Goal: Task Accomplishment & Management: Use online tool/utility

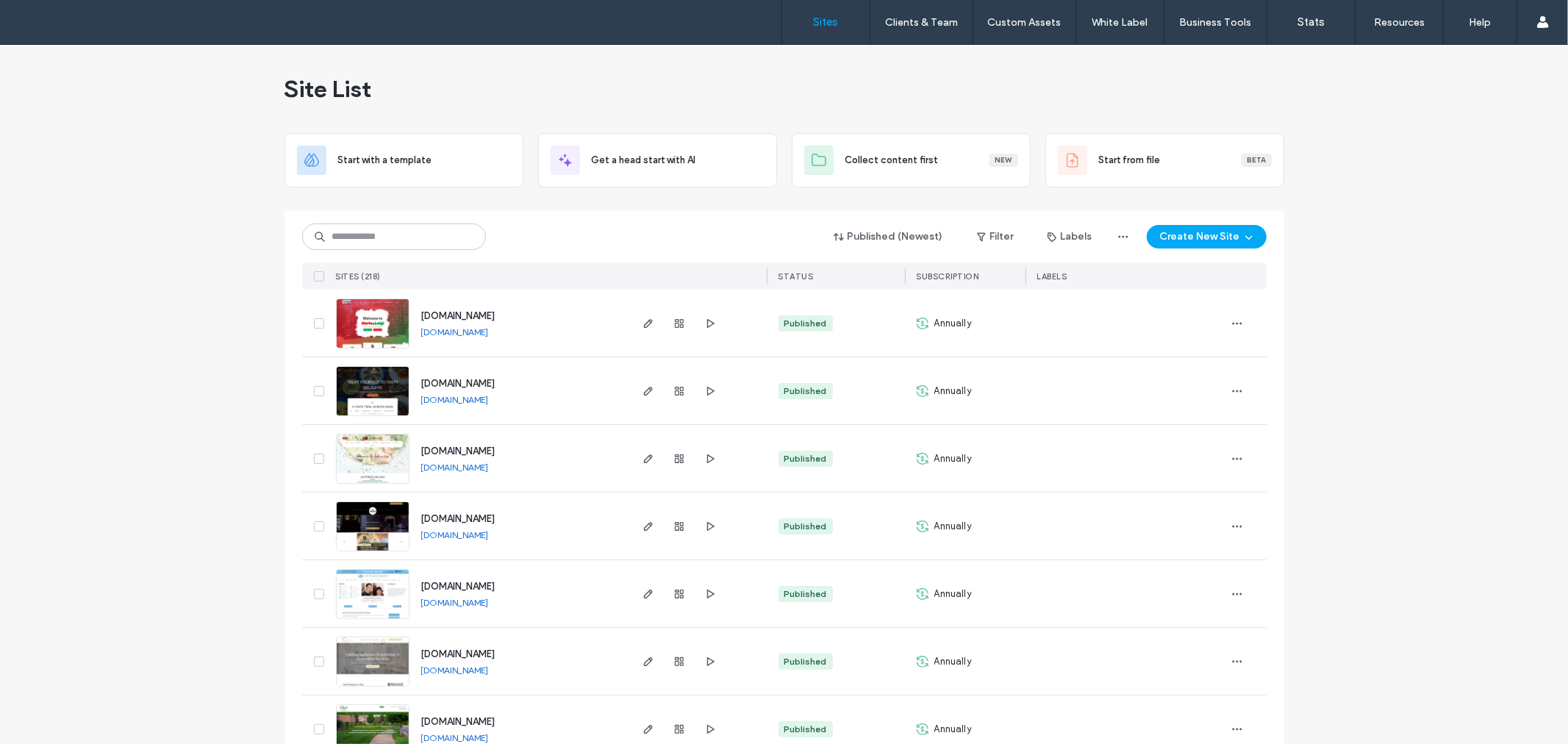
click at [438, 221] on div "Published (Newest) Filter Labels Create New Site SITES (218) STATUS SUBSCRIPTIO…" at bounding box center [784, 250] width 964 height 79
click at [644, 394] on icon "button" at bounding box center [649, 391] width 11 height 11
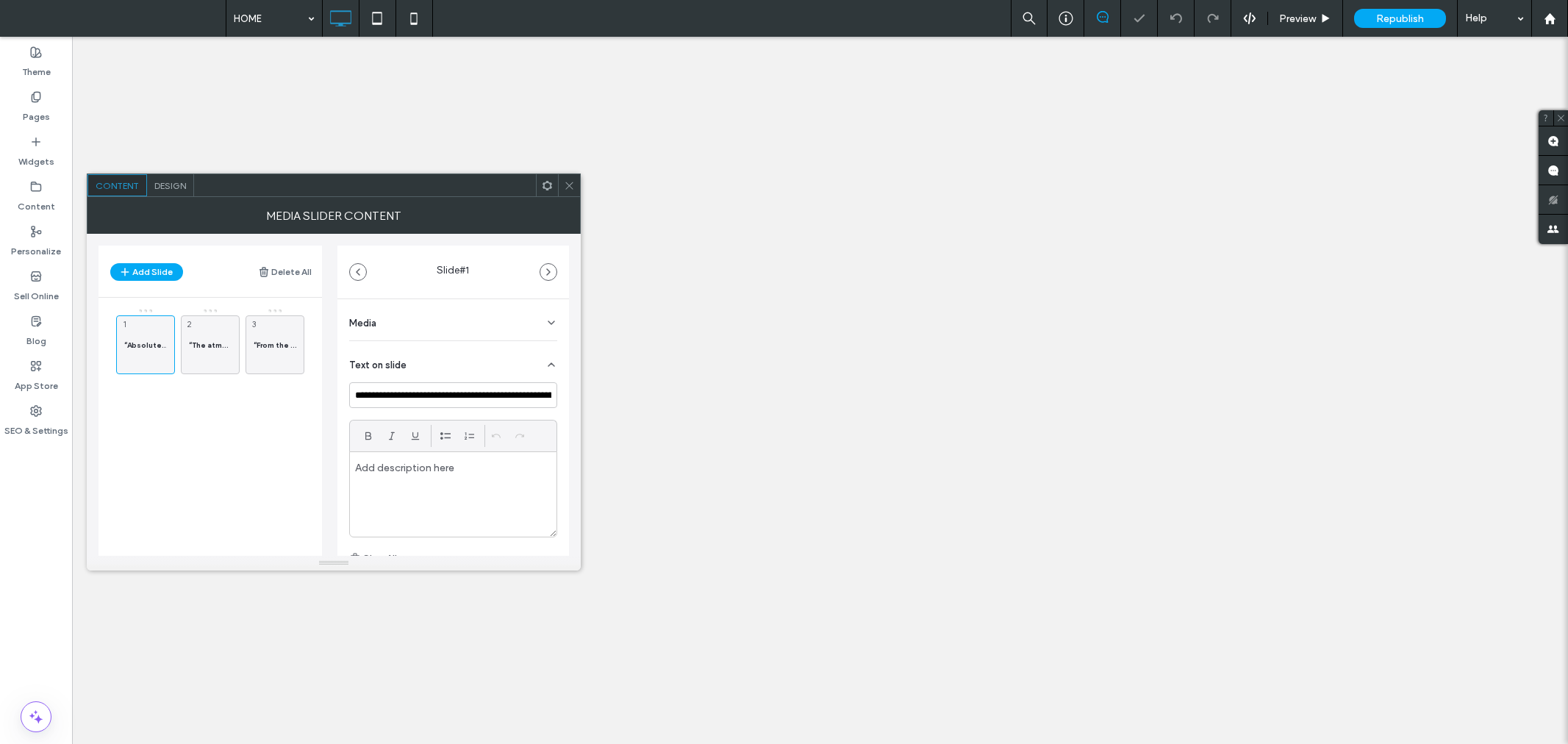
click at [567, 181] on icon at bounding box center [569, 185] width 11 height 11
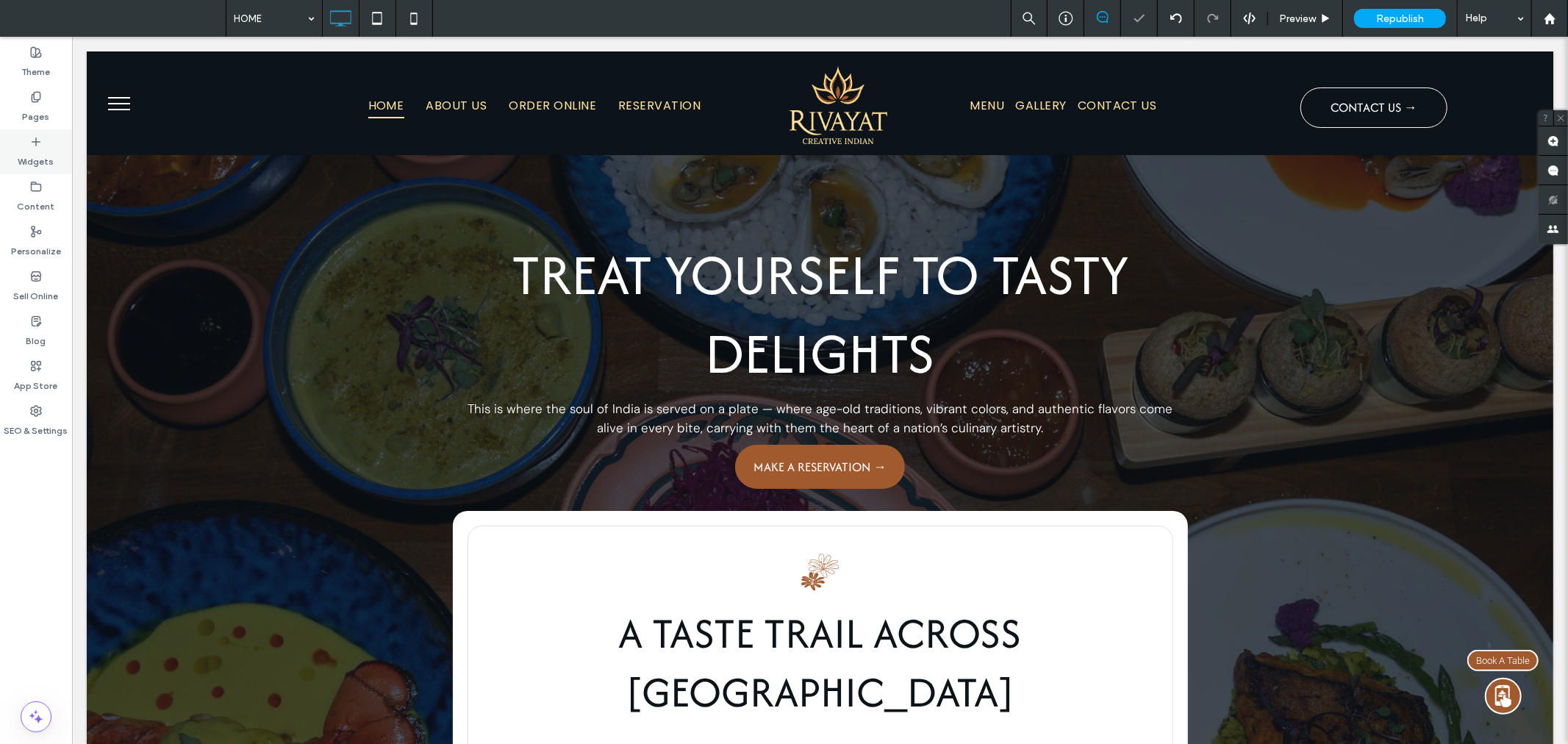
click at [39, 145] on icon at bounding box center [36, 142] width 11 height 11
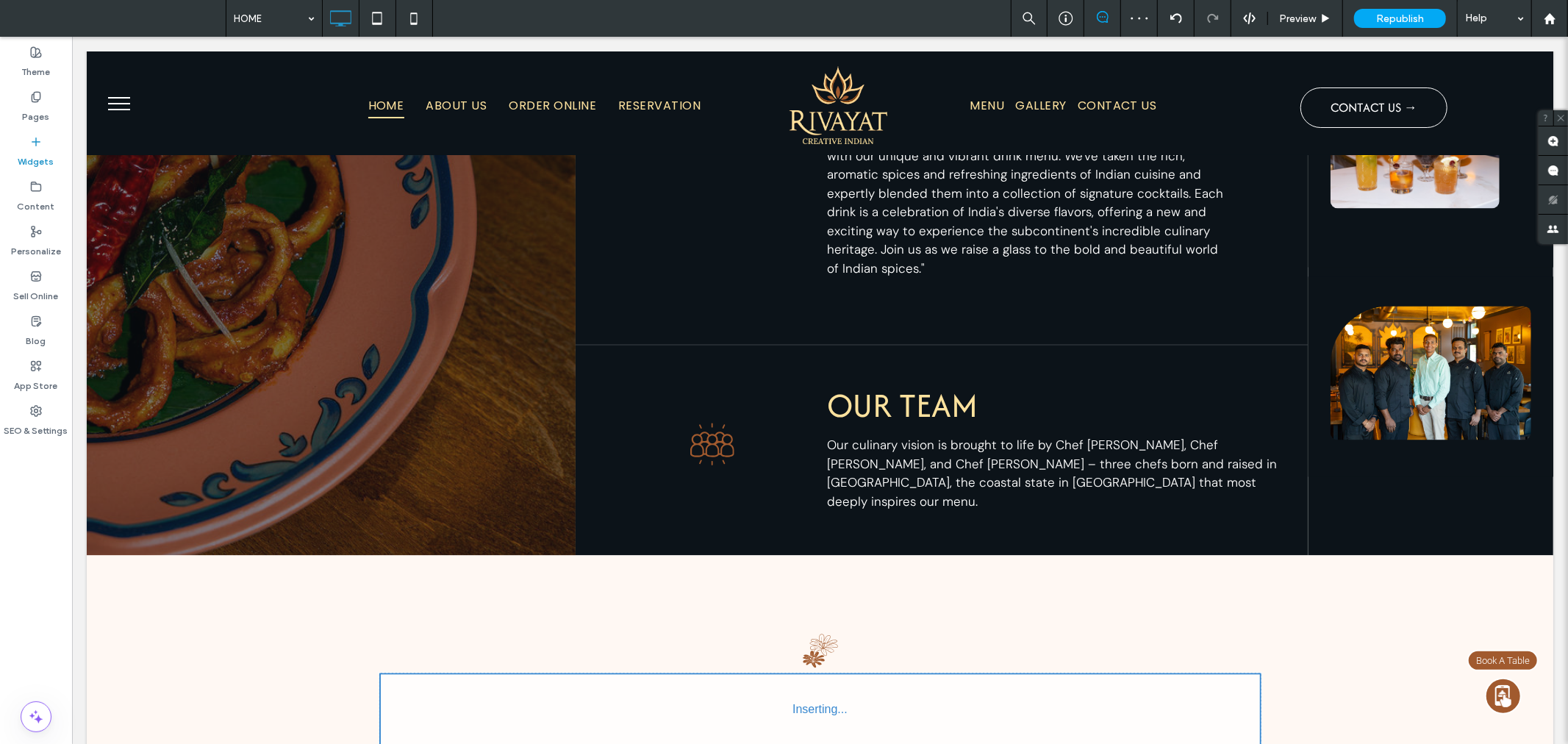
scroll to position [2453, 0]
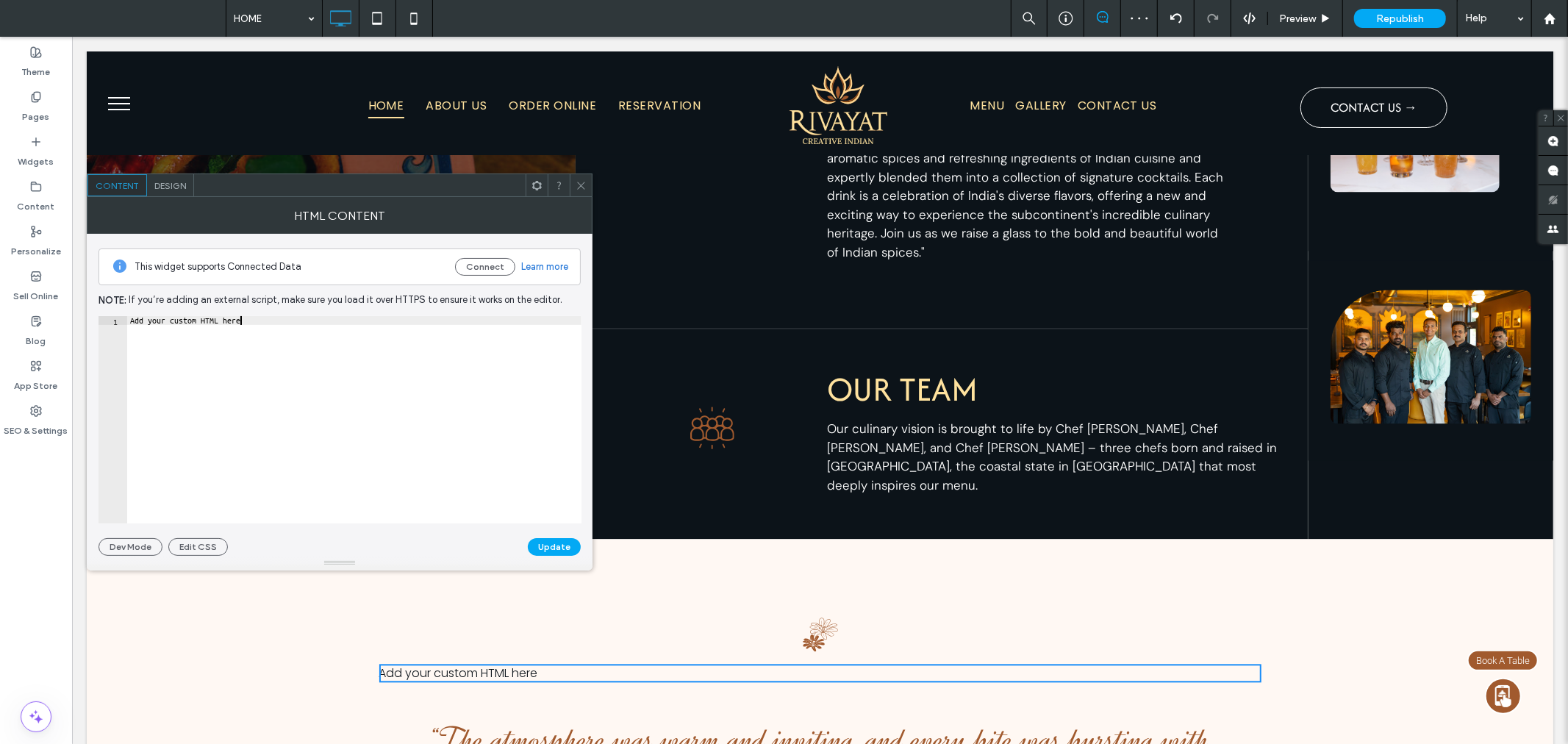
click at [319, 328] on div "Add your custom HTML here" at bounding box center [354, 428] width 454 height 225
paste textarea "**********"
type textarea "**********"
click at [548, 546] on button "Update" at bounding box center [554, 547] width 53 height 18
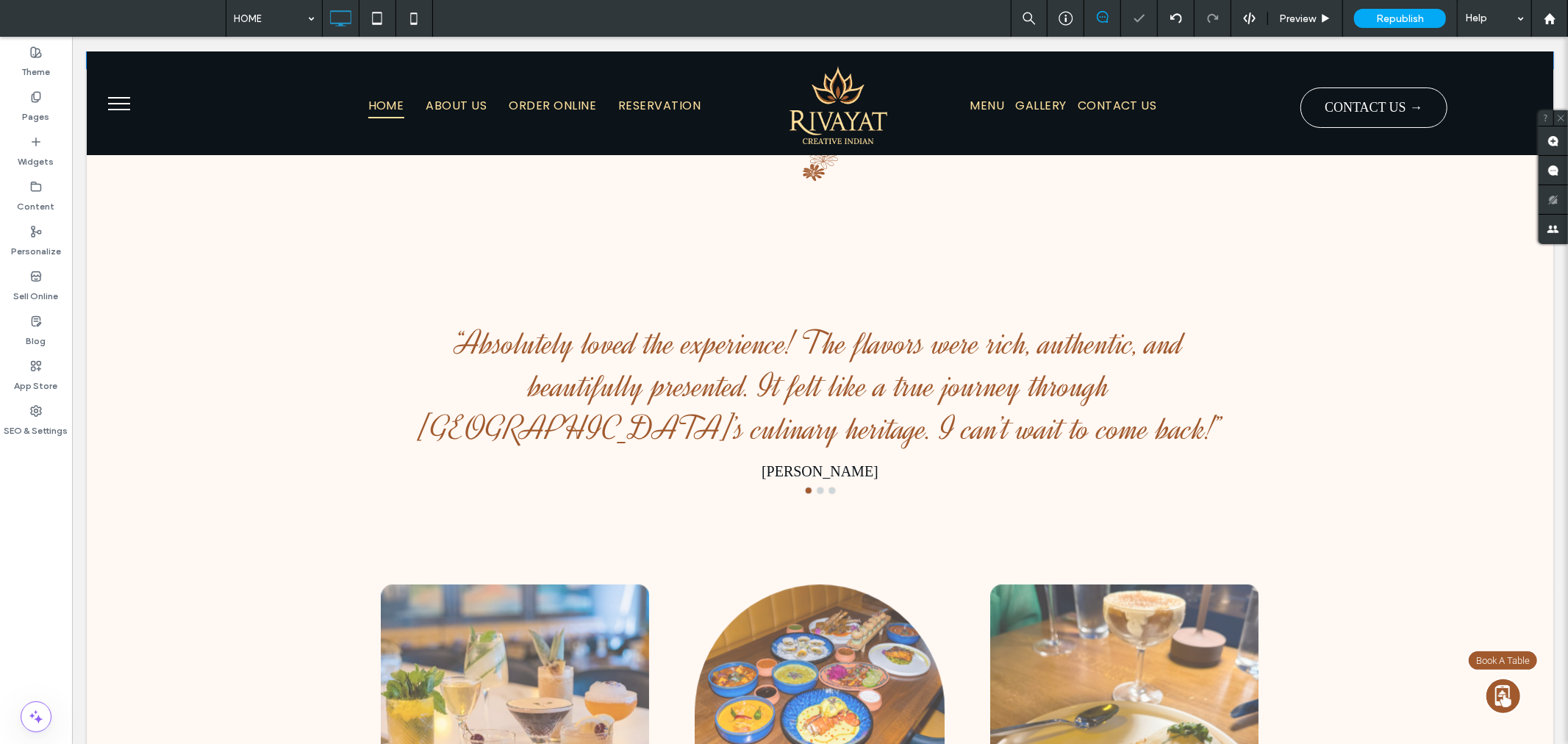
scroll to position [2697, 0]
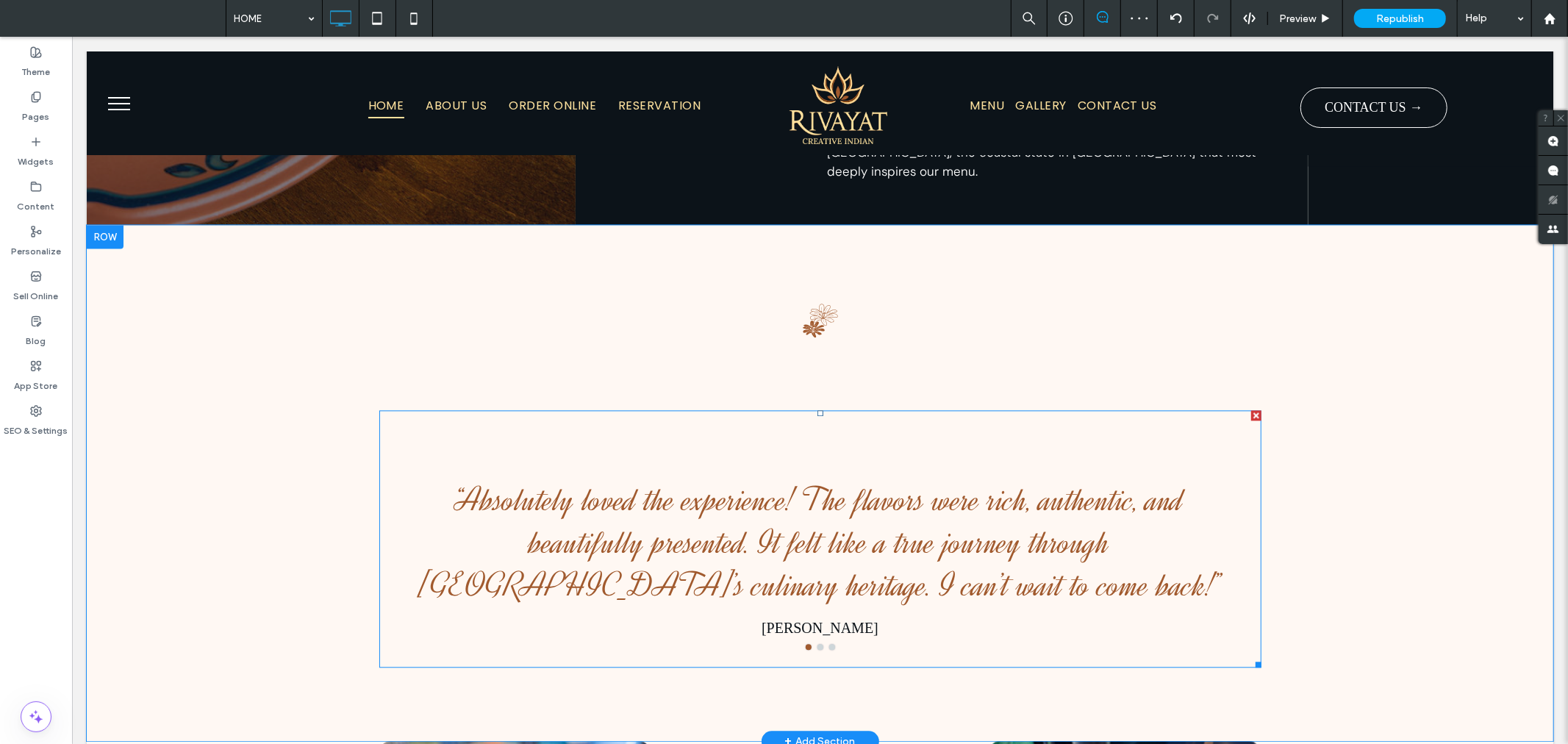
click at [1251, 409] on div at bounding box center [1256, 414] width 11 height 11
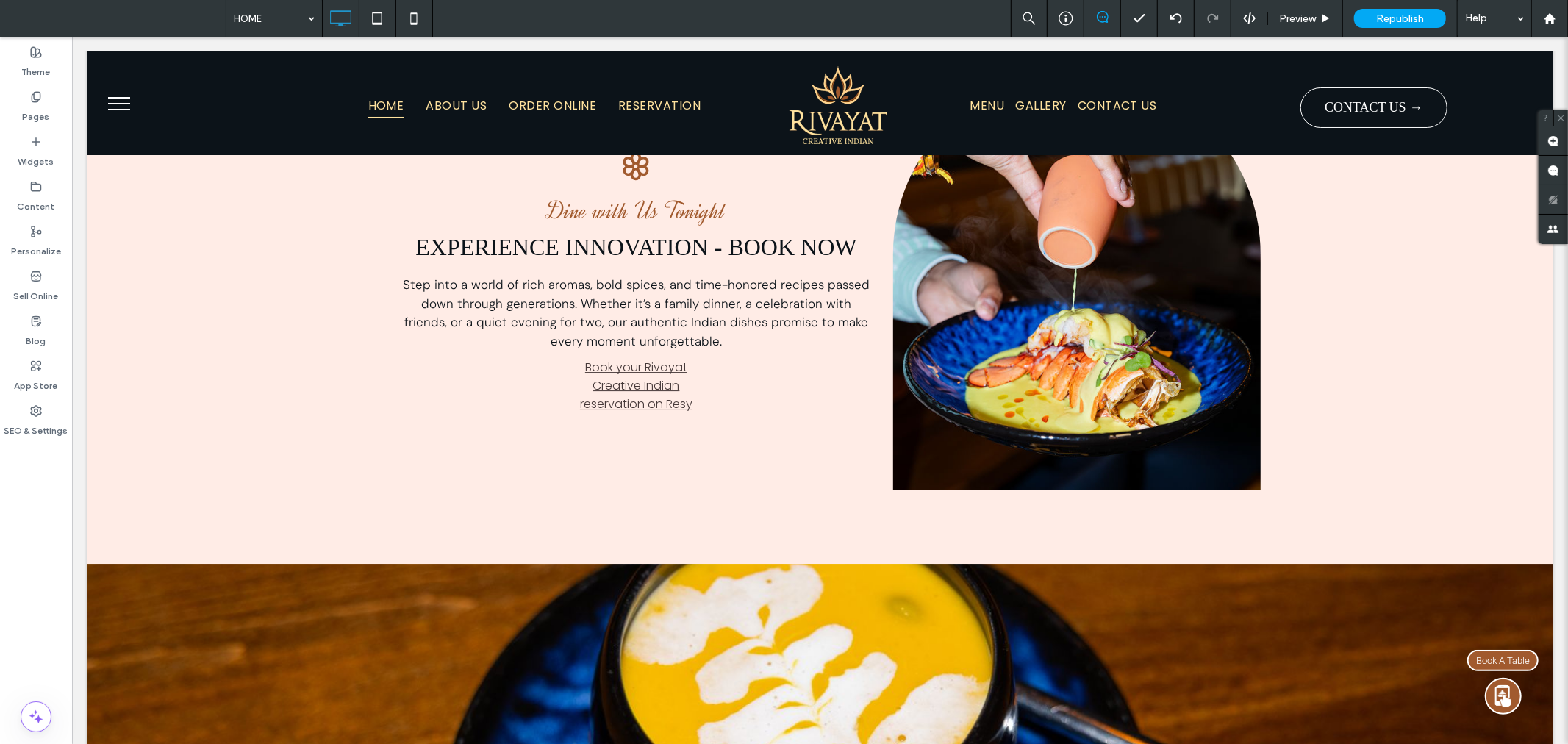
scroll to position [3895, 0]
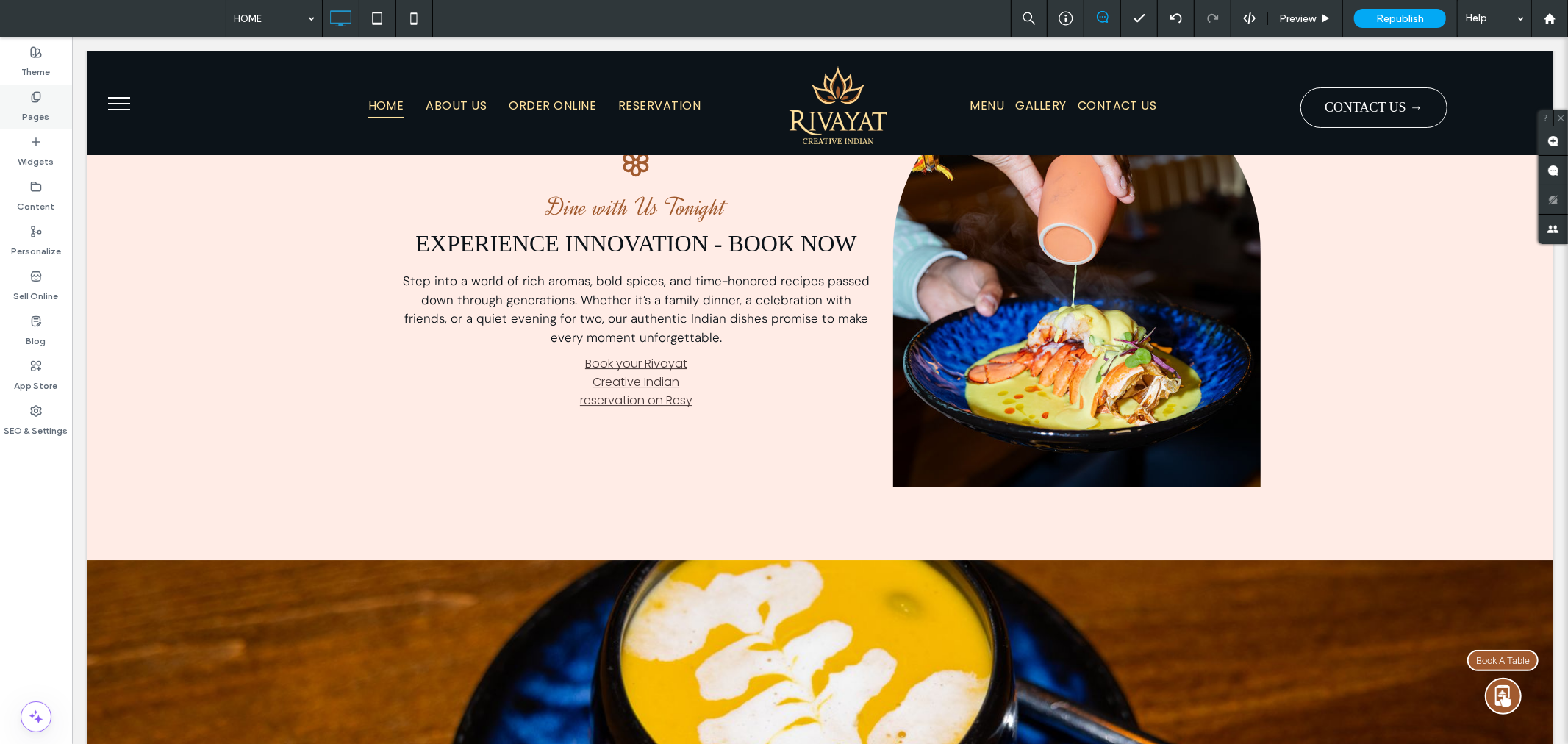
click at [46, 105] on label "Pages" at bounding box center [36, 113] width 27 height 21
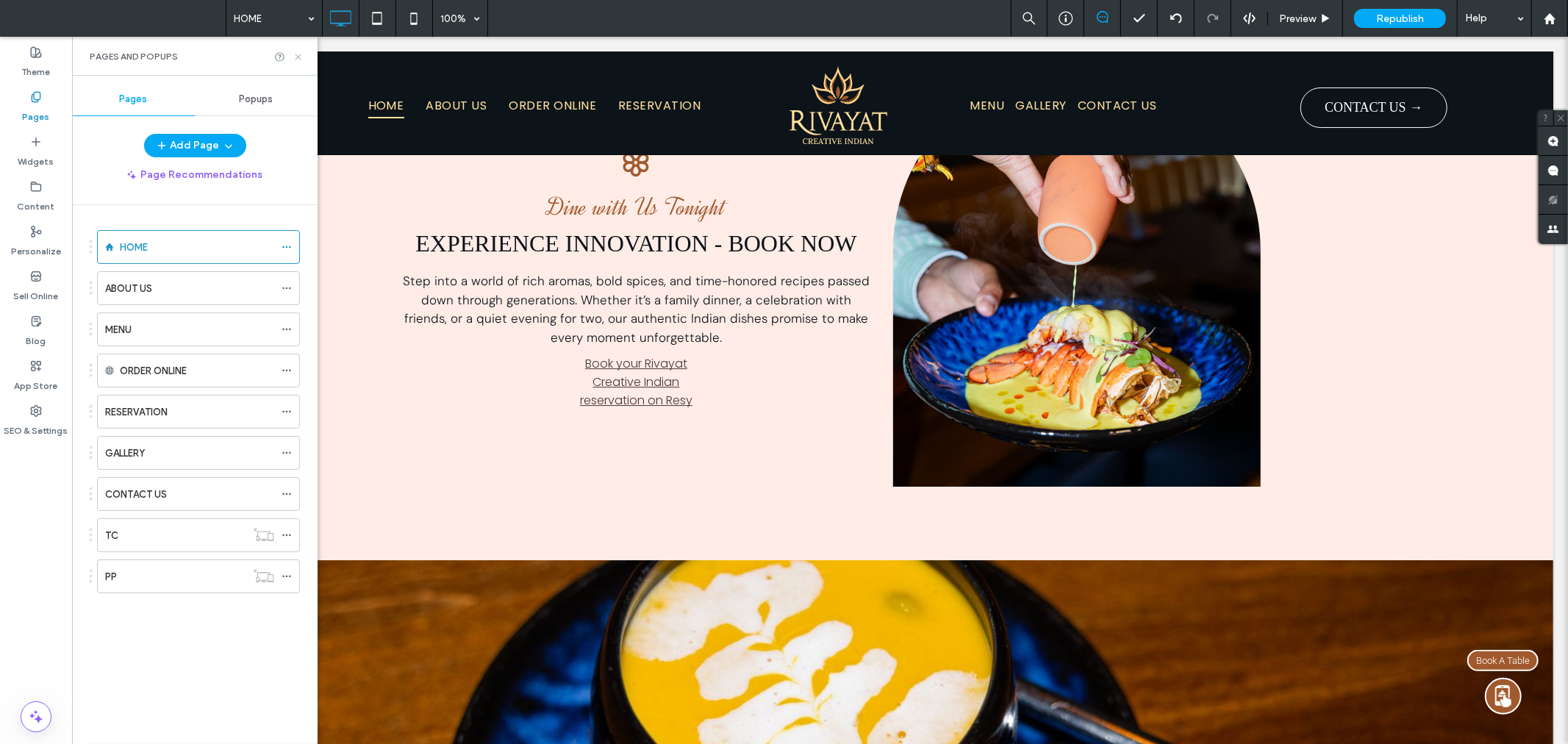
click at [298, 53] on icon at bounding box center [298, 57] width 11 height 11
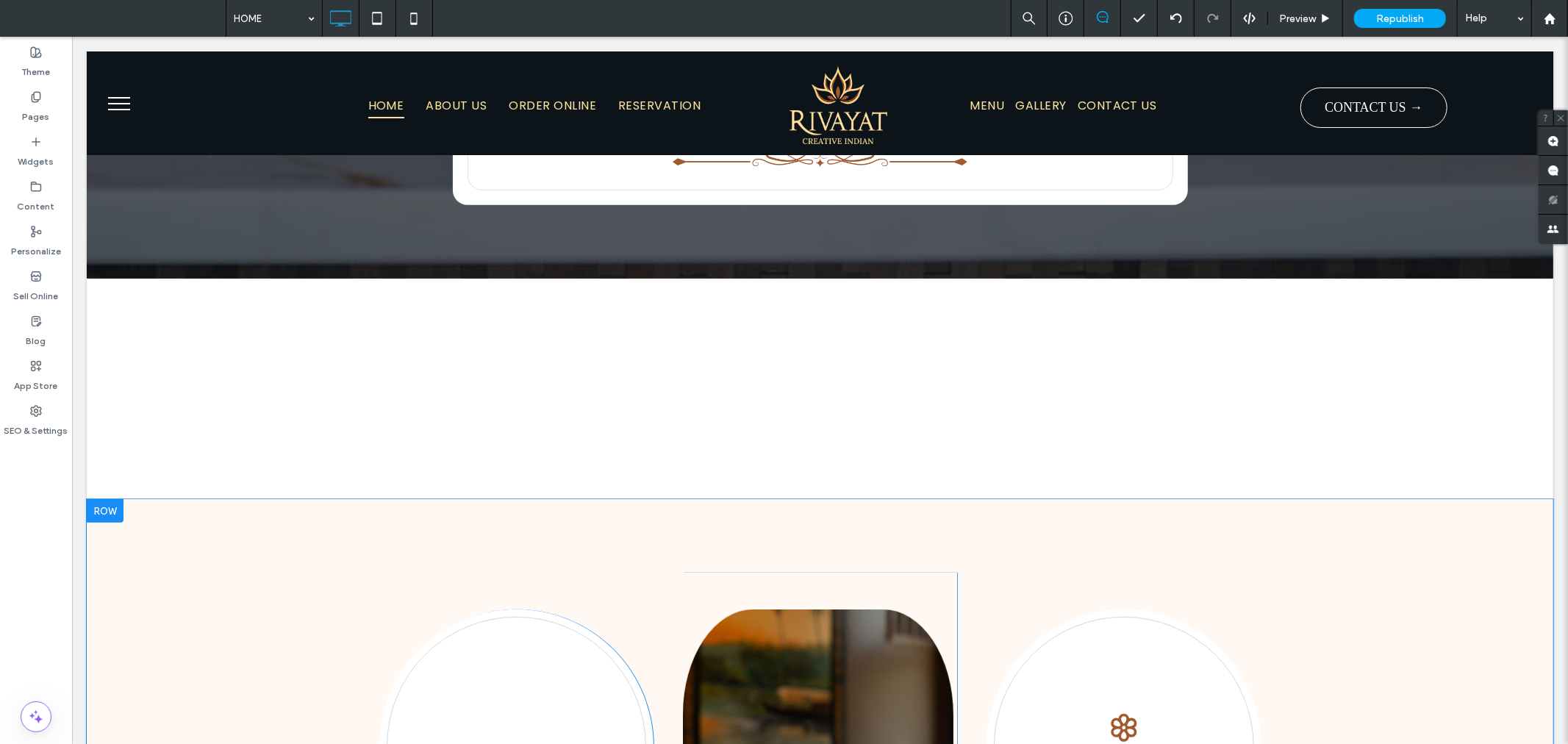
scroll to position [599, 0]
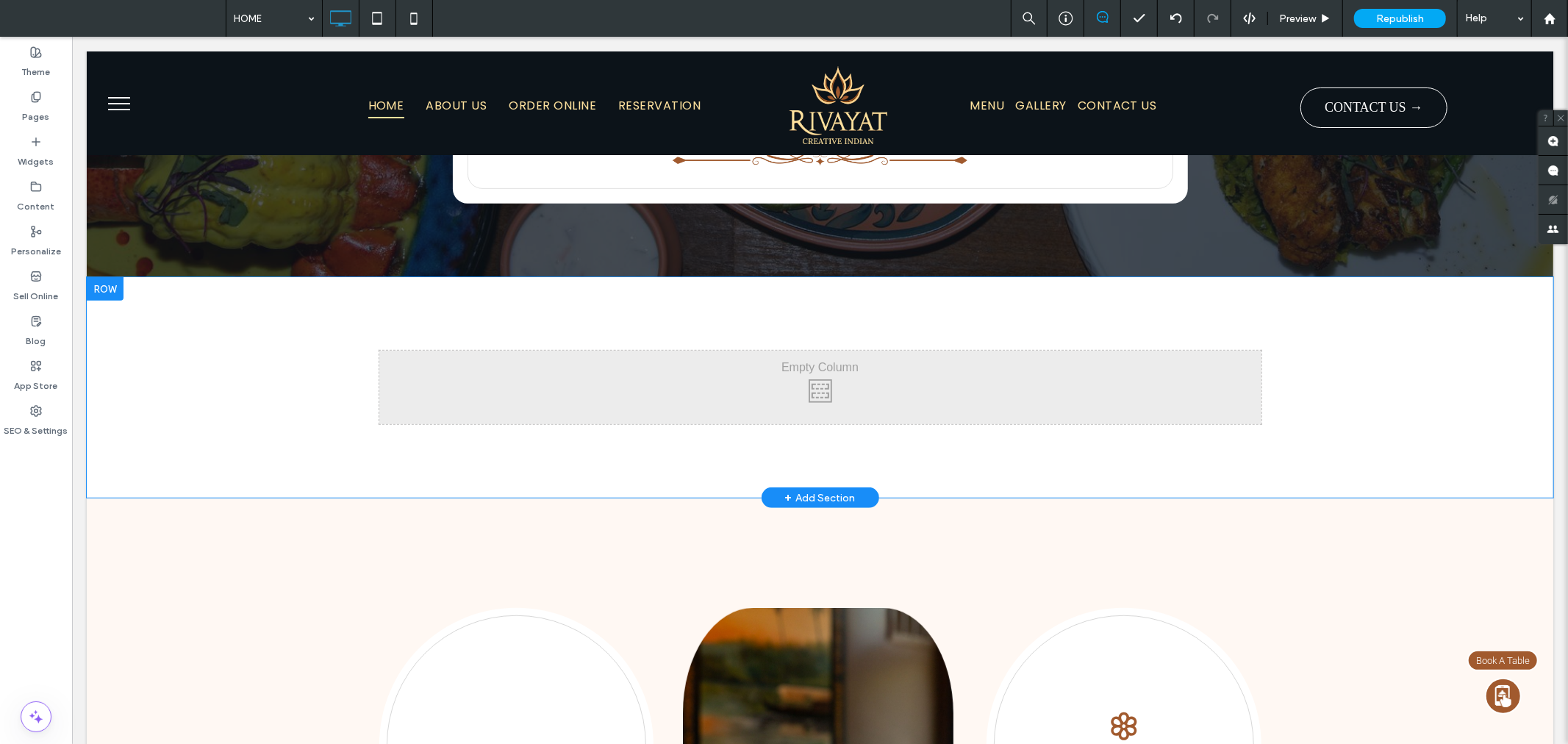
click at [107, 276] on div at bounding box center [104, 288] width 37 height 24
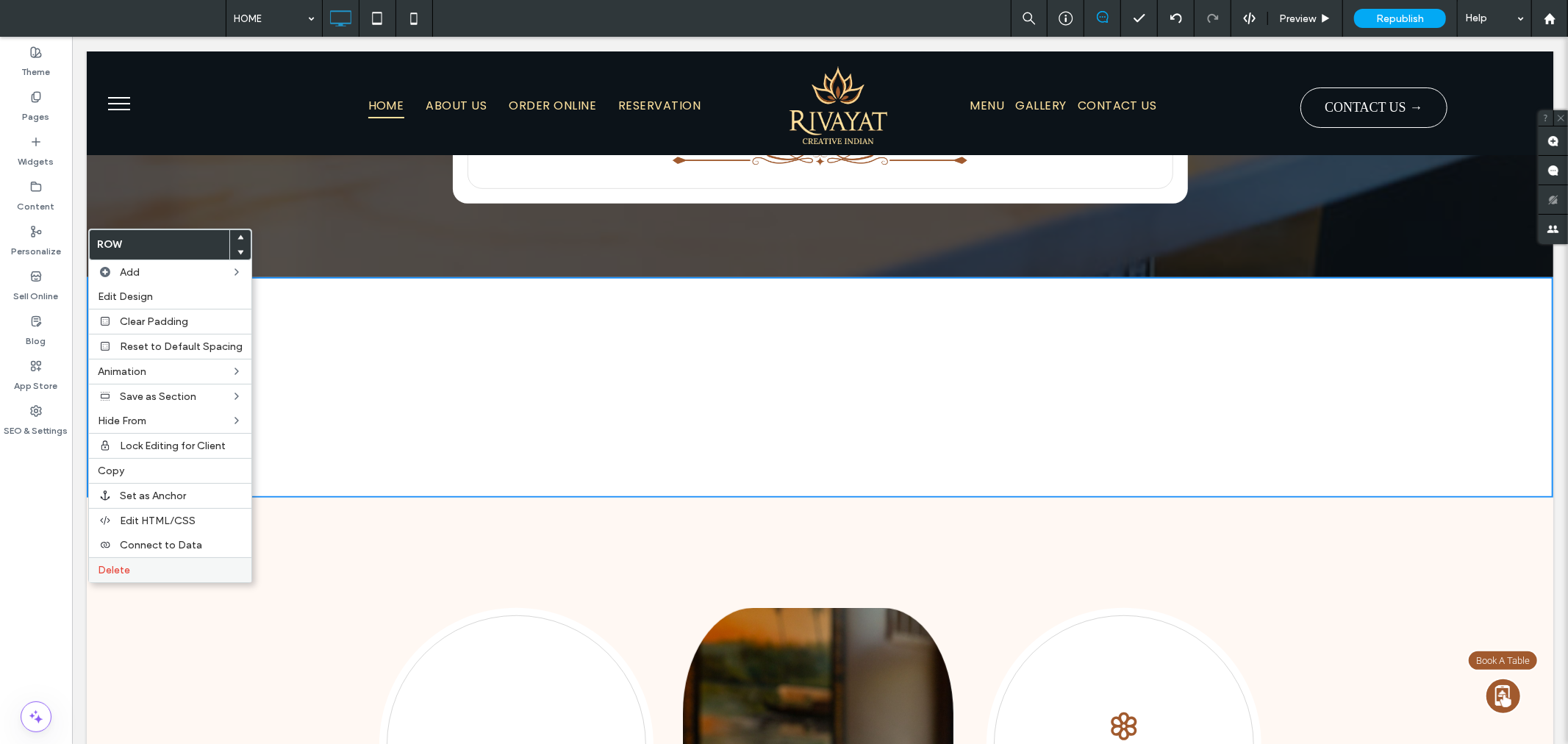
click at [176, 568] on label "Delete" at bounding box center [170, 570] width 145 height 12
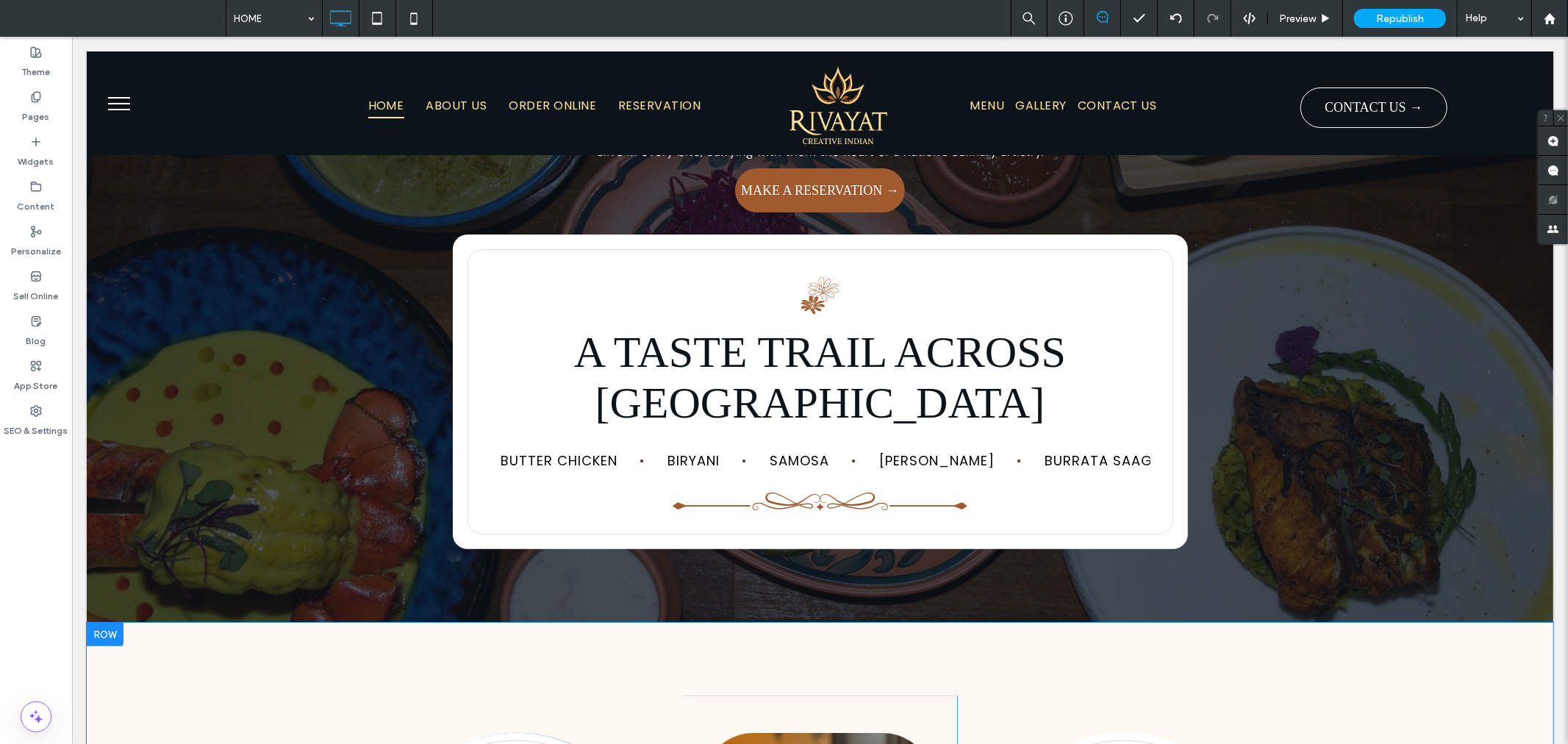
scroll to position [0, 0]
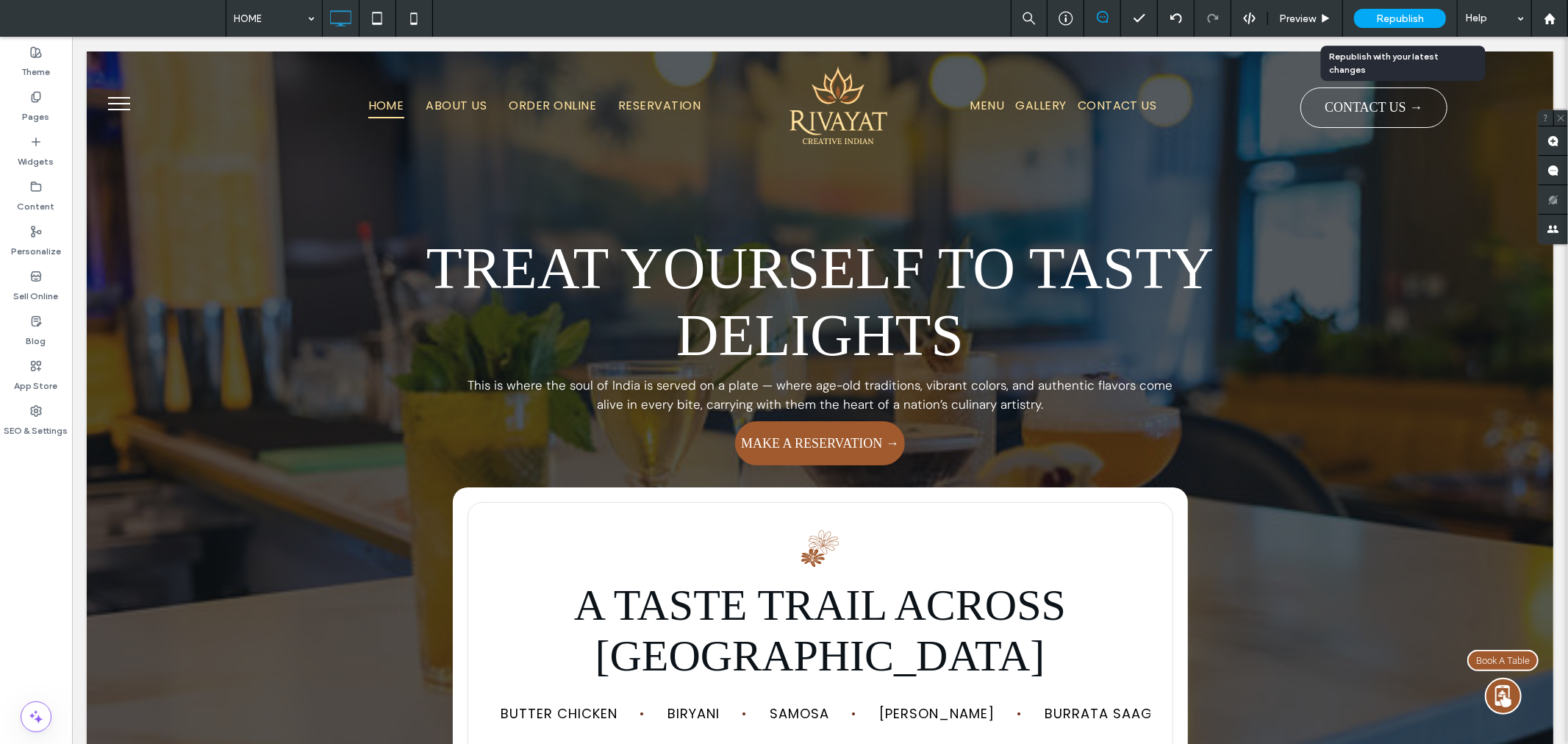
click at [1431, 11] on div "Republish" at bounding box center [1400, 18] width 92 height 19
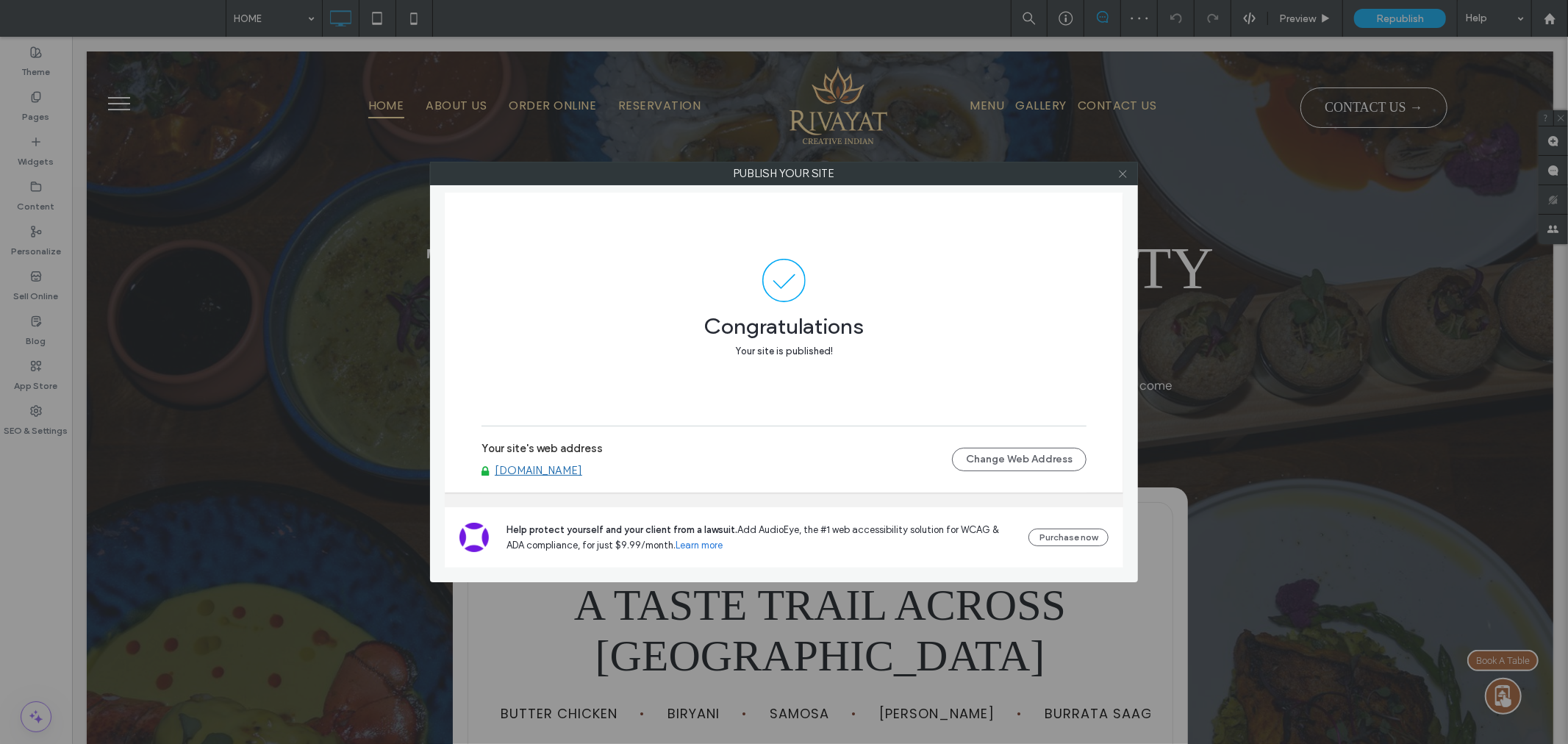
click at [1124, 174] on icon at bounding box center [1123, 173] width 11 height 11
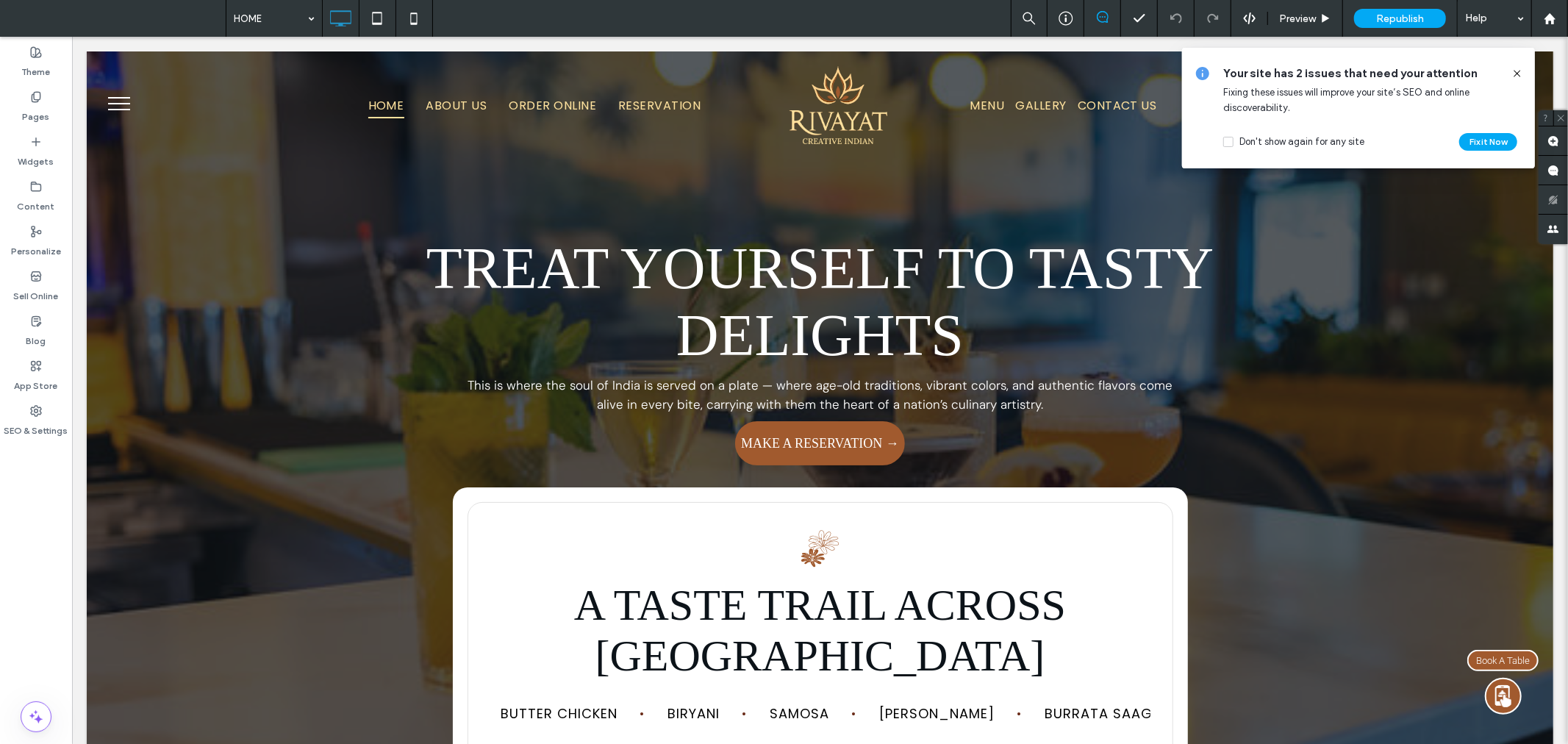
click at [1519, 75] on icon at bounding box center [1517, 73] width 11 height 11
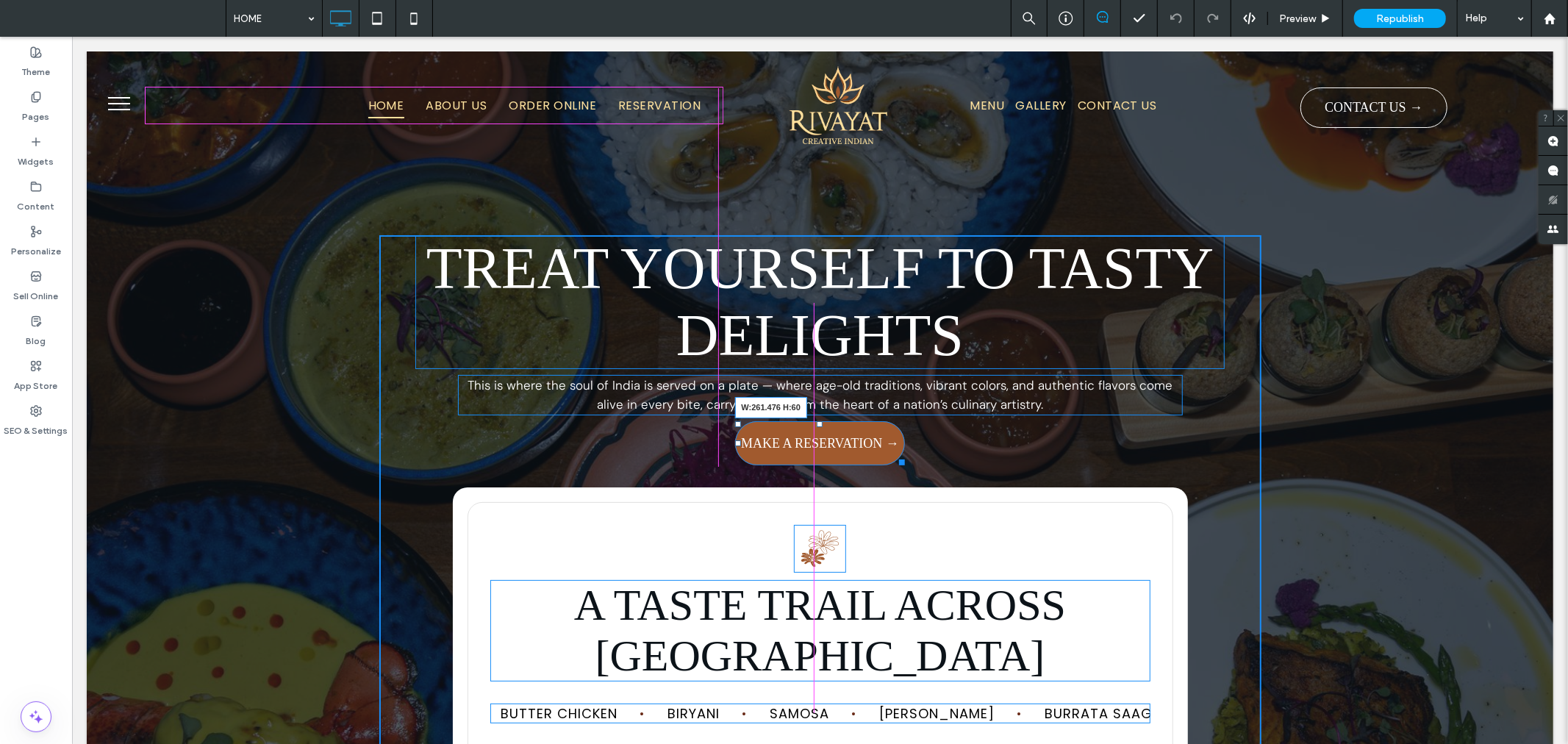
drag, startPoint x: 890, startPoint y: 459, endPoint x: 900, endPoint y: 459, distance: 10.0
click at [900, 459] on div at bounding box center [898, 459] width 11 height 11
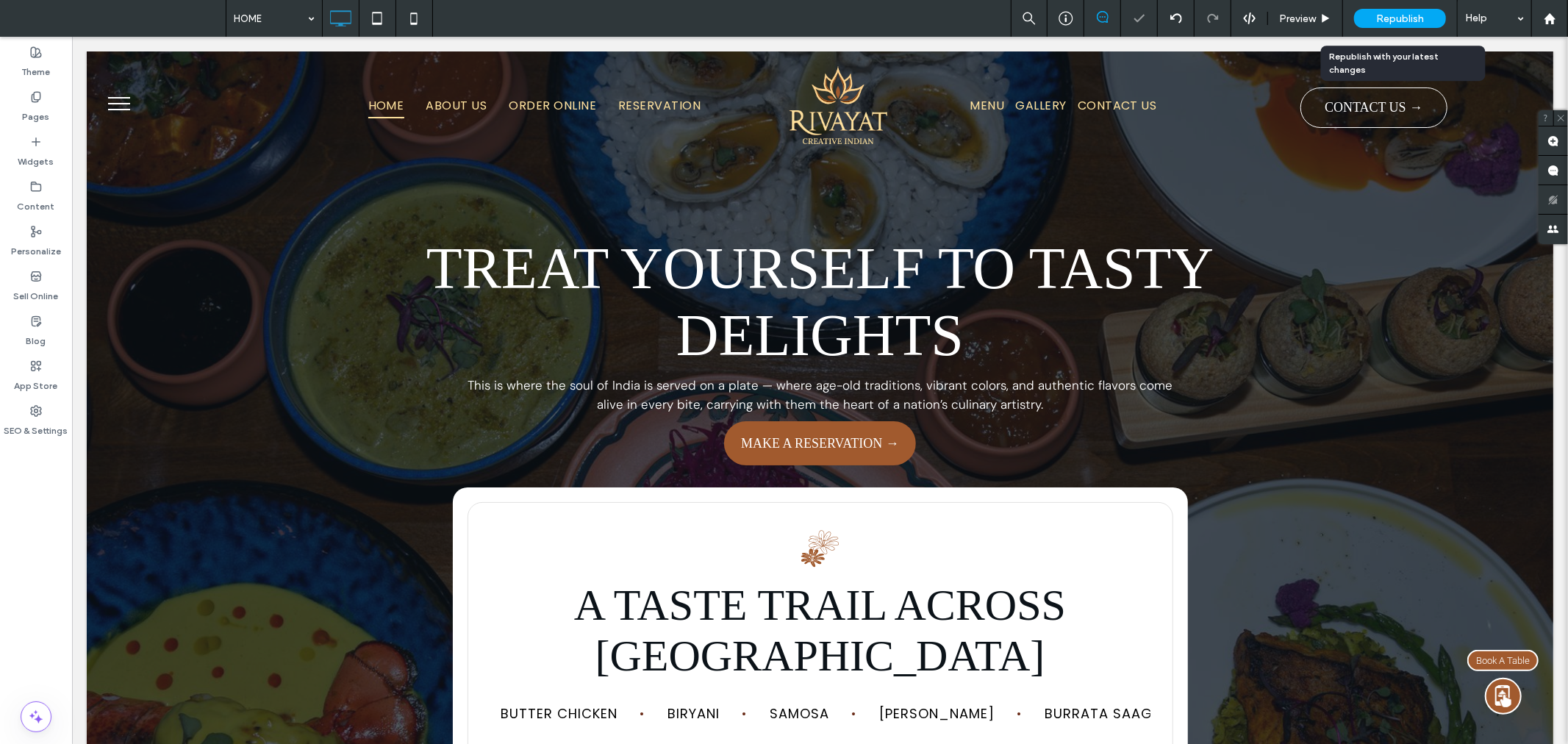
click at [1415, 23] on span "Republish" at bounding box center [1400, 18] width 48 height 12
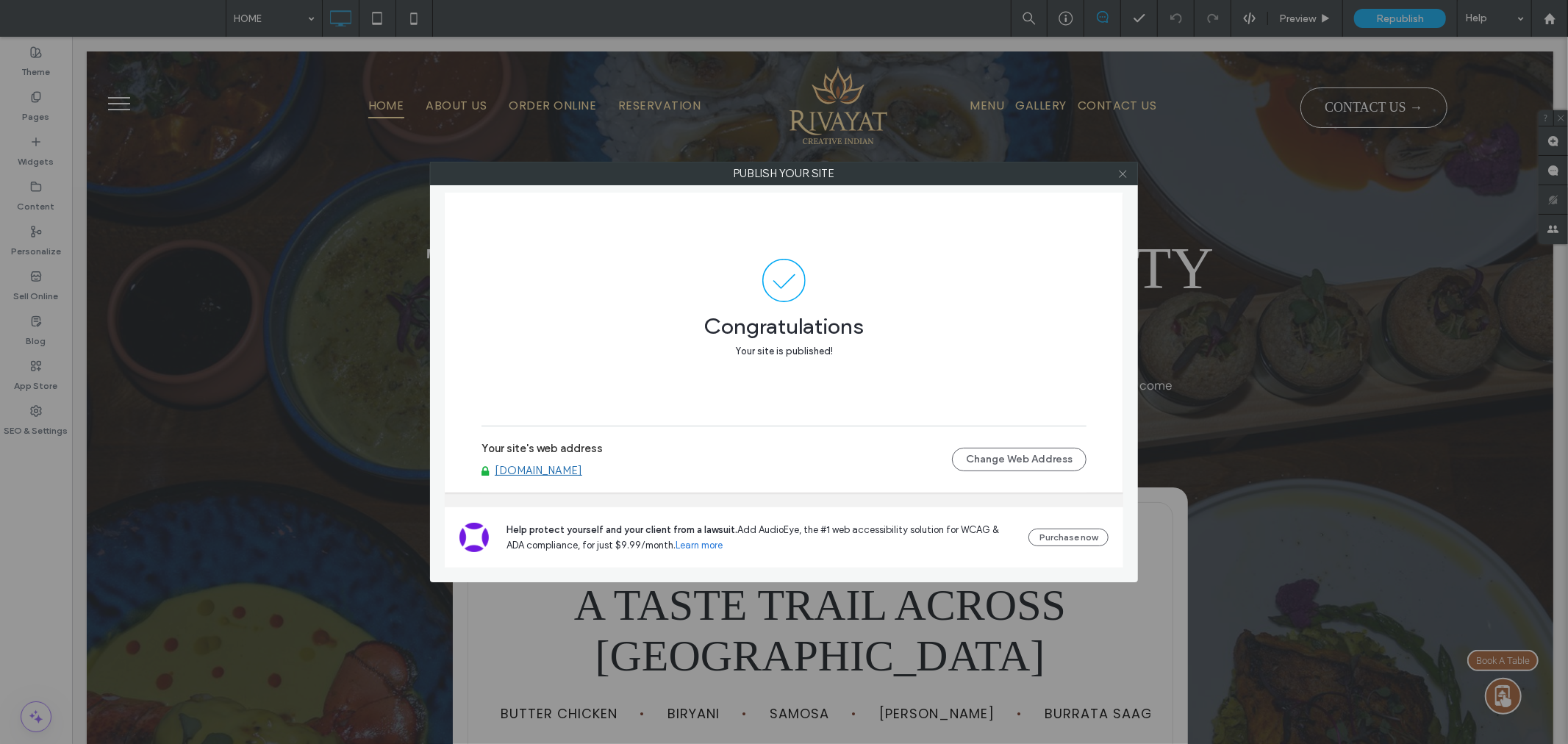
click at [1119, 172] on icon at bounding box center [1123, 173] width 11 height 11
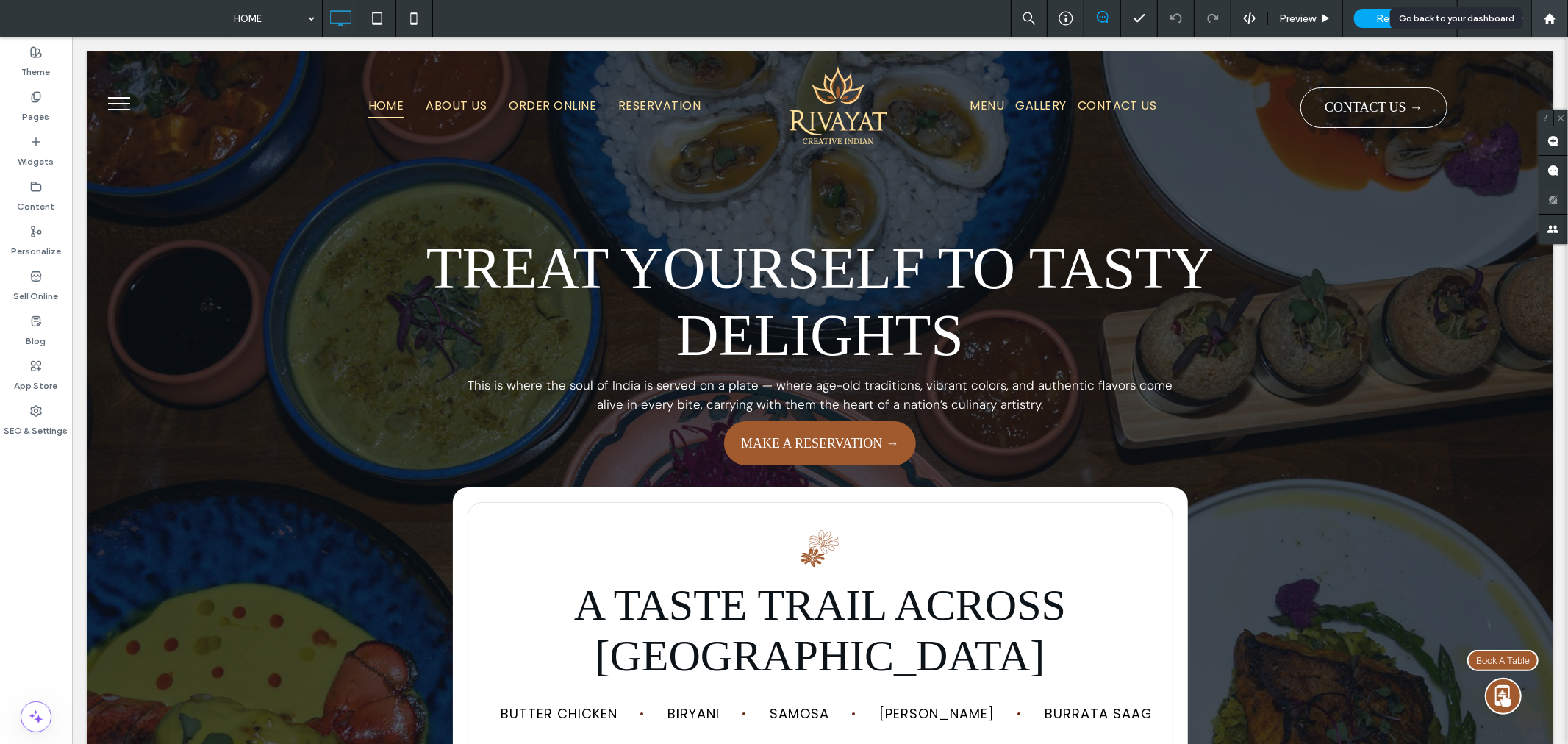
click at [1557, 18] on div at bounding box center [1549, 18] width 35 height 12
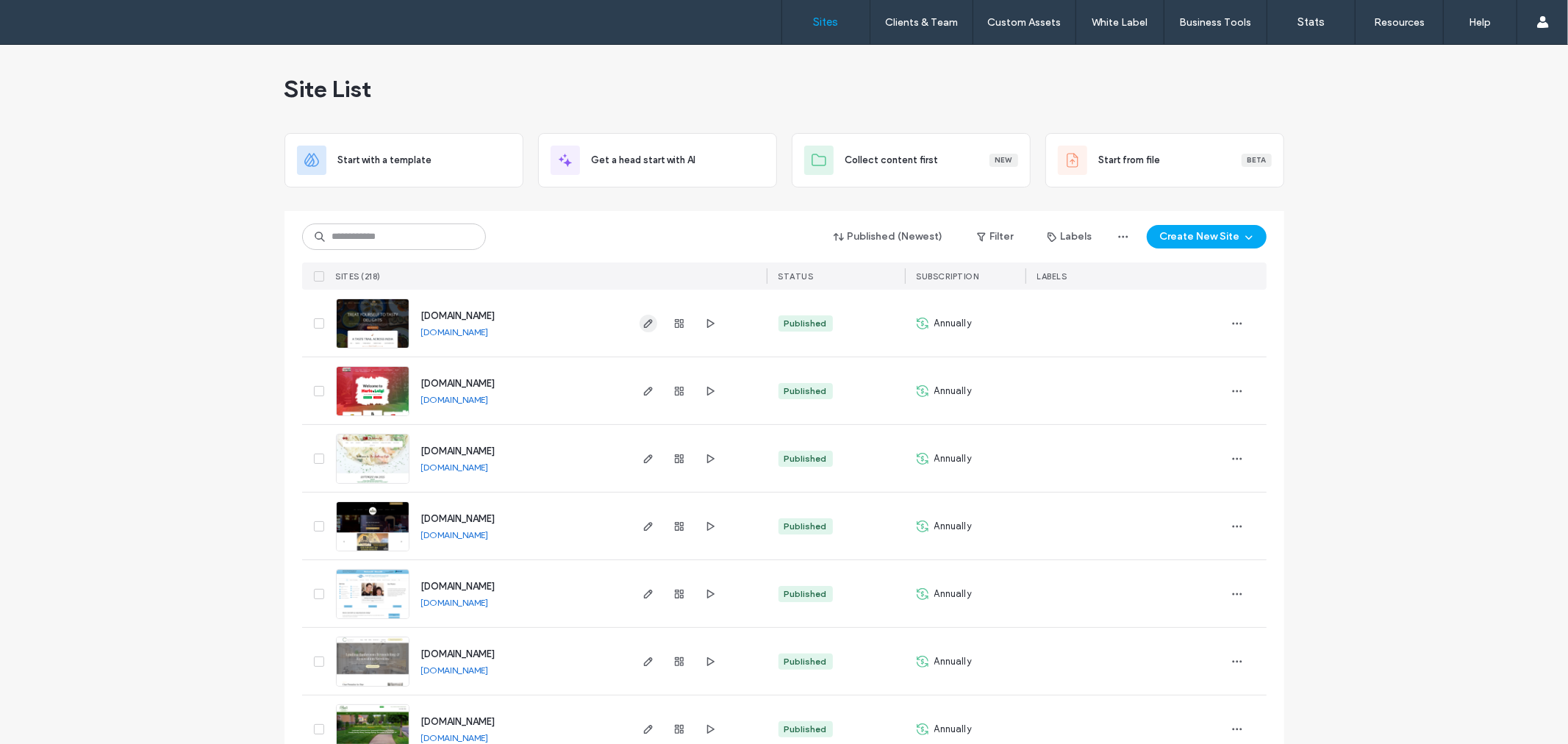
click at [640, 325] on span "button" at bounding box center [649, 324] width 18 height 18
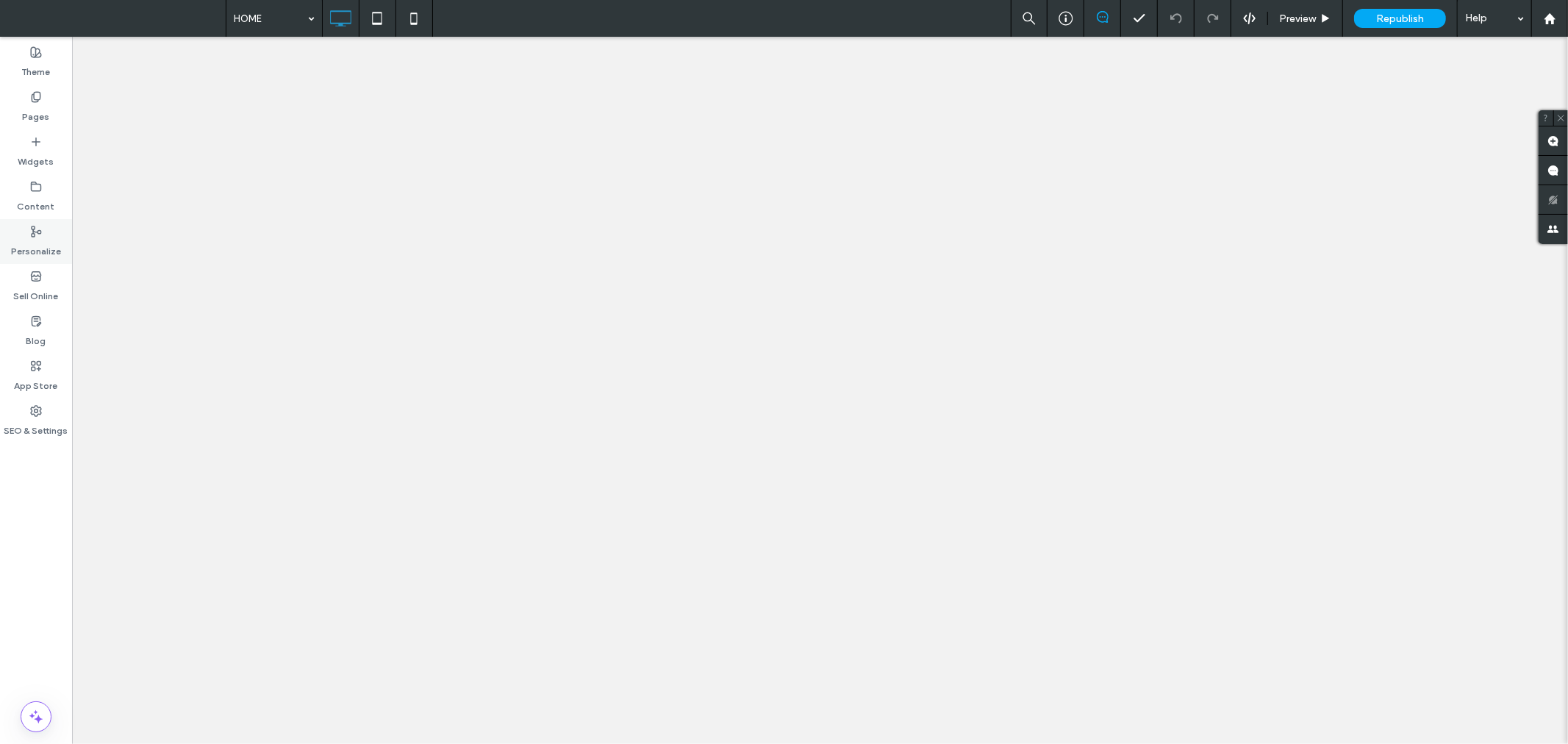
click at [33, 245] on label "Personalize" at bounding box center [35, 248] width 50 height 21
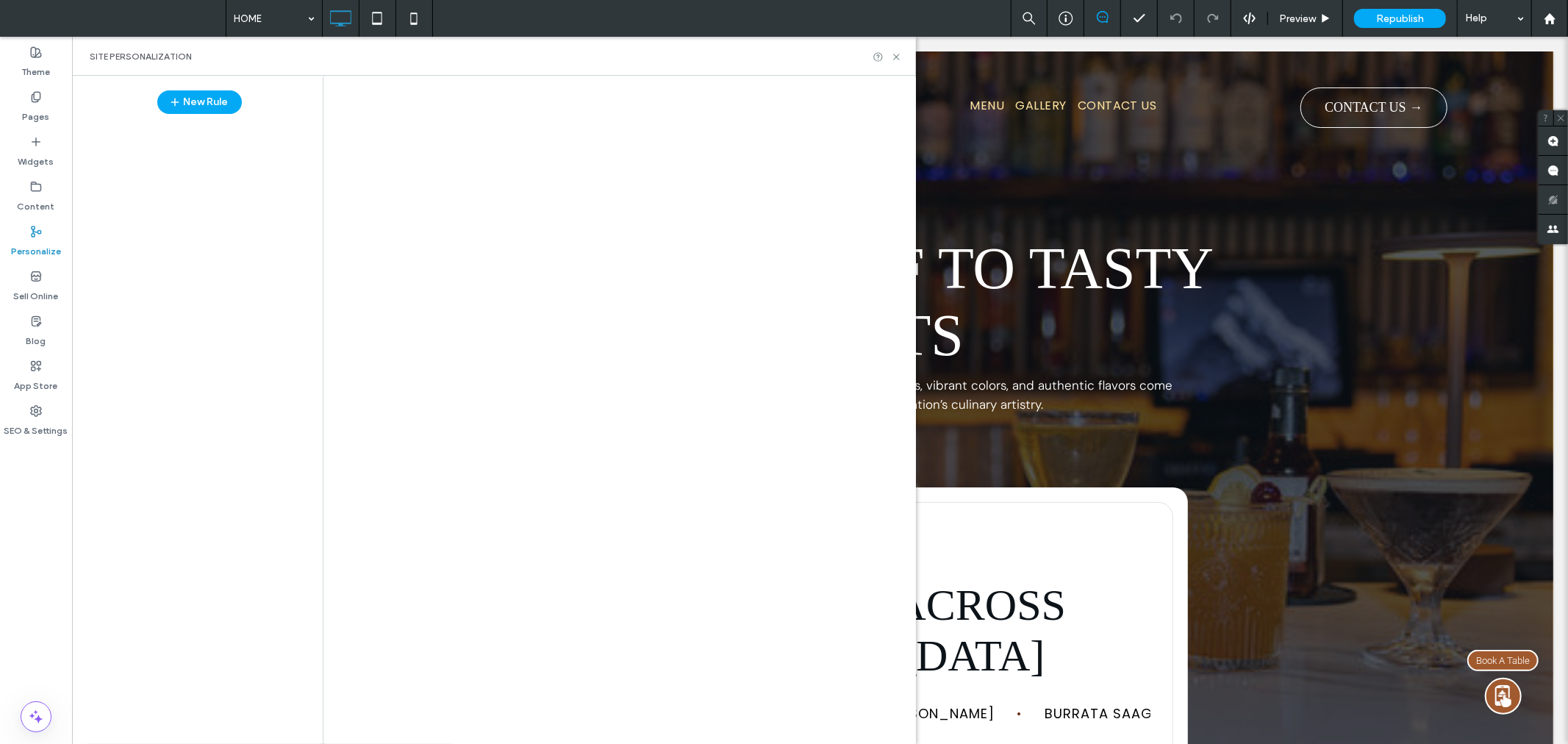
click at [218, 112] on div "HOME Preview Republish Help Site Comments Team & Clients Automate new comments …" at bounding box center [784, 372] width 1568 height 744
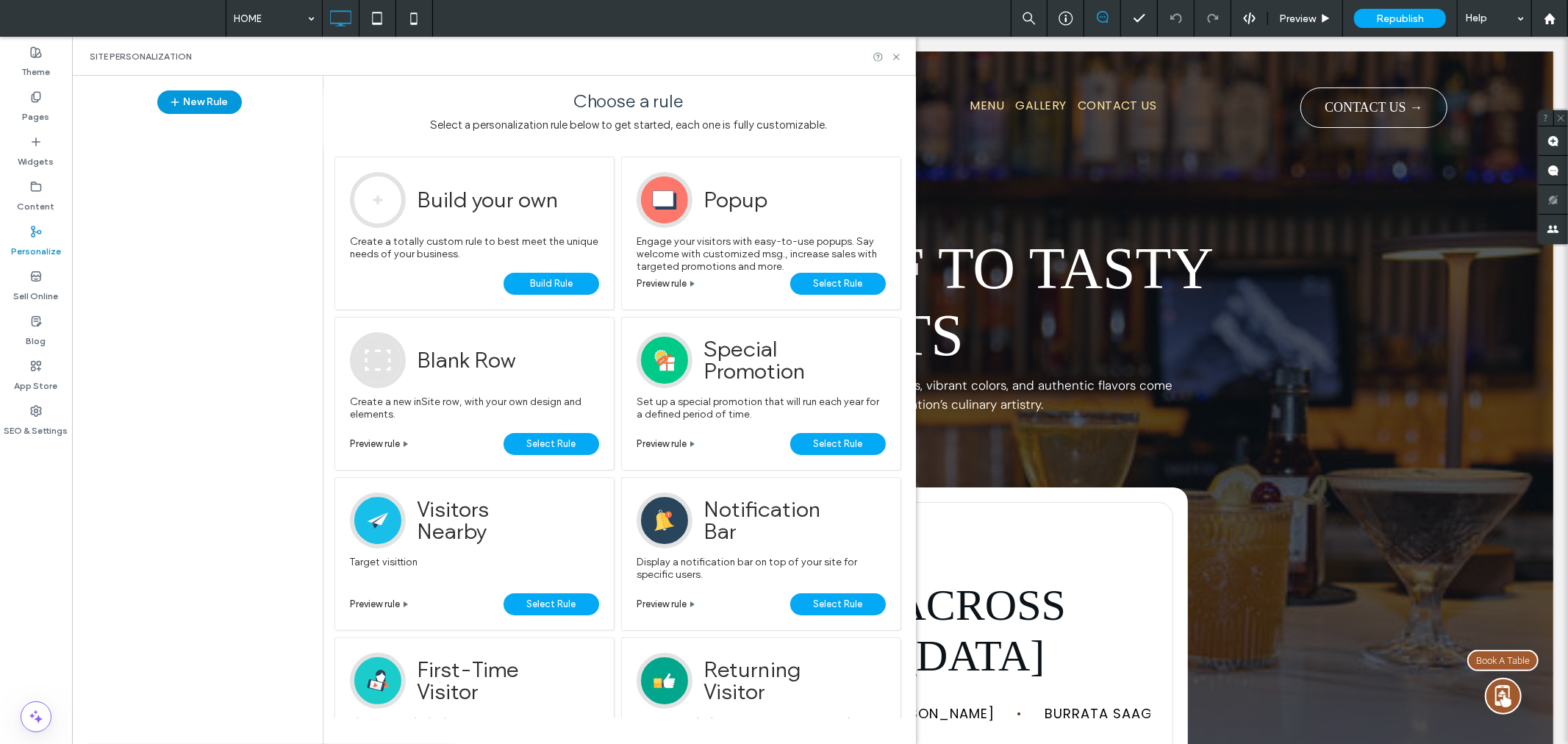
click at [221, 110] on button "New Rule" at bounding box center [199, 102] width 84 height 24
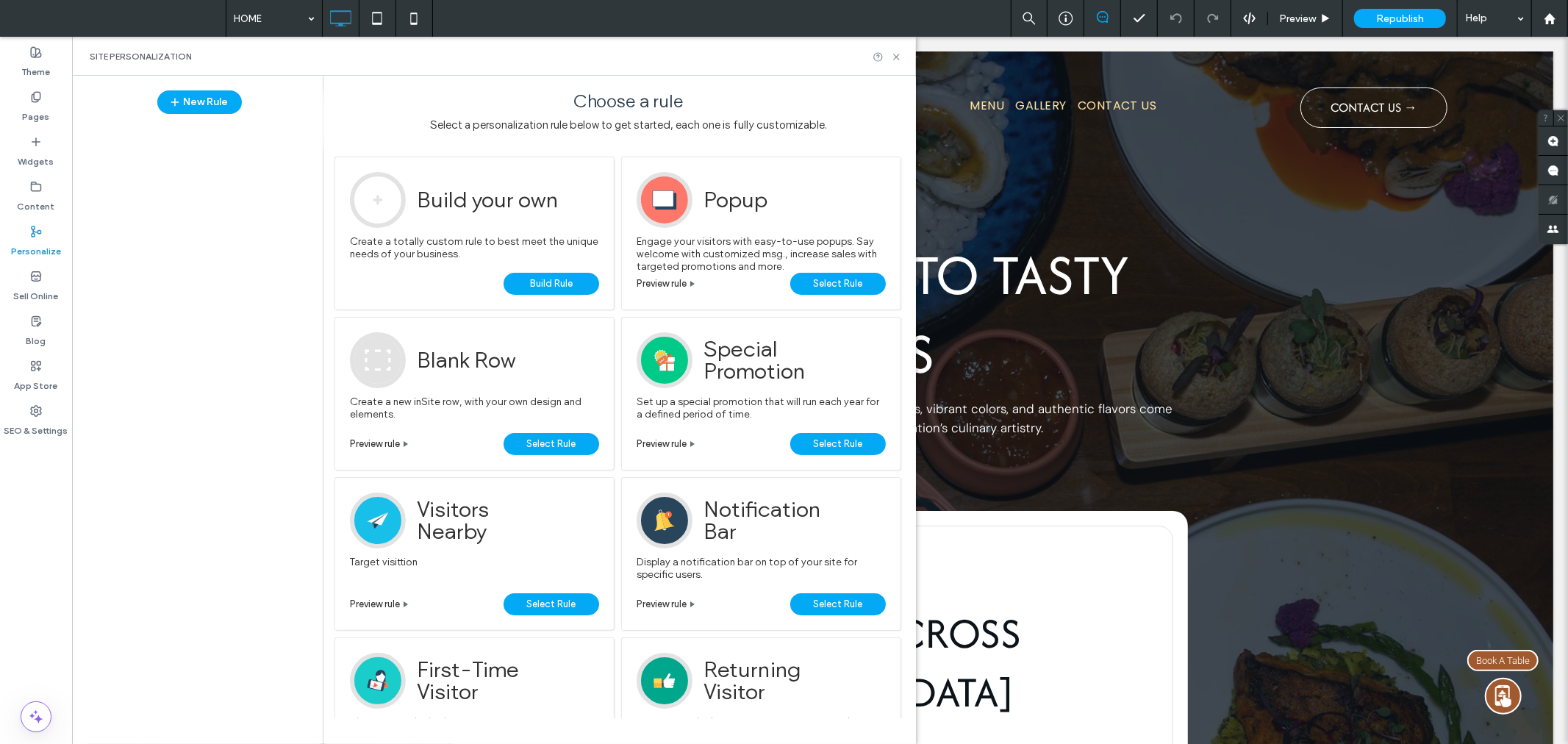
click at [849, 280] on span "Select Rule" at bounding box center [838, 284] width 49 height 22
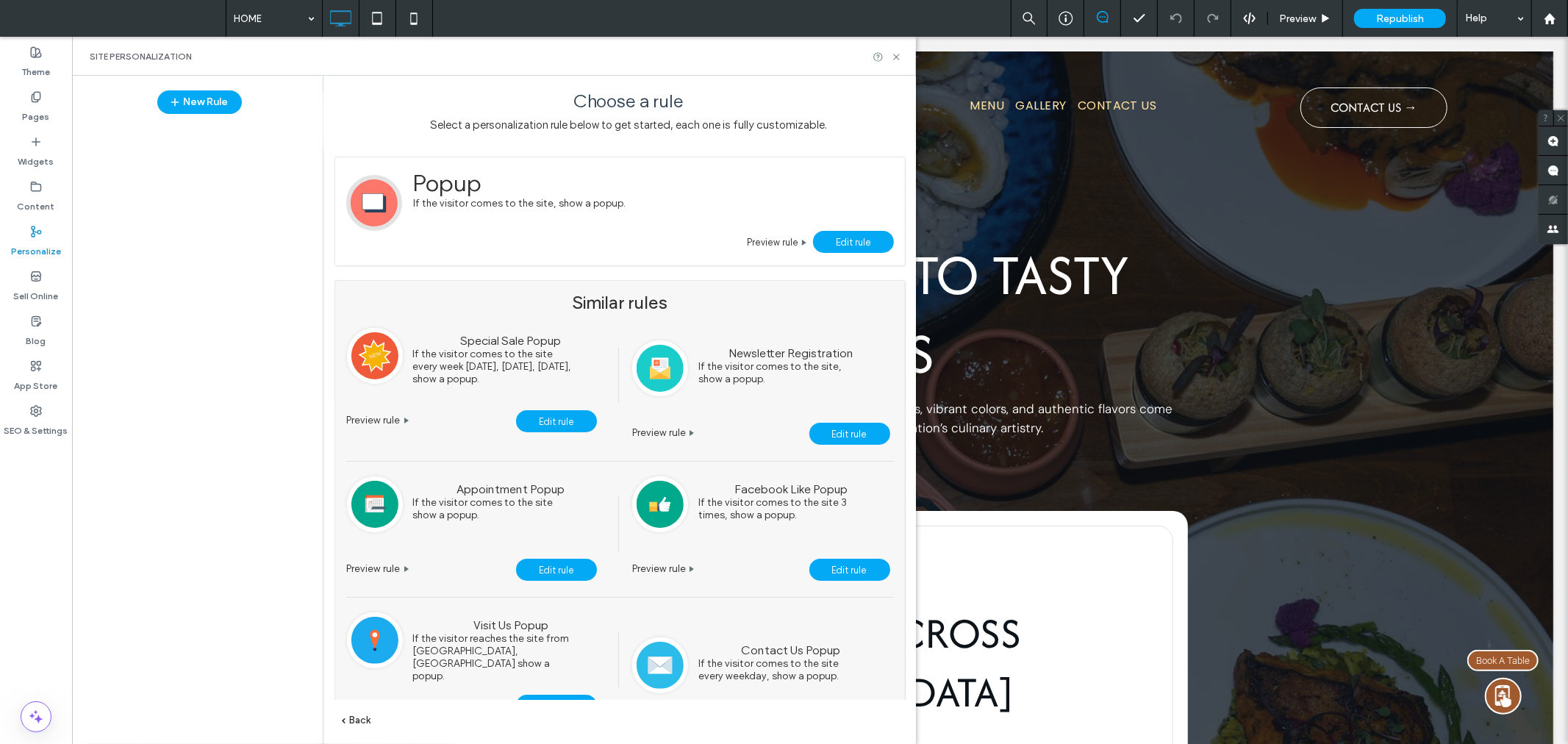
click at [881, 238] on link "Edit rule" at bounding box center [854, 241] width 81 height 22
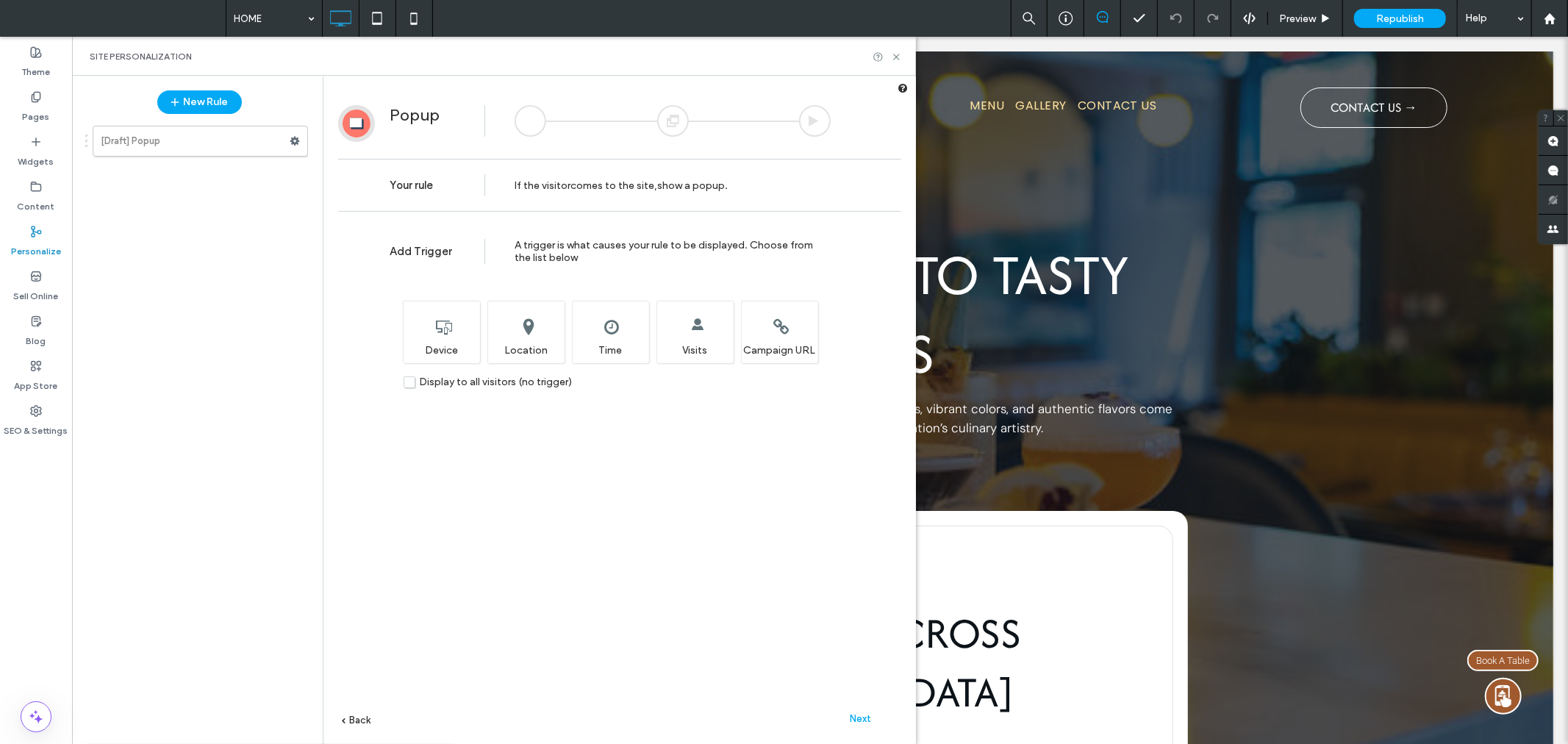
click at [869, 719] on span "Next" at bounding box center [861, 719] width 21 height 11
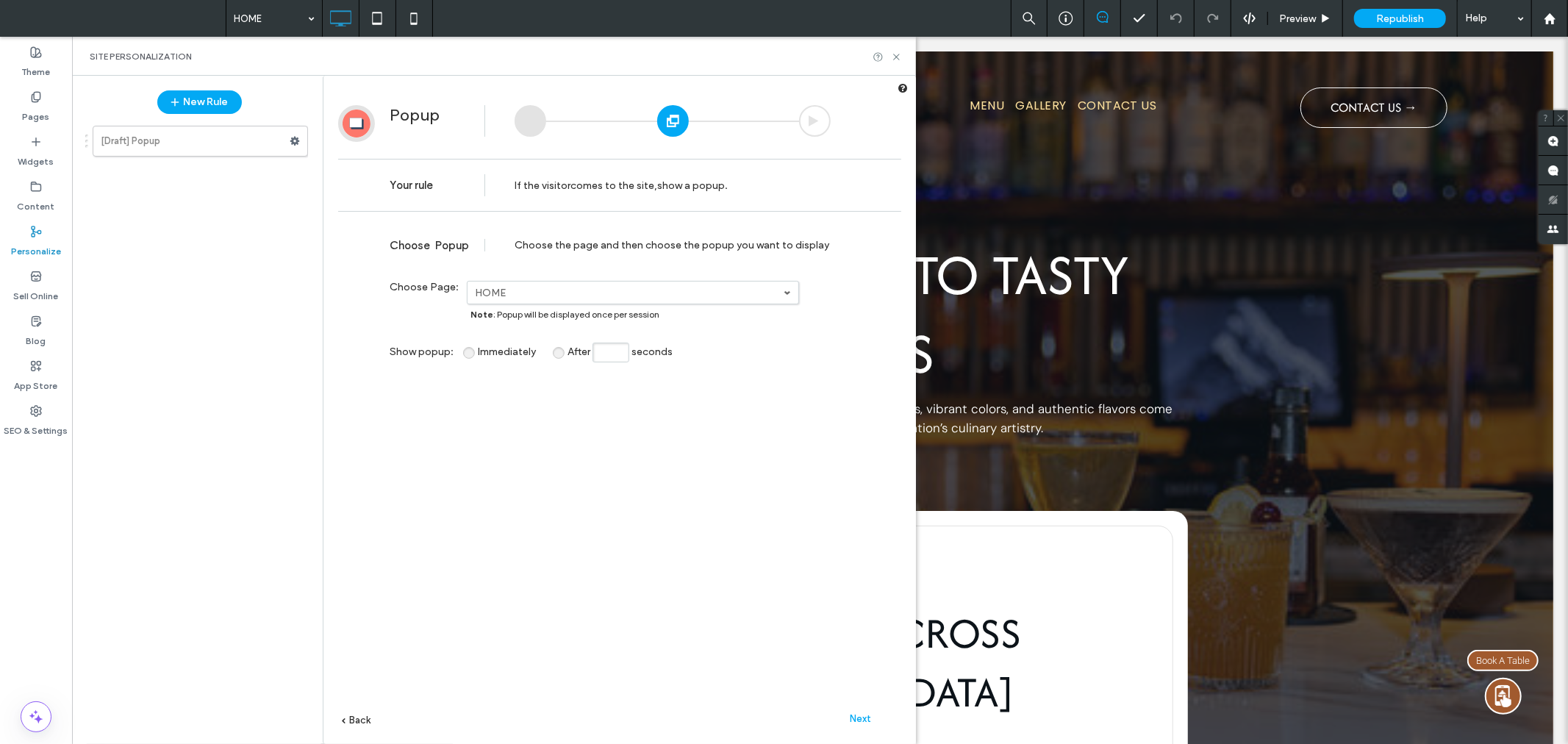
click at [863, 714] on span "Next" at bounding box center [861, 719] width 21 height 11
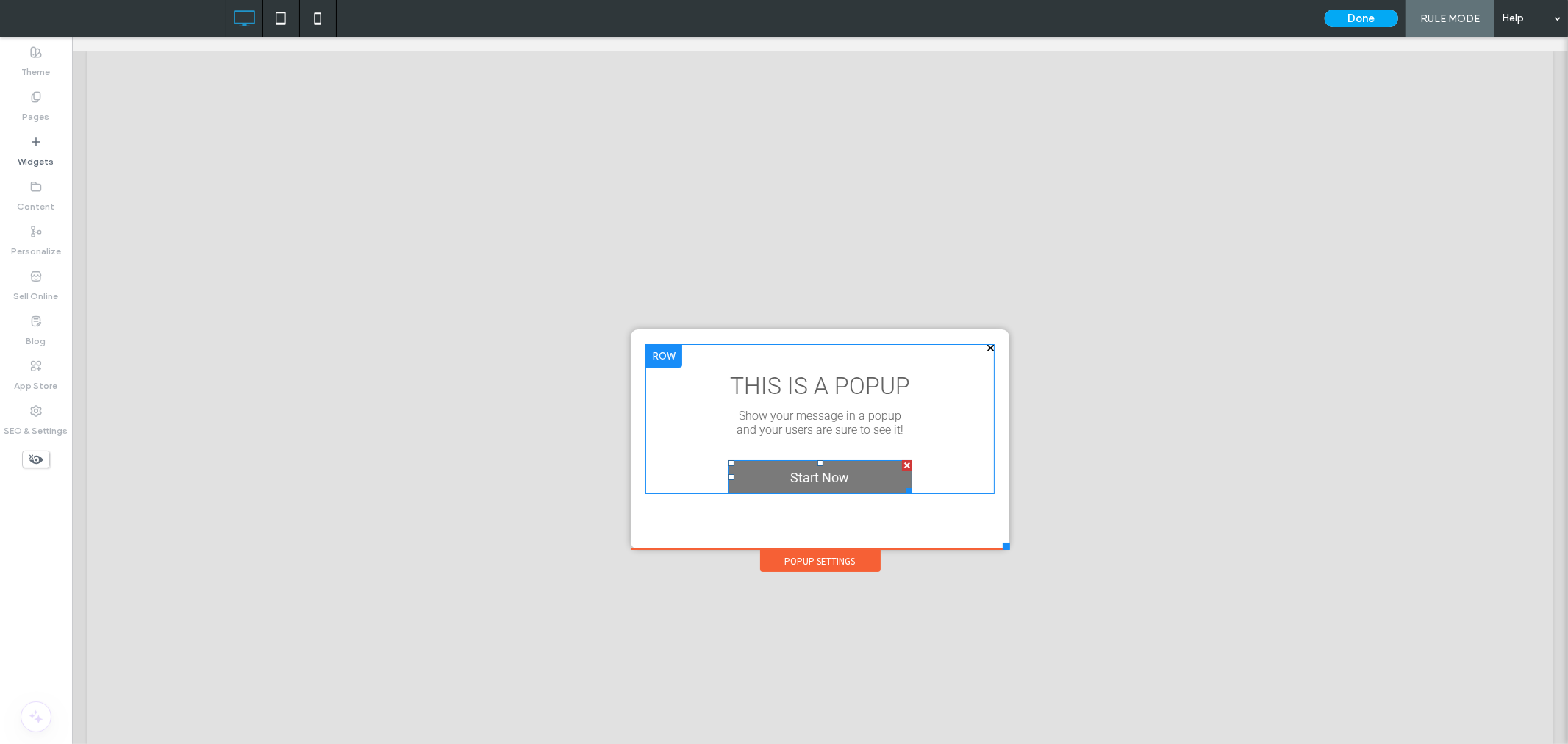
click at [901, 461] on div at bounding box center [906, 464] width 11 height 11
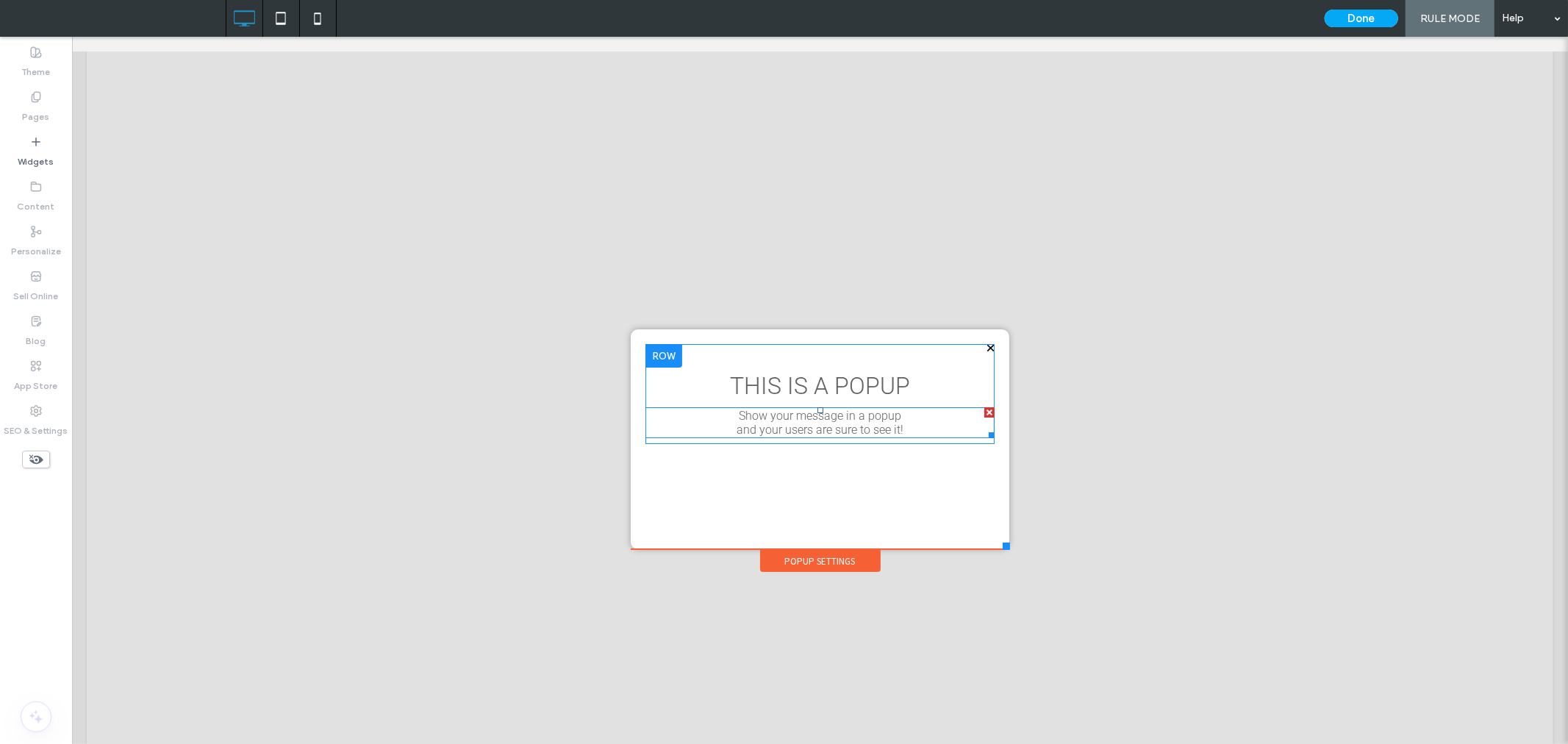
click at [983, 408] on div at bounding box center [988, 412] width 11 height 11
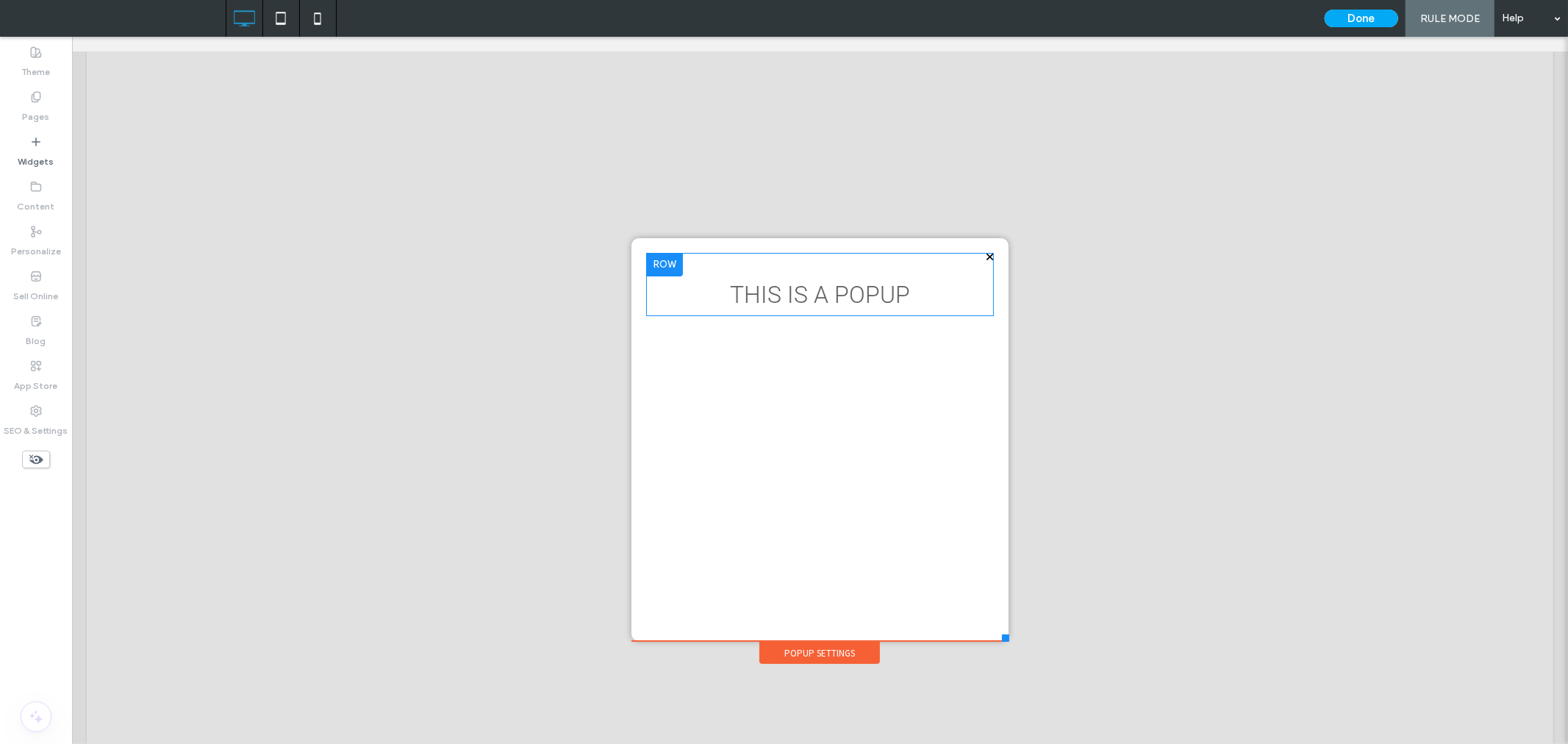
drag, startPoint x: 998, startPoint y: 549, endPoint x: 1002, endPoint y: 641, distance: 92.1
click at [1002, 641] on div at bounding box center [1005, 637] width 7 height 7
click at [21, 133] on div "Widgets" at bounding box center [36, 152] width 72 height 45
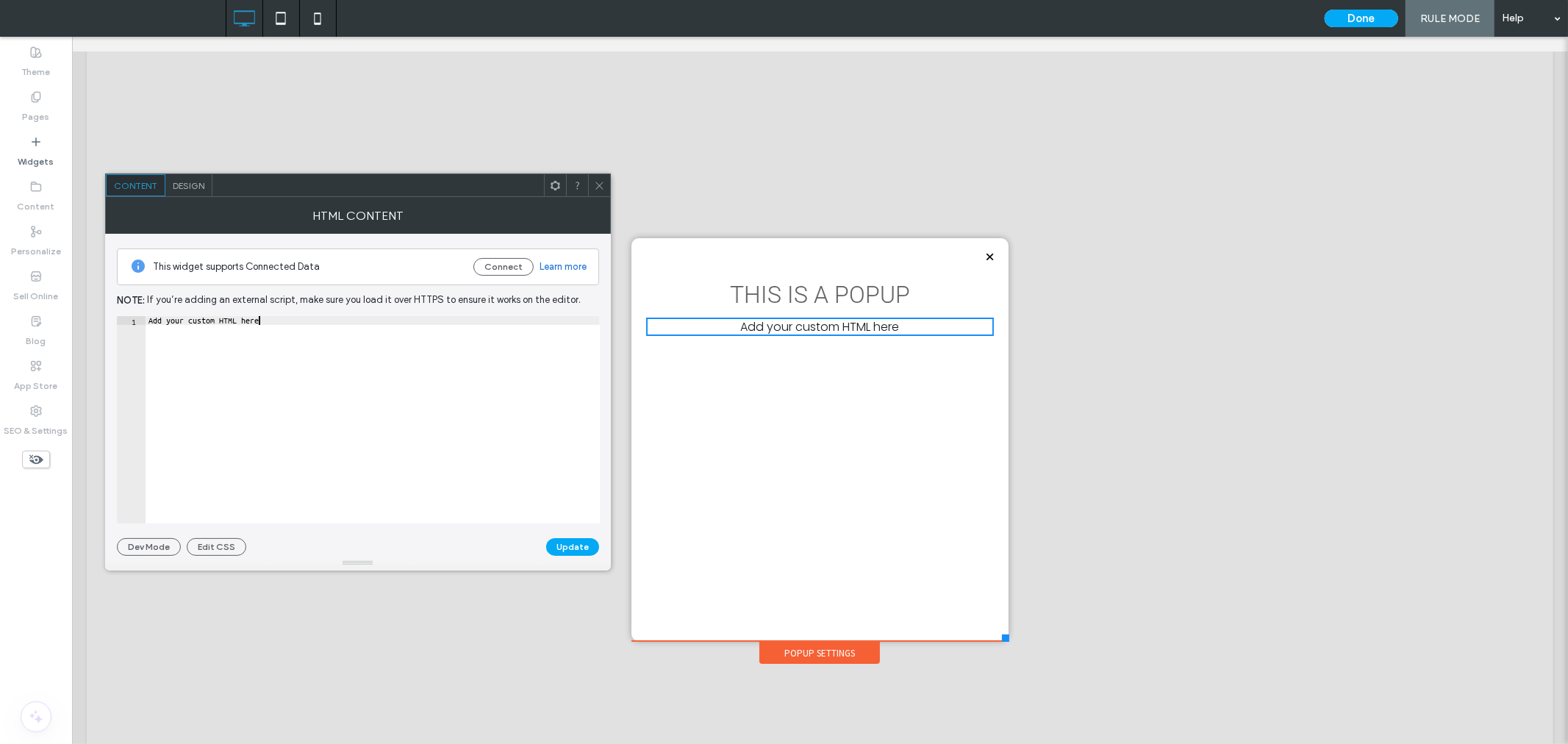
click at [356, 326] on div "Add your custom HTML here" at bounding box center [373, 428] width 454 height 225
paste textarea "**********"
type textarea "**********"
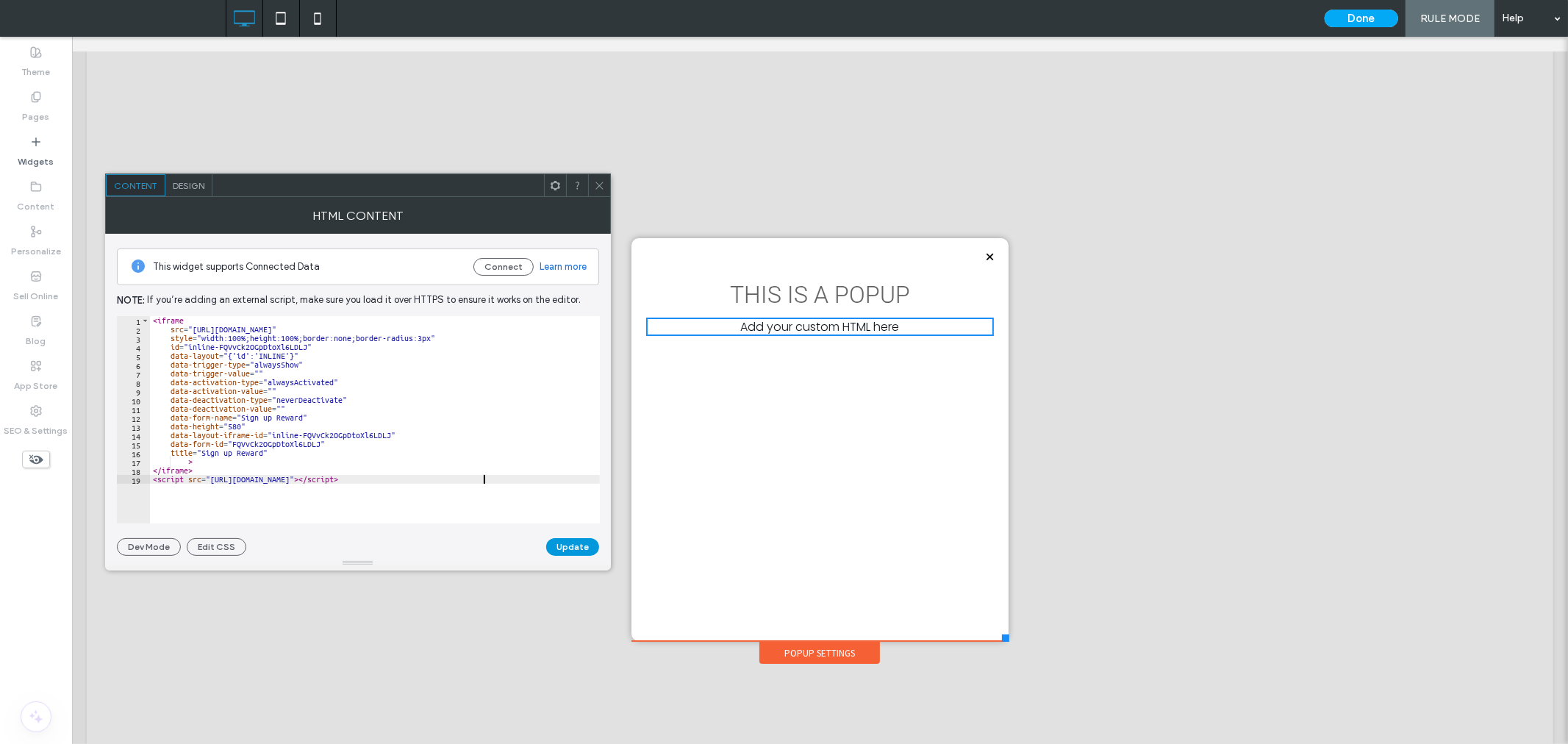
click at [581, 541] on button "Update" at bounding box center [572, 547] width 53 height 18
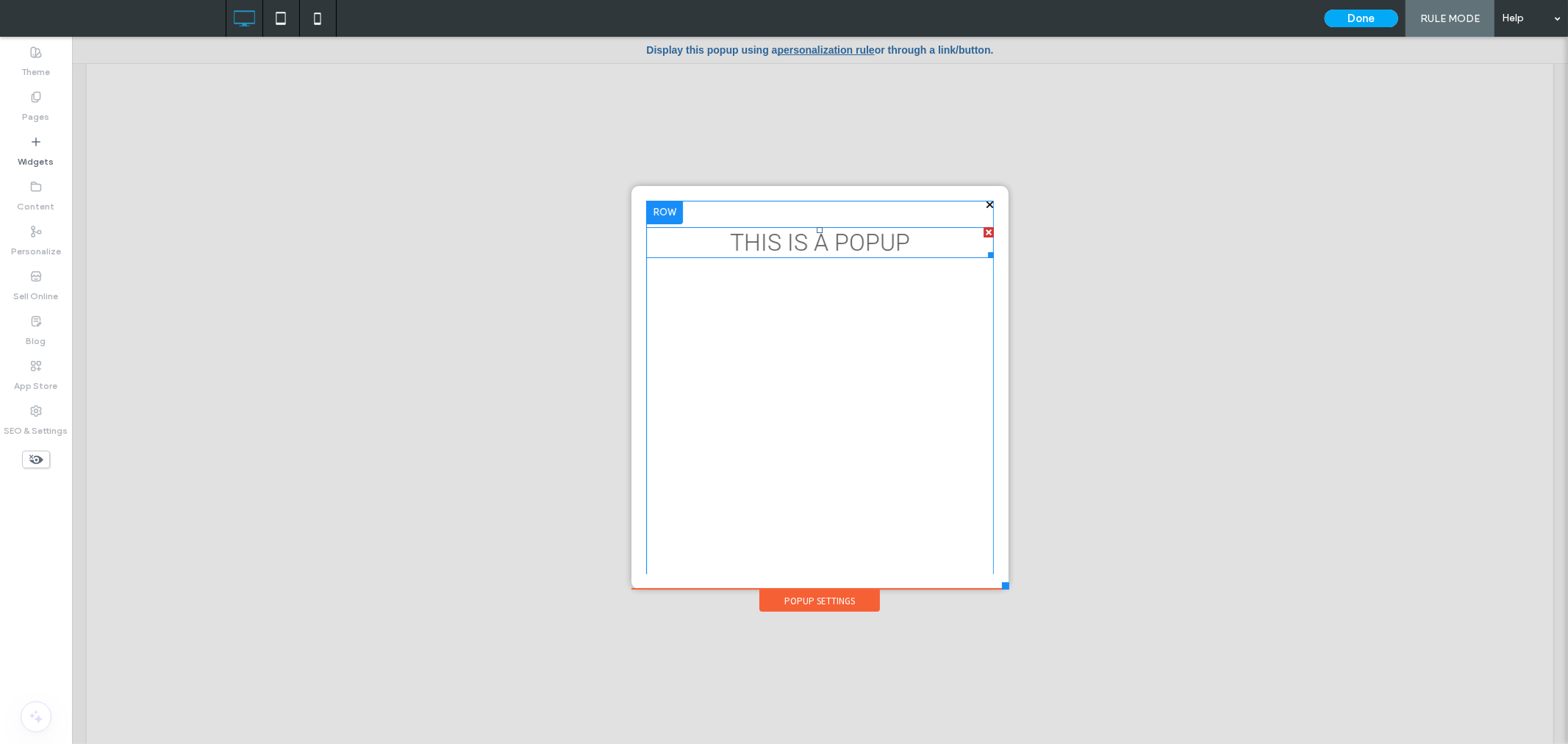
click at [983, 231] on div at bounding box center [988, 231] width 11 height 11
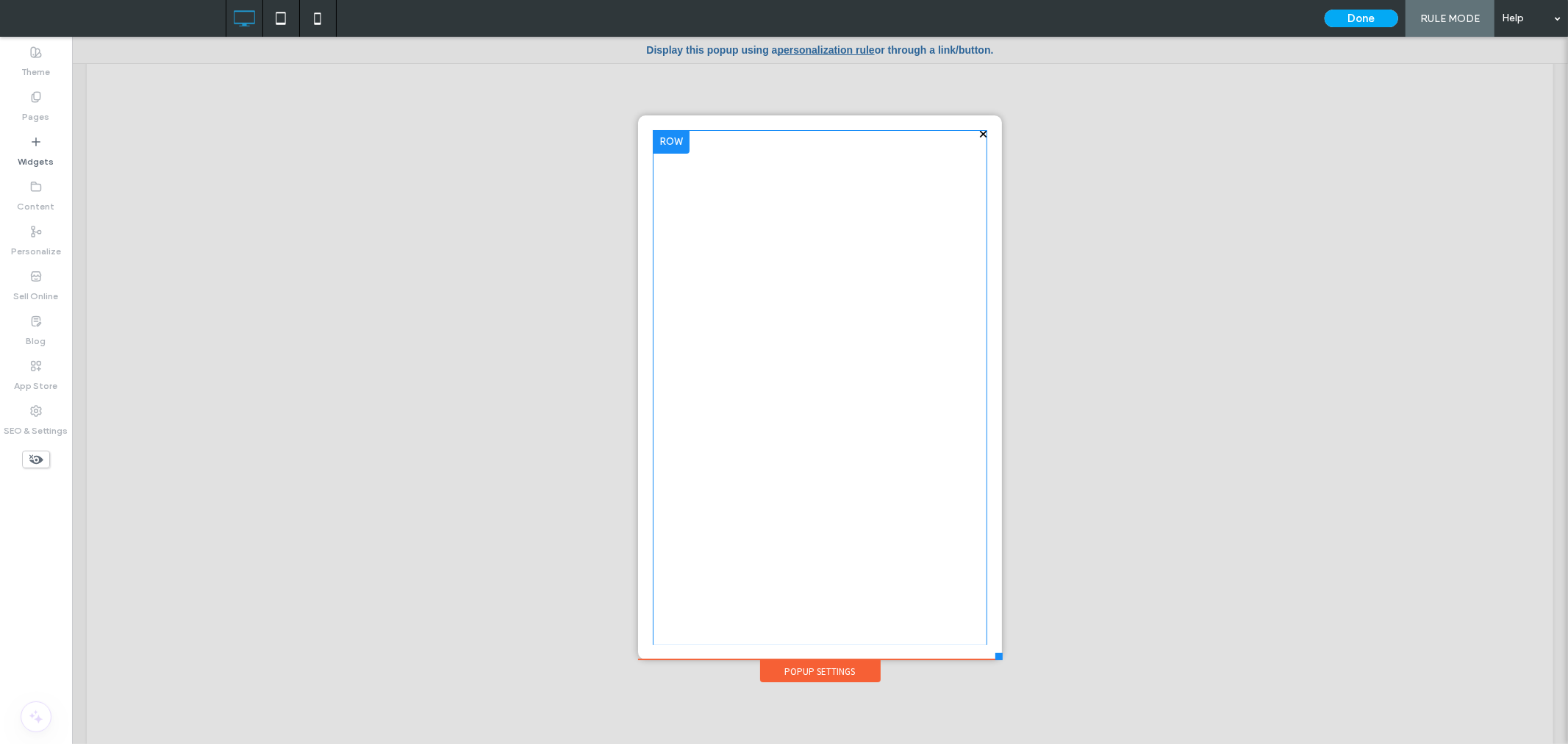
drag, startPoint x: 997, startPoint y: 588, endPoint x: 996, endPoint y: 664, distance: 76.0
click at [996, 664] on div "Click To Paste Our restaurant is the go-to spot for all-day dining, serving irr…" at bounding box center [819, 397] width 371 height 573
click at [325, 22] on icon at bounding box center [317, 18] width 30 height 30
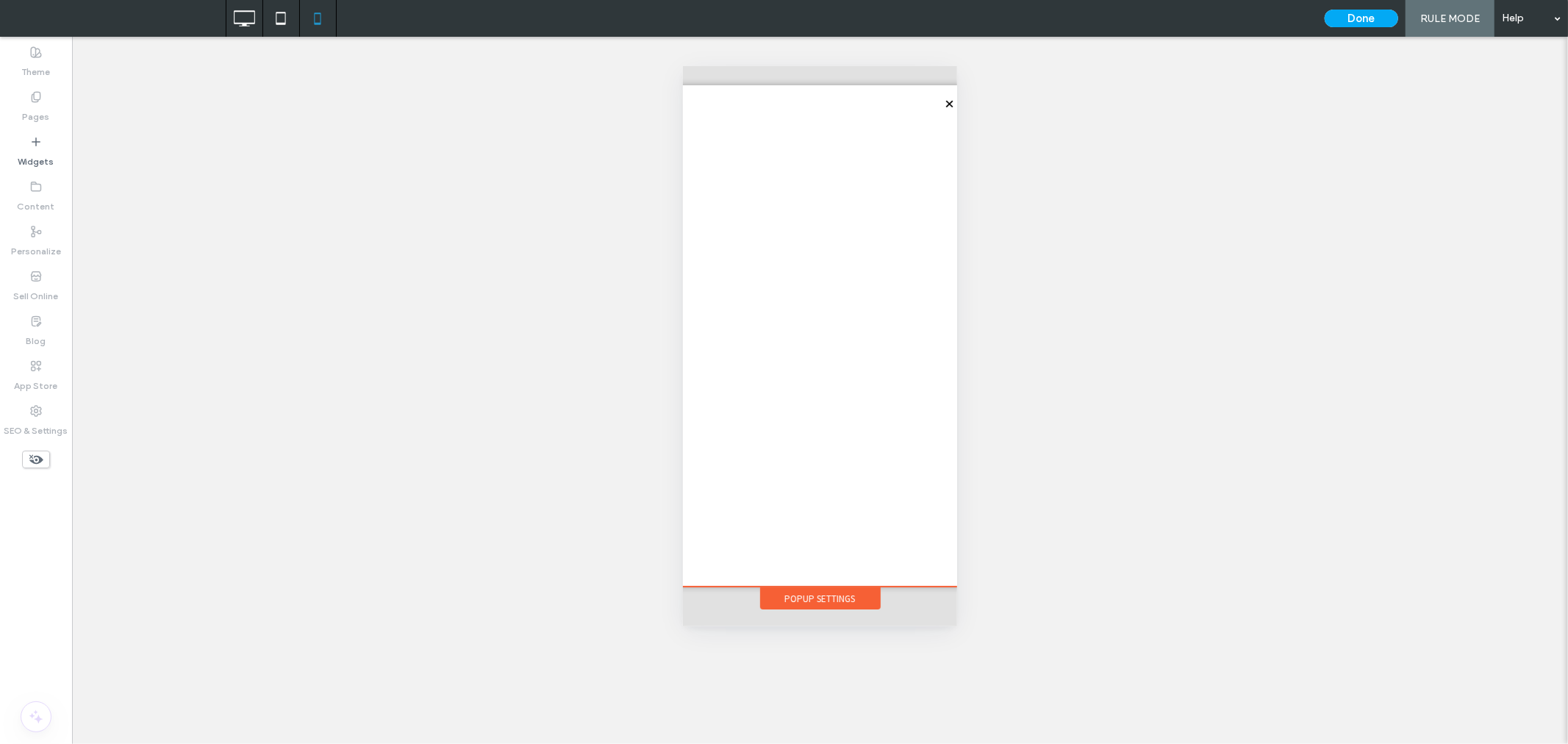
drag, startPoint x: 920, startPoint y: 431, endPoint x: 968, endPoint y: 586, distance: 162.3
click at [956, 586] on html "Click To Paste HOME ABOUT US MENU ORDER ONLINE RESERVATION GALLERY CONTACT US C…" at bounding box center [819, 345] width 274 height 560
click at [1370, 20] on button "Done" at bounding box center [1361, 19] width 74 height 18
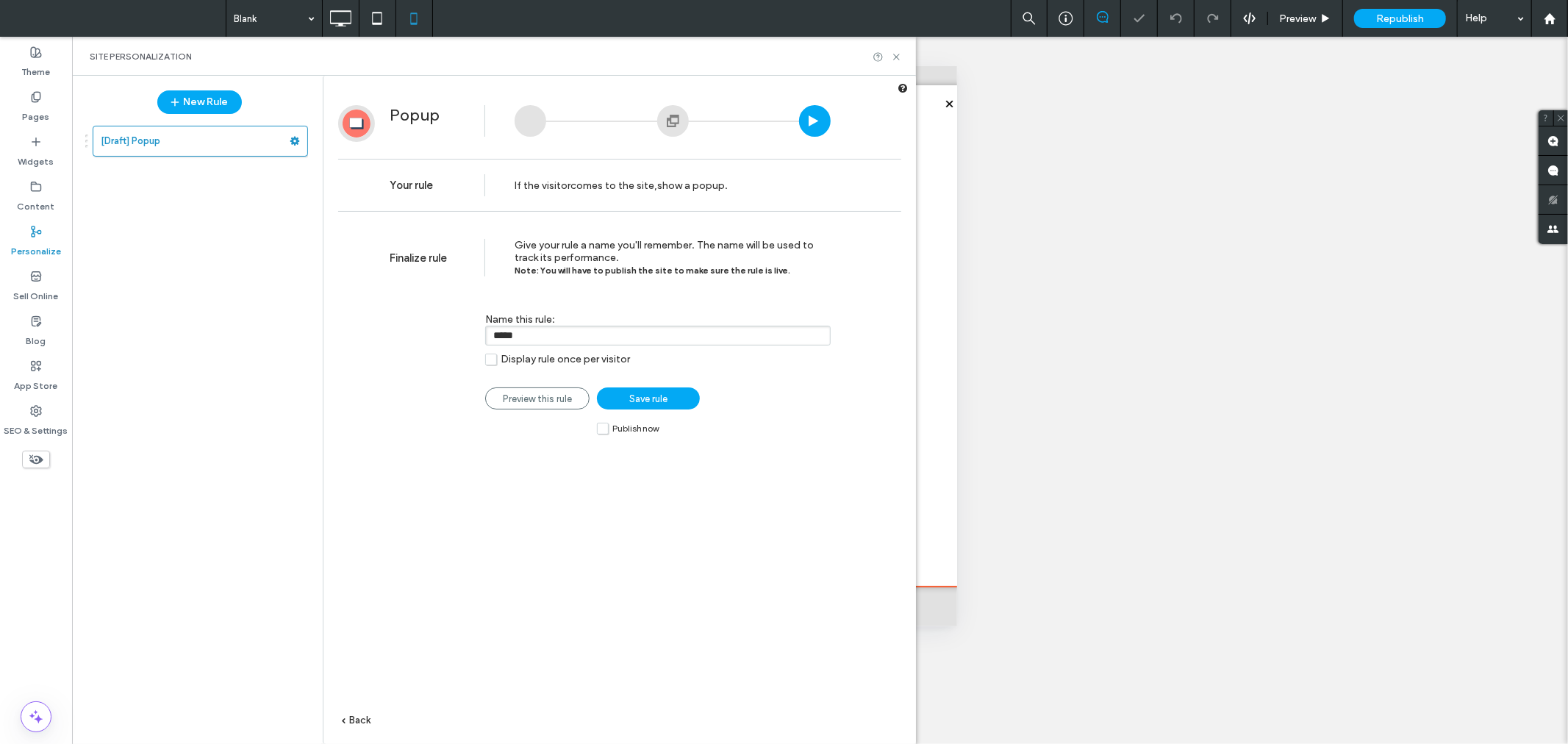
click at [598, 429] on label "Publish now" at bounding box center [627, 428] width 62 height 12
click at [648, 399] on span "Save rule" at bounding box center [648, 399] width 39 height 11
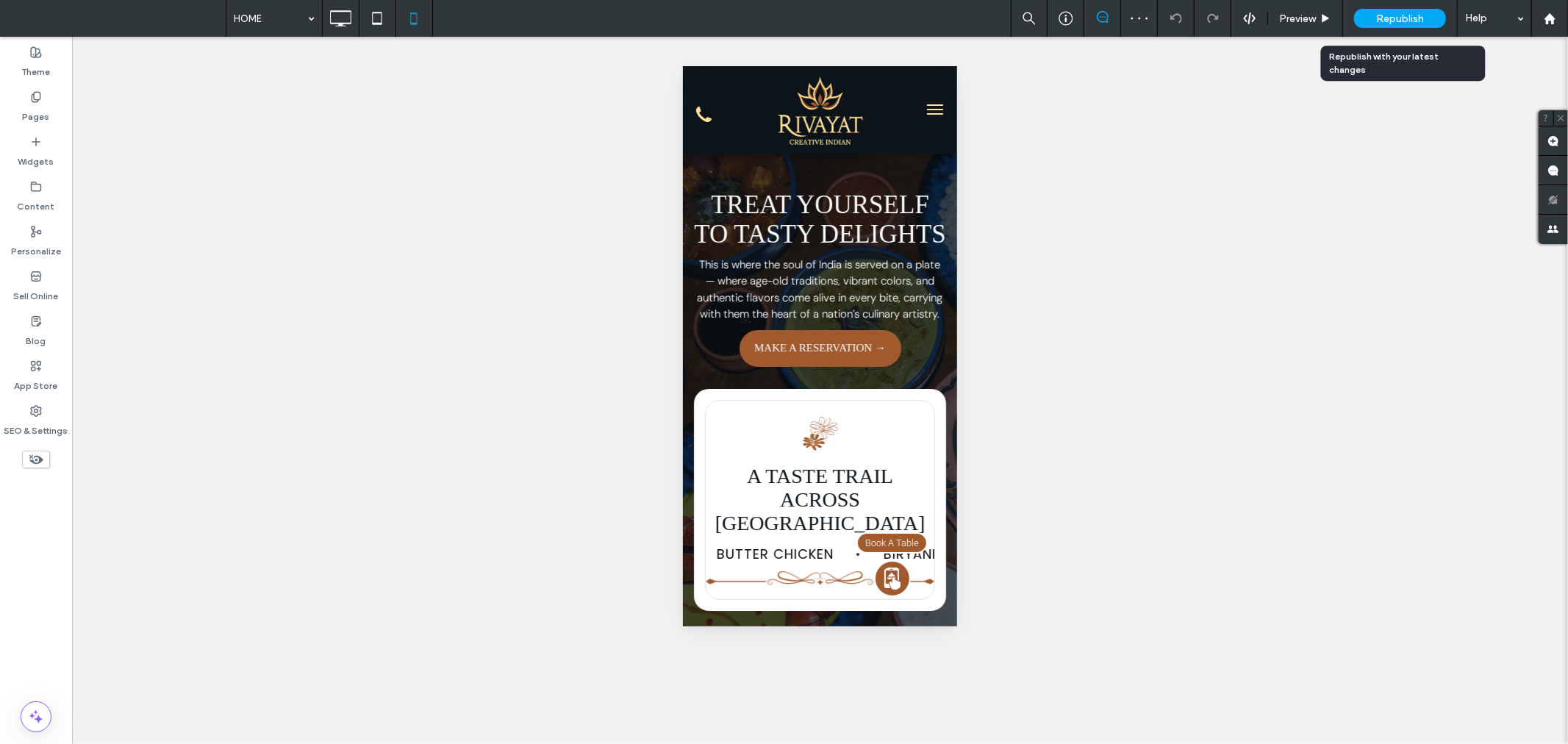
click at [1435, 23] on div "Republish" at bounding box center [1400, 18] width 92 height 19
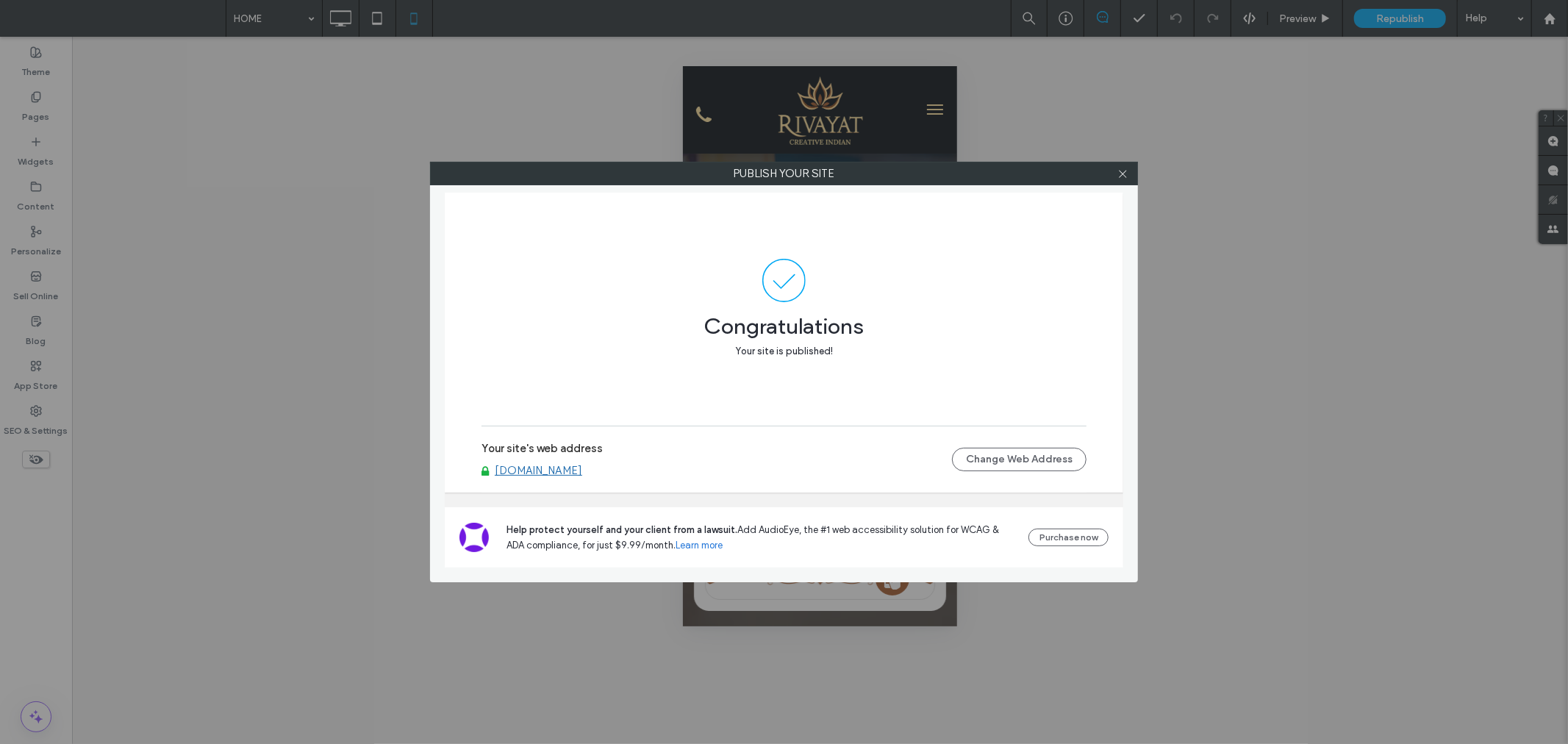
click at [575, 465] on link "[DOMAIN_NAME]" at bounding box center [538, 471] width 88 height 13
click at [1123, 173] on use at bounding box center [1122, 173] width 7 height 7
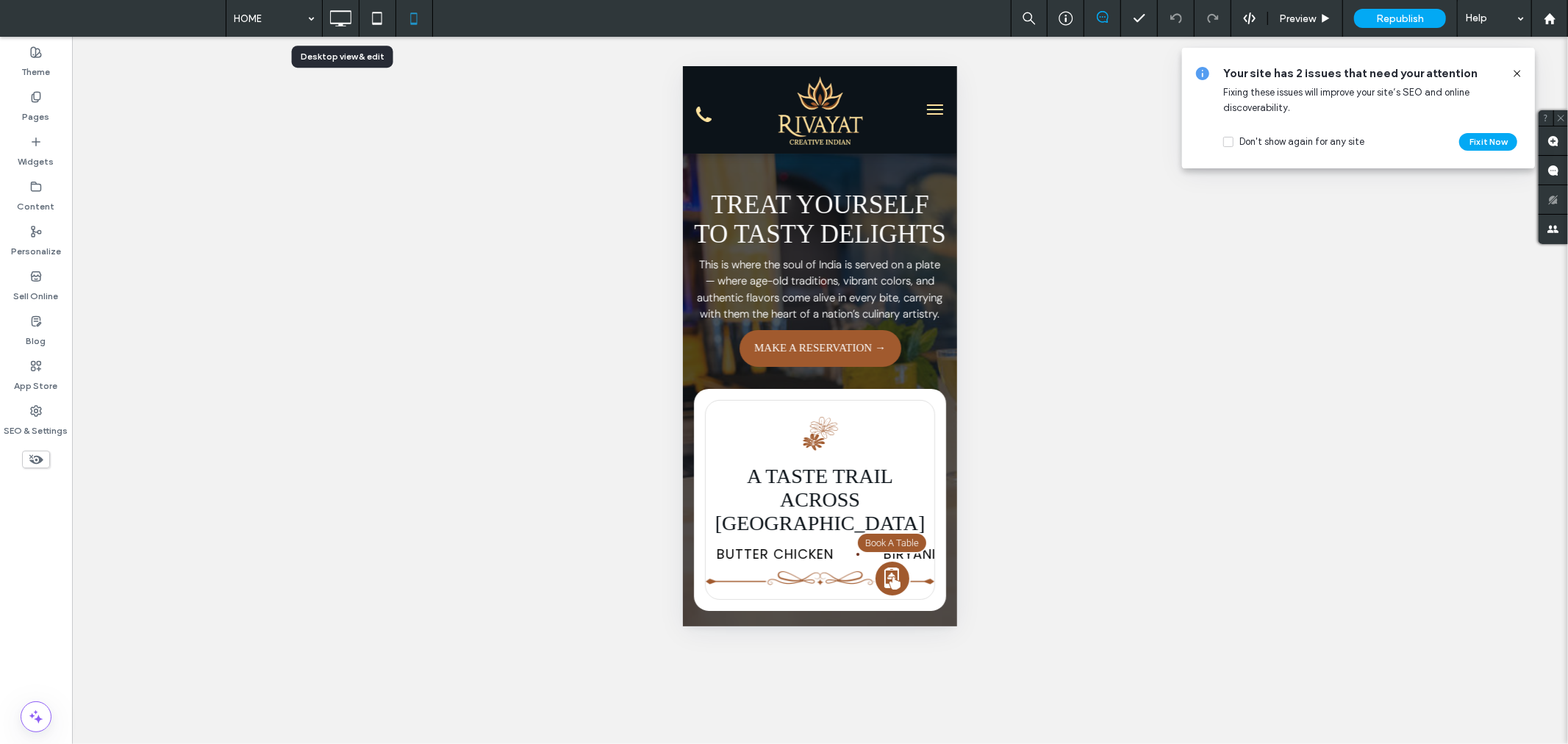
click at [345, 21] on icon at bounding box center [340, 18] width 30 height 30
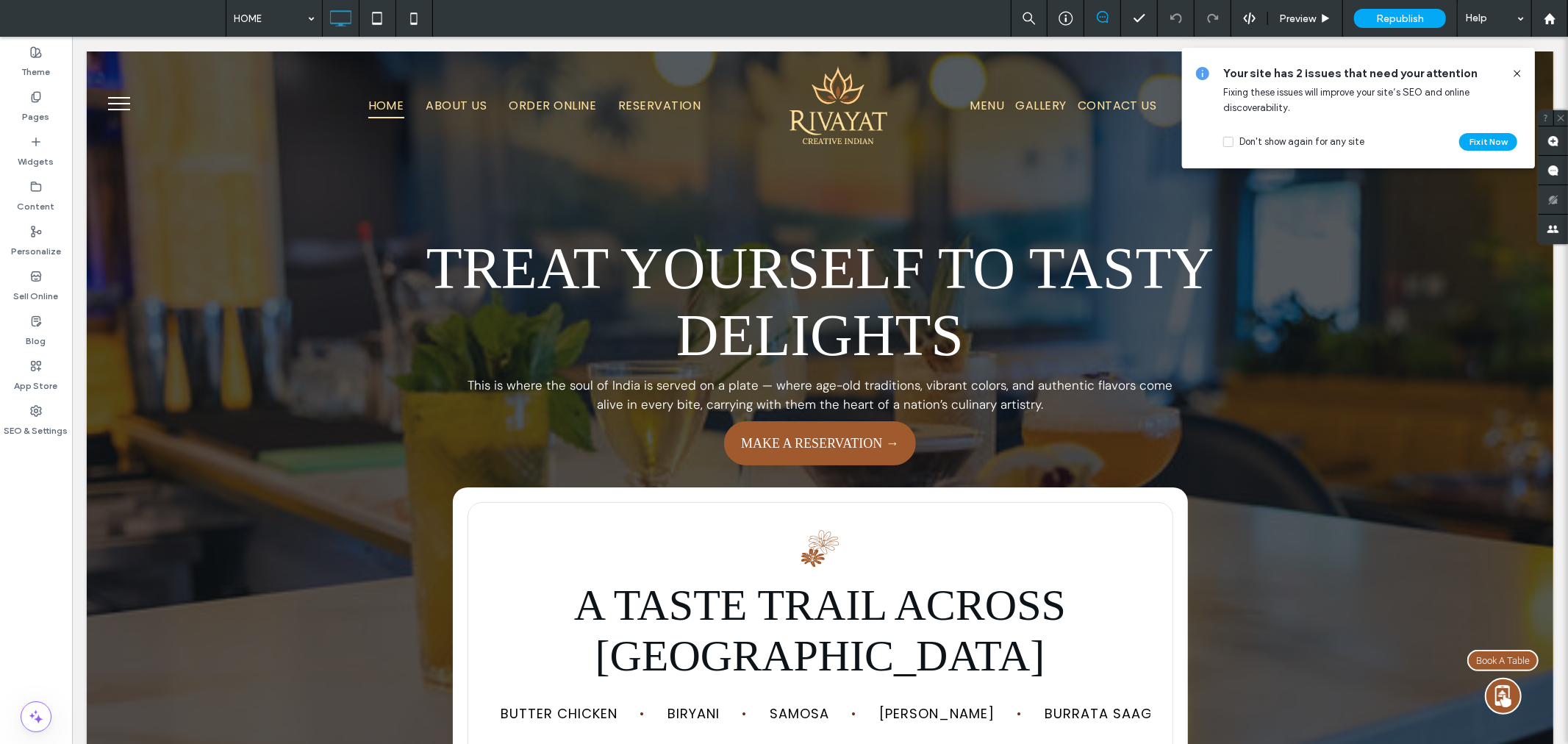
click at [1520, 67] on icon at bounding box center [1517, 73] width 11 height 11
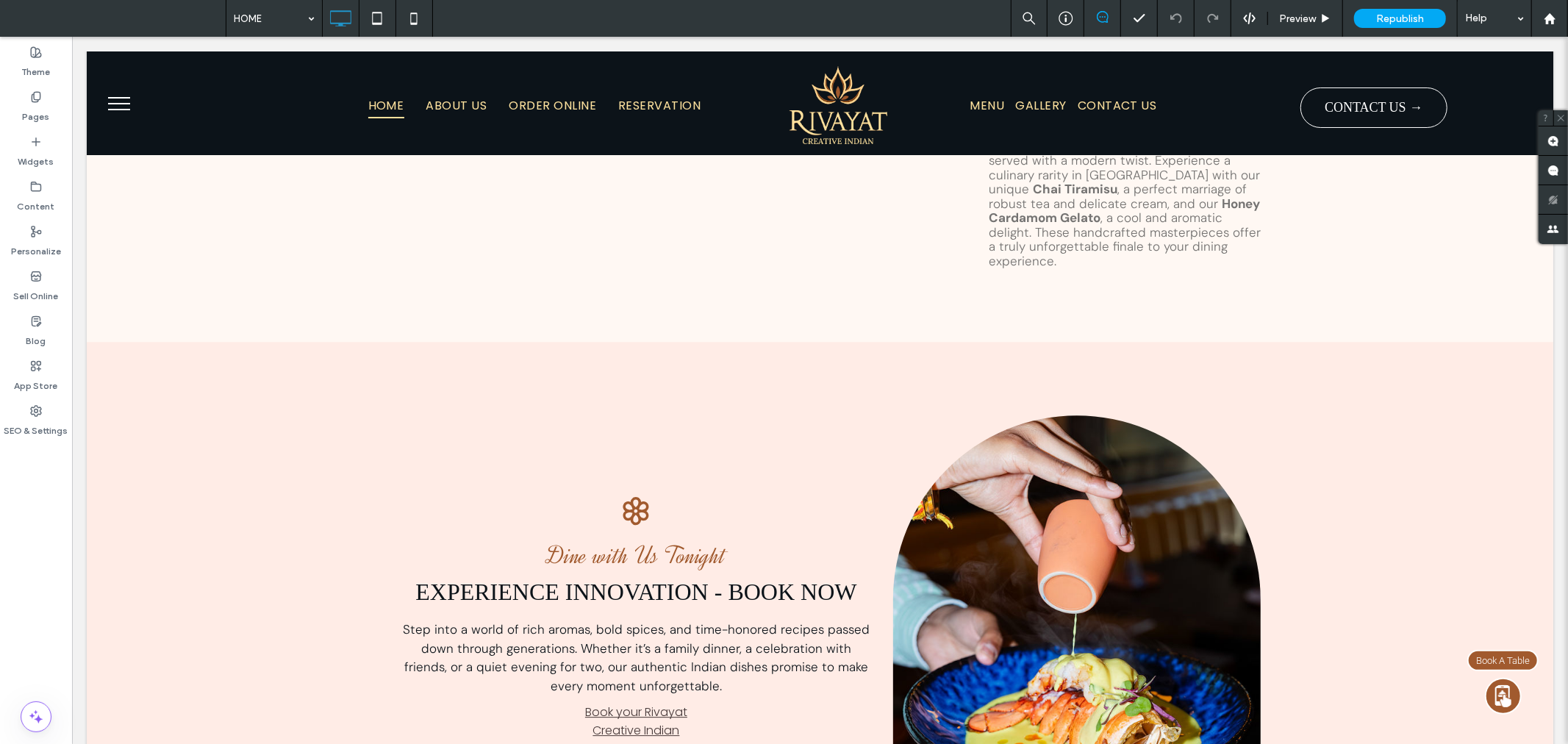
scroll to position [3319, 0]
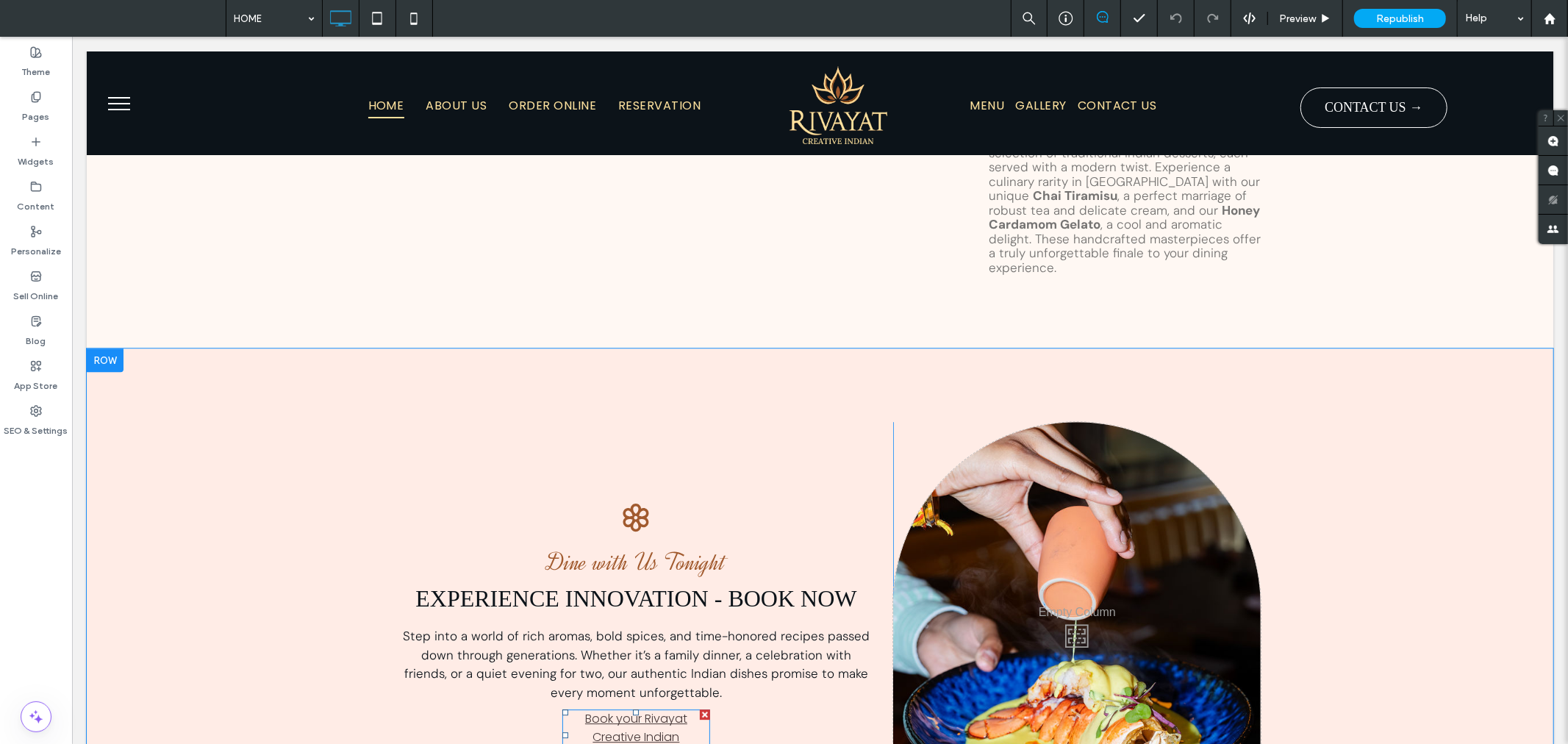
click at [700, 709] on div at bounding box center [704, 714] width 11 height 11
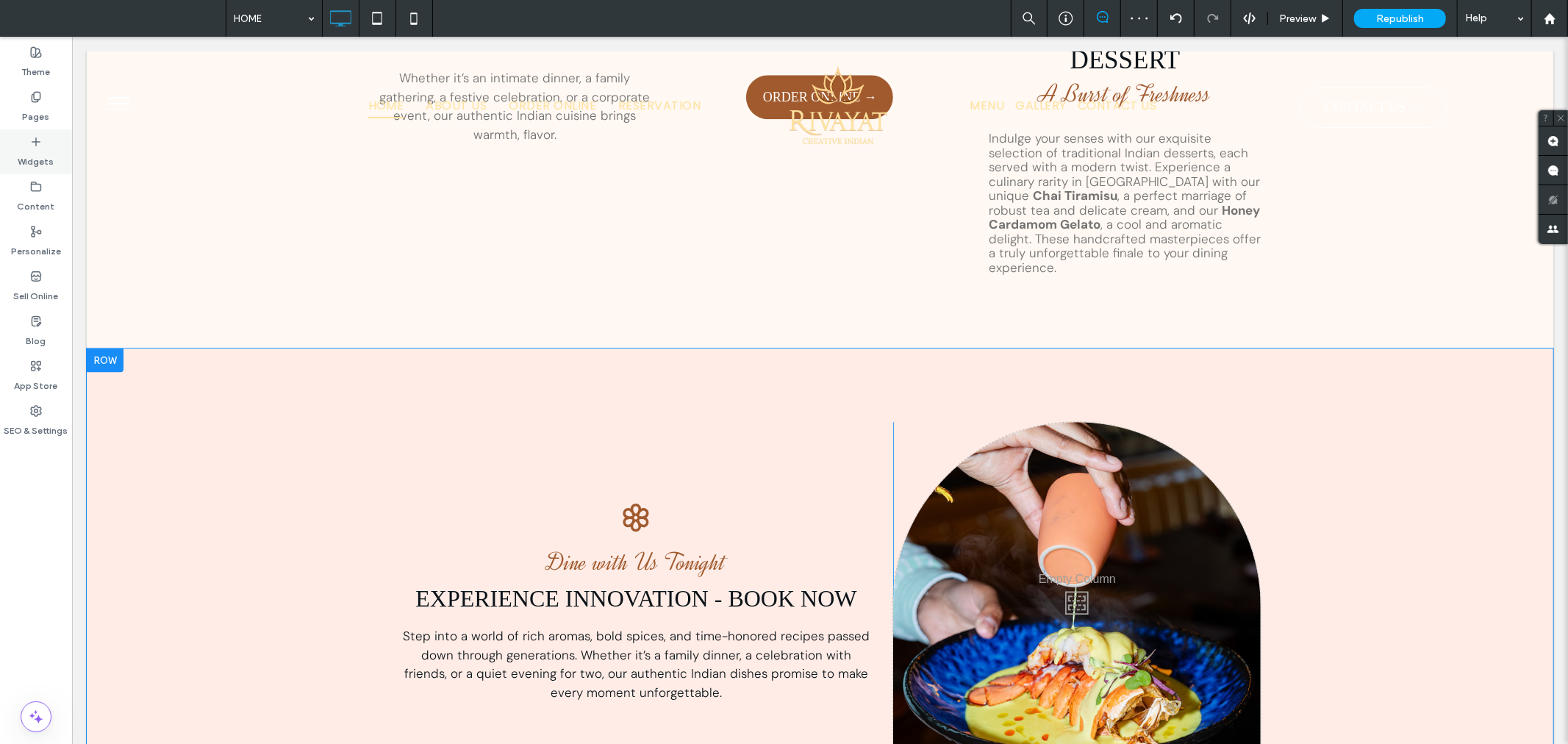
click at [46, 152] on label "Widgets" at bounding box center [36, 157] width 36 height 21
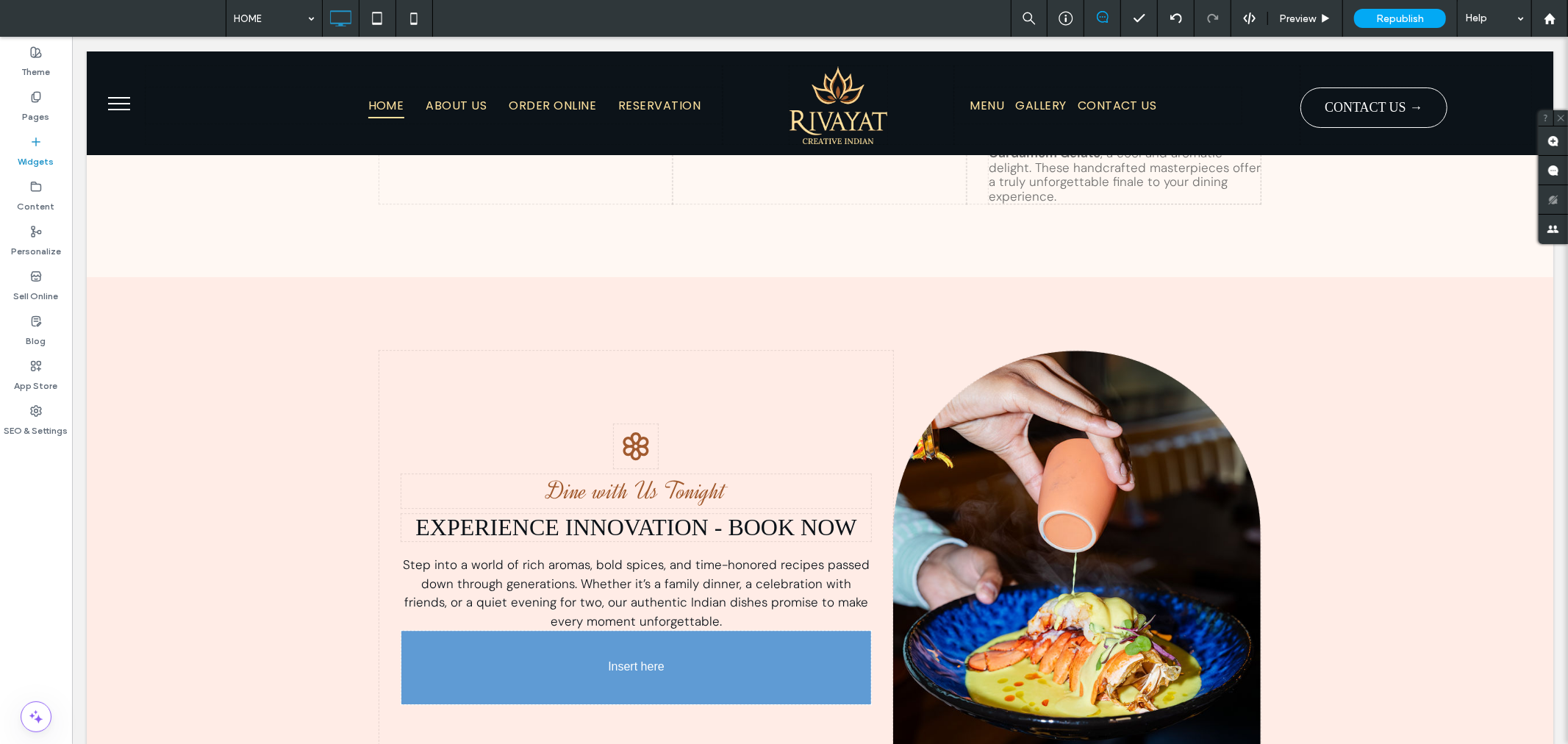
scroll to position [3398, 0]
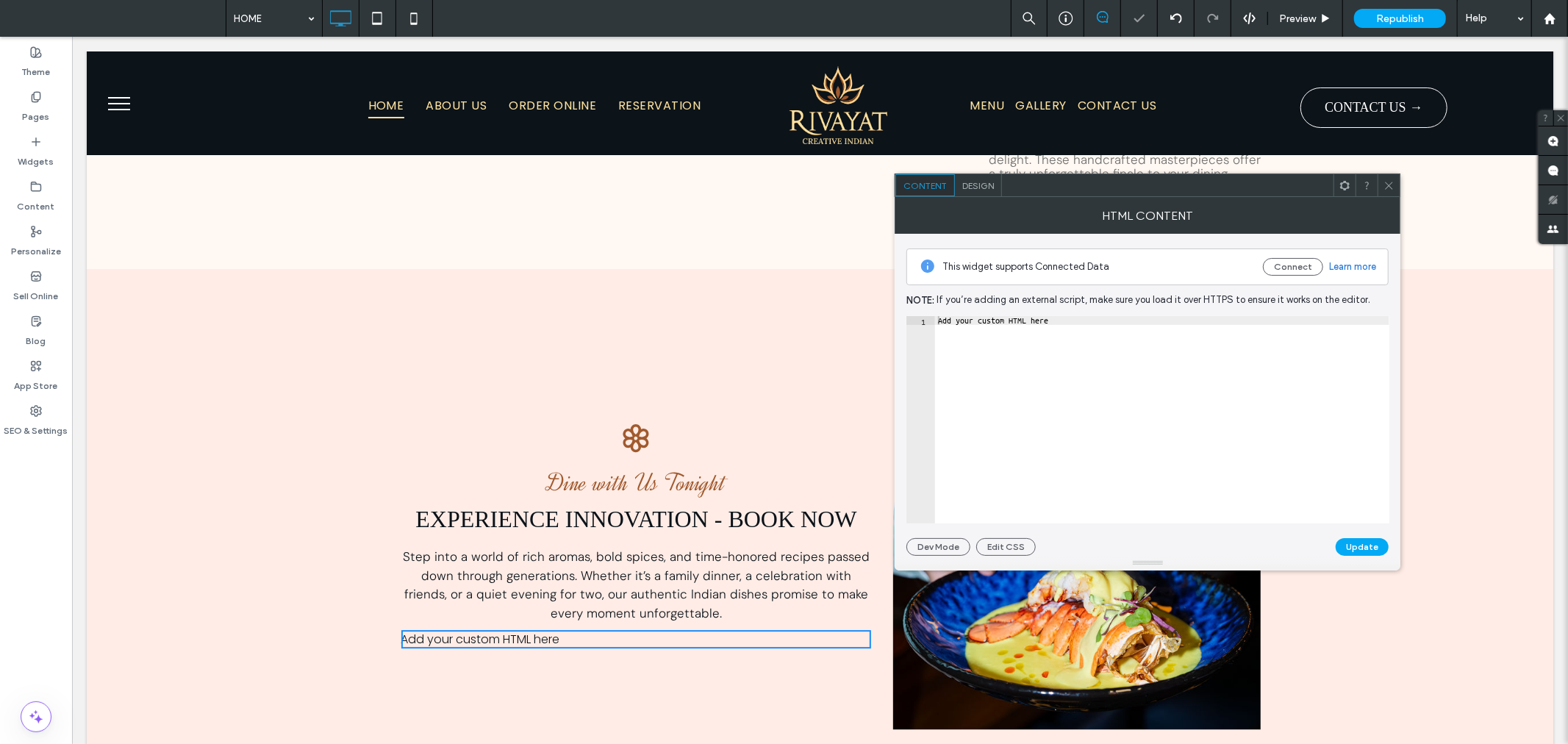
type textarea "**********"
click at [1142, 328] on div "Add your custom HTML here" at bounding box center [1162, 428] width 454 height 225
paste textarea "Cursor at row 1"
click at [981, 325] on div at bounding box center [1162, 428] width 454 height 225
paste textarea "**********"
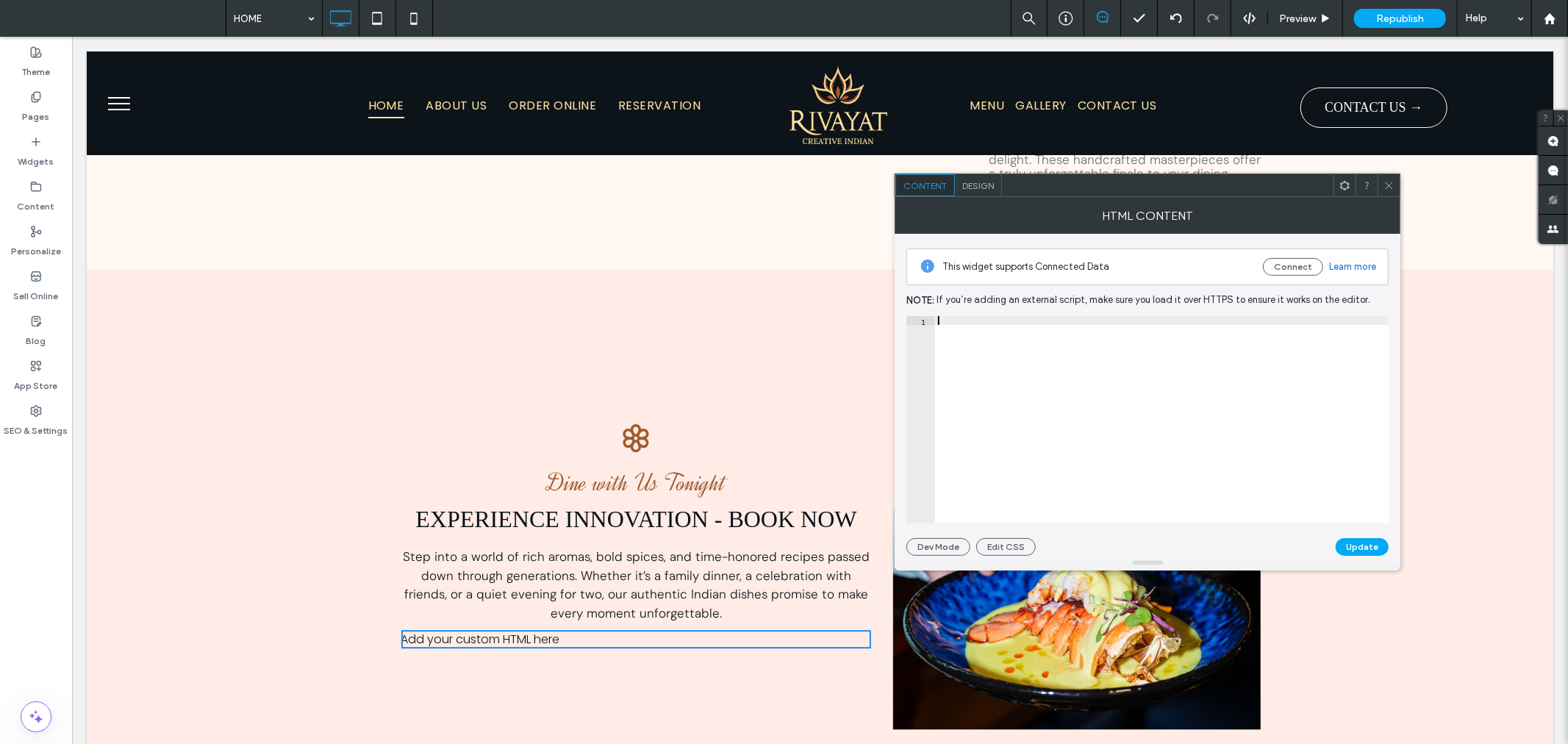
type textarea "**********"
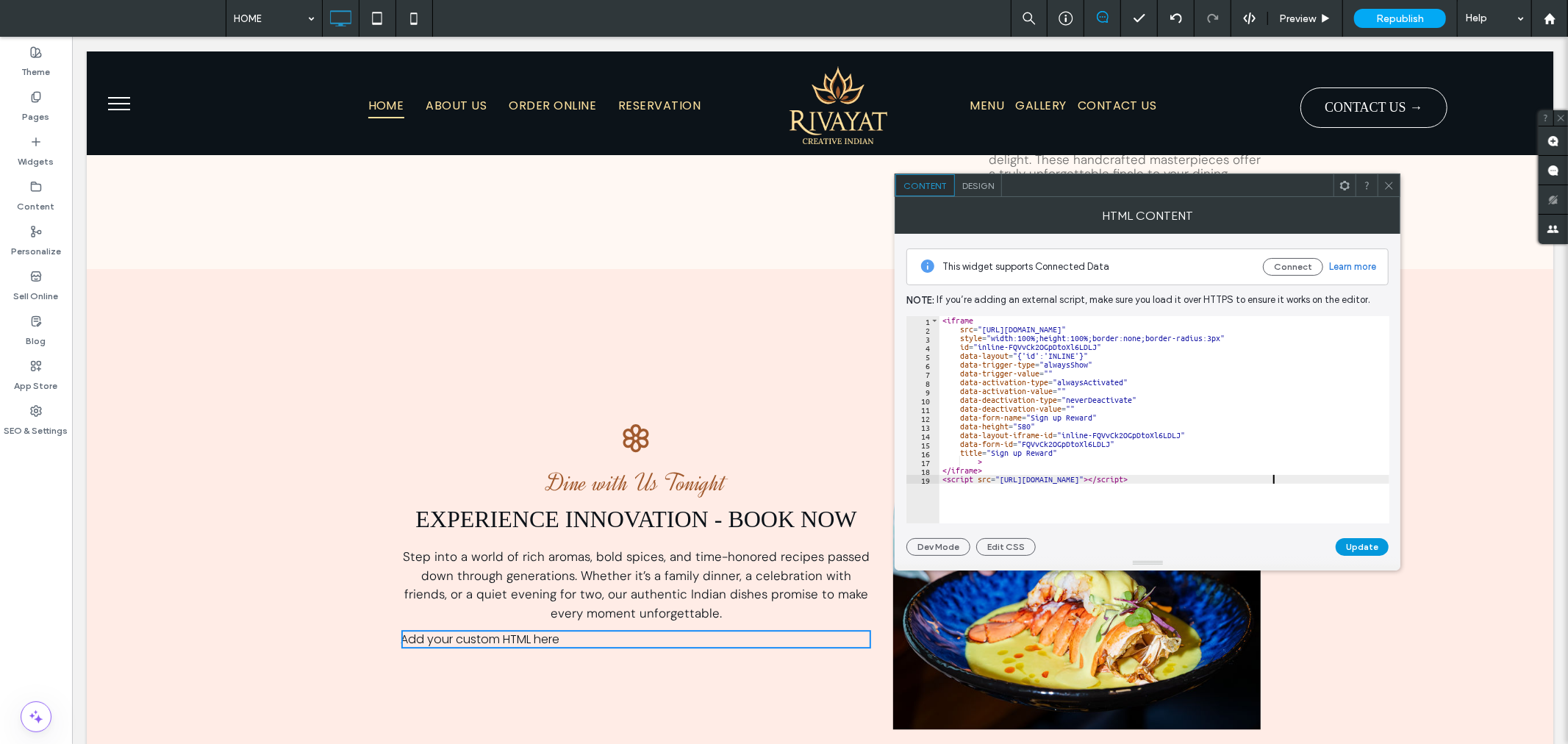
click at [1383, 548] on button "Update" at bounding box center [1362, 547] width 53 height 18
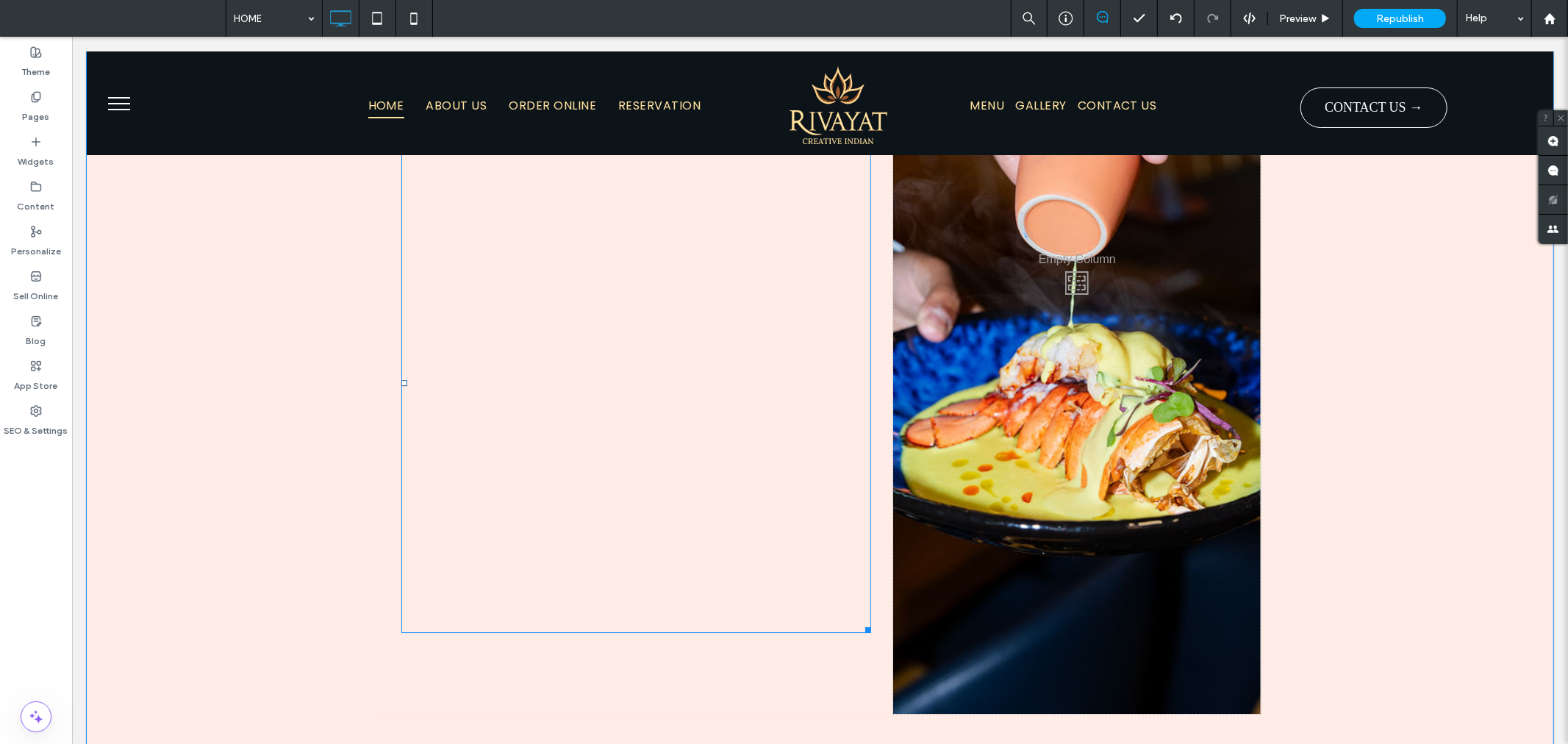
scroll to position [3597, 0]
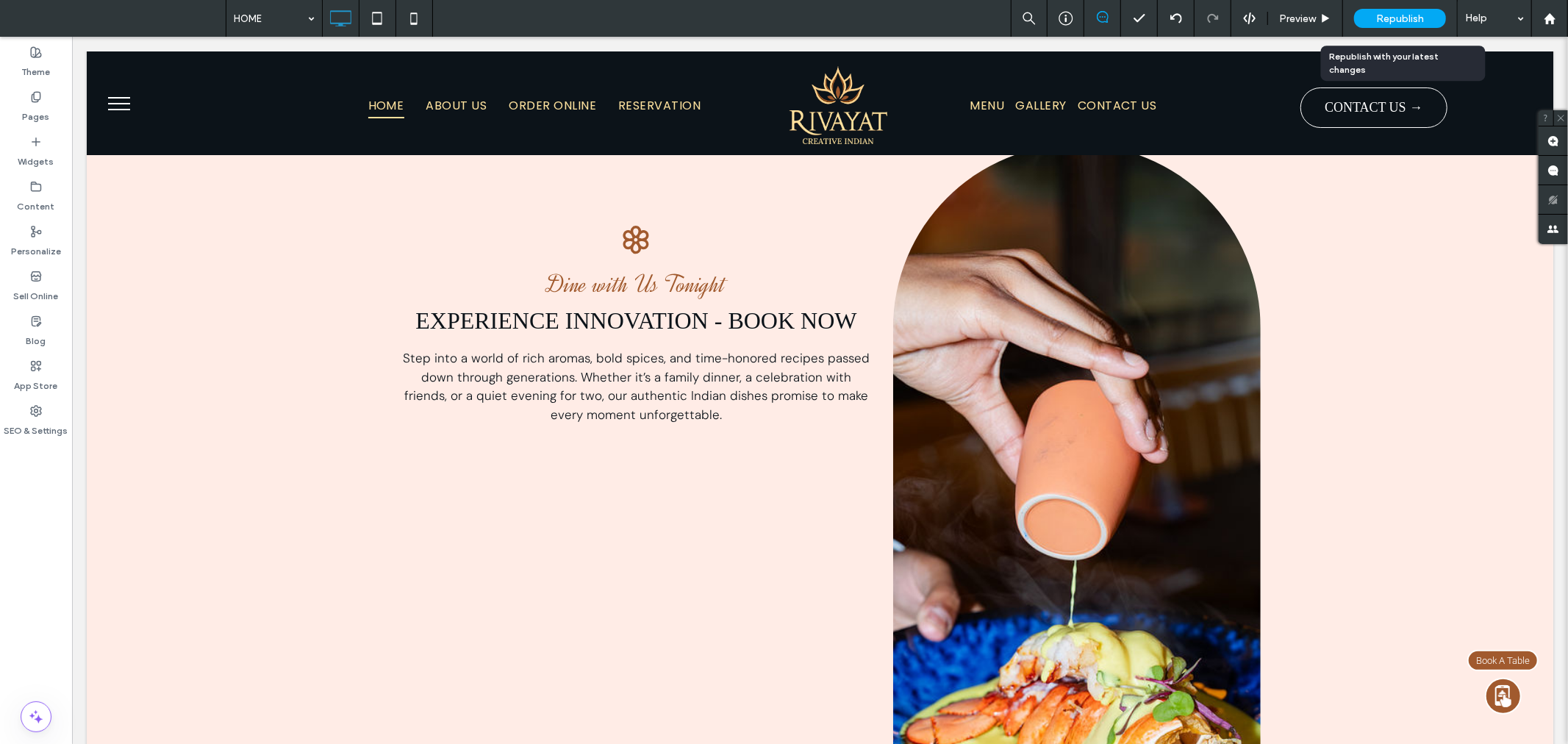
click at [1410, 13] on span "Republish" at bounding box center [1400, 18] width 48 height 12
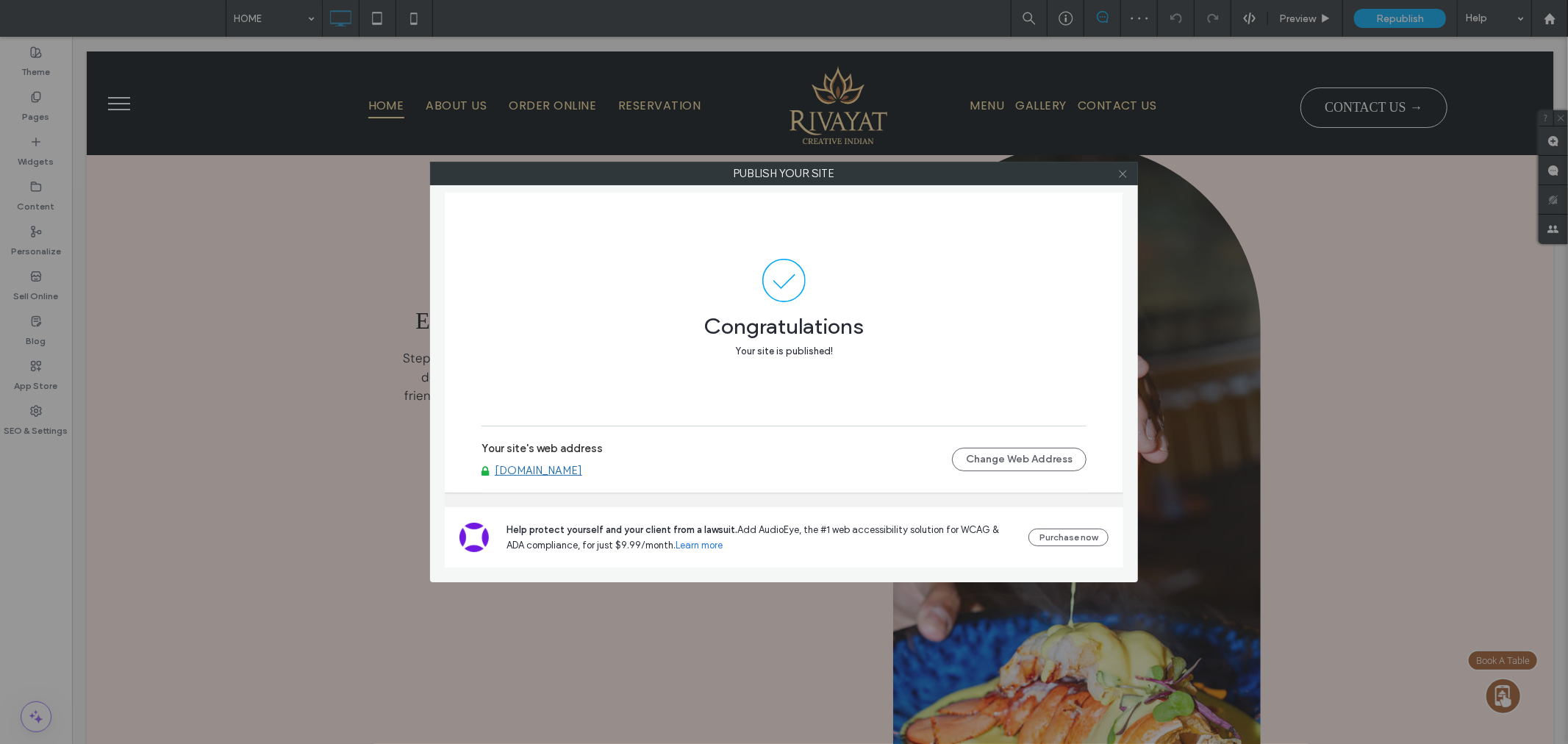
click at [1122, 169] on icon at bounding box center [1123, 173] width 11 height 11
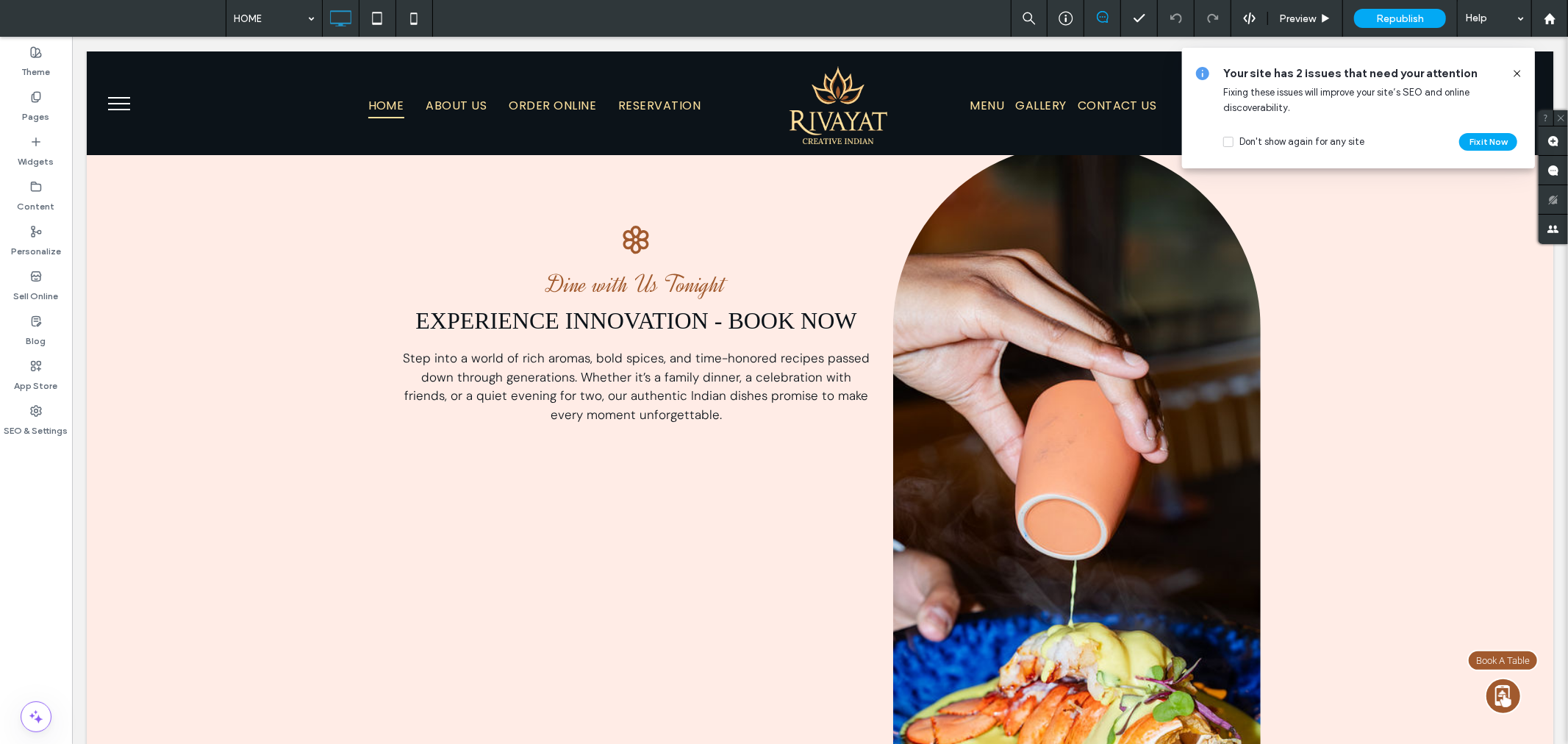
click at [1523, 78] on icon at bounding box center [1517, 73] width 11 height 11
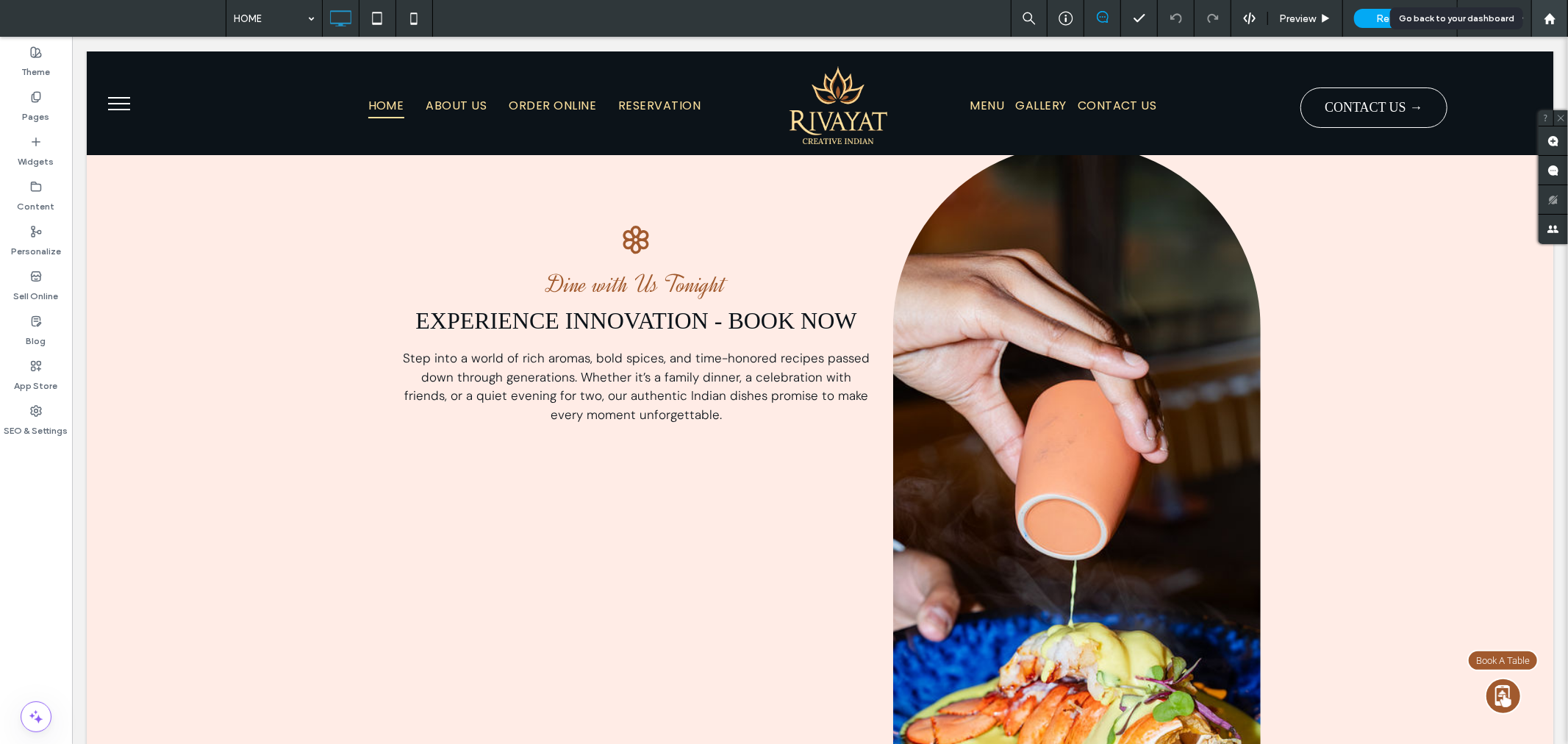
click at [1547, 26] on div at bounding box center [1549, 18] width 37 height 37
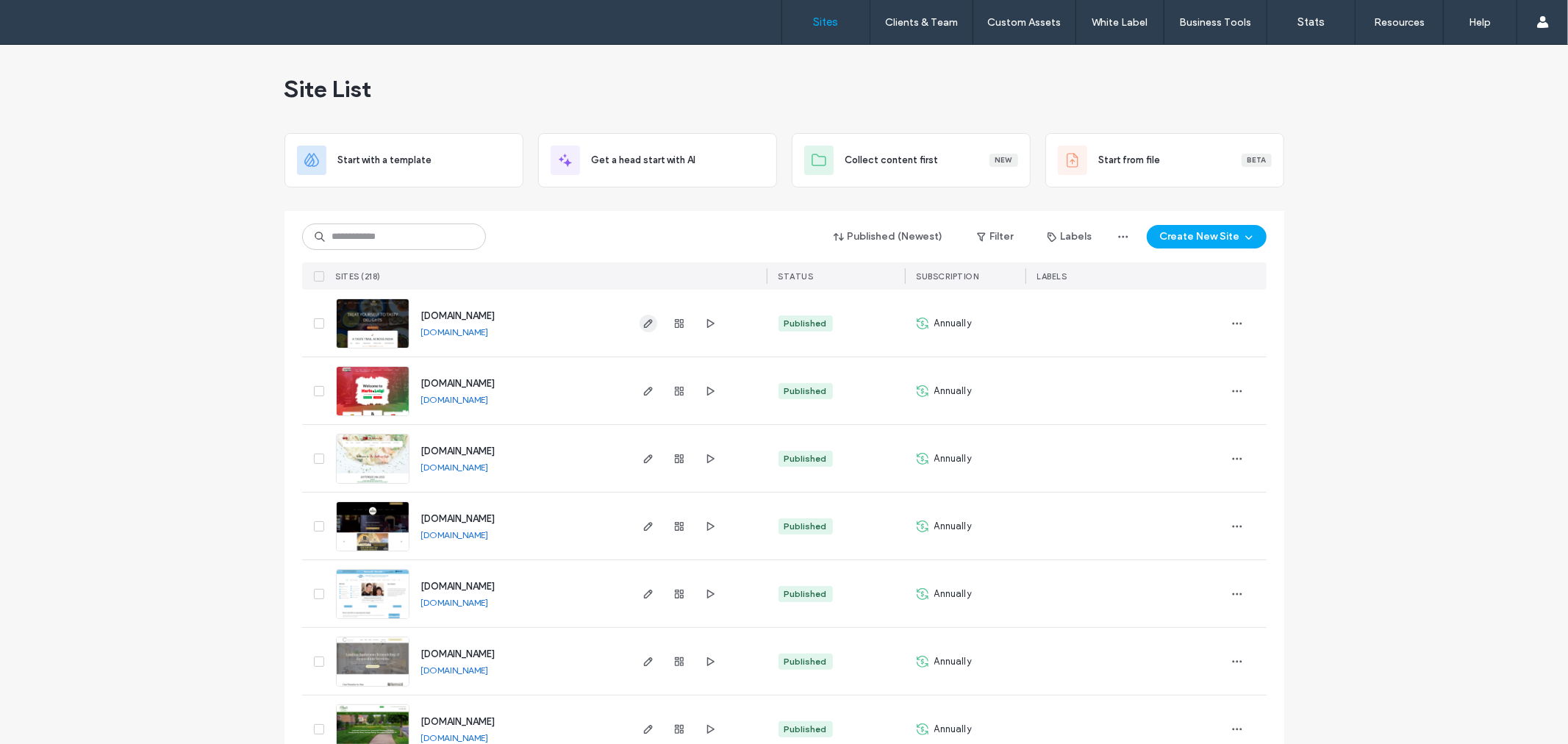
click at [645, 326] on icon "button" at bounding box center [649, 323] width 11 height 11
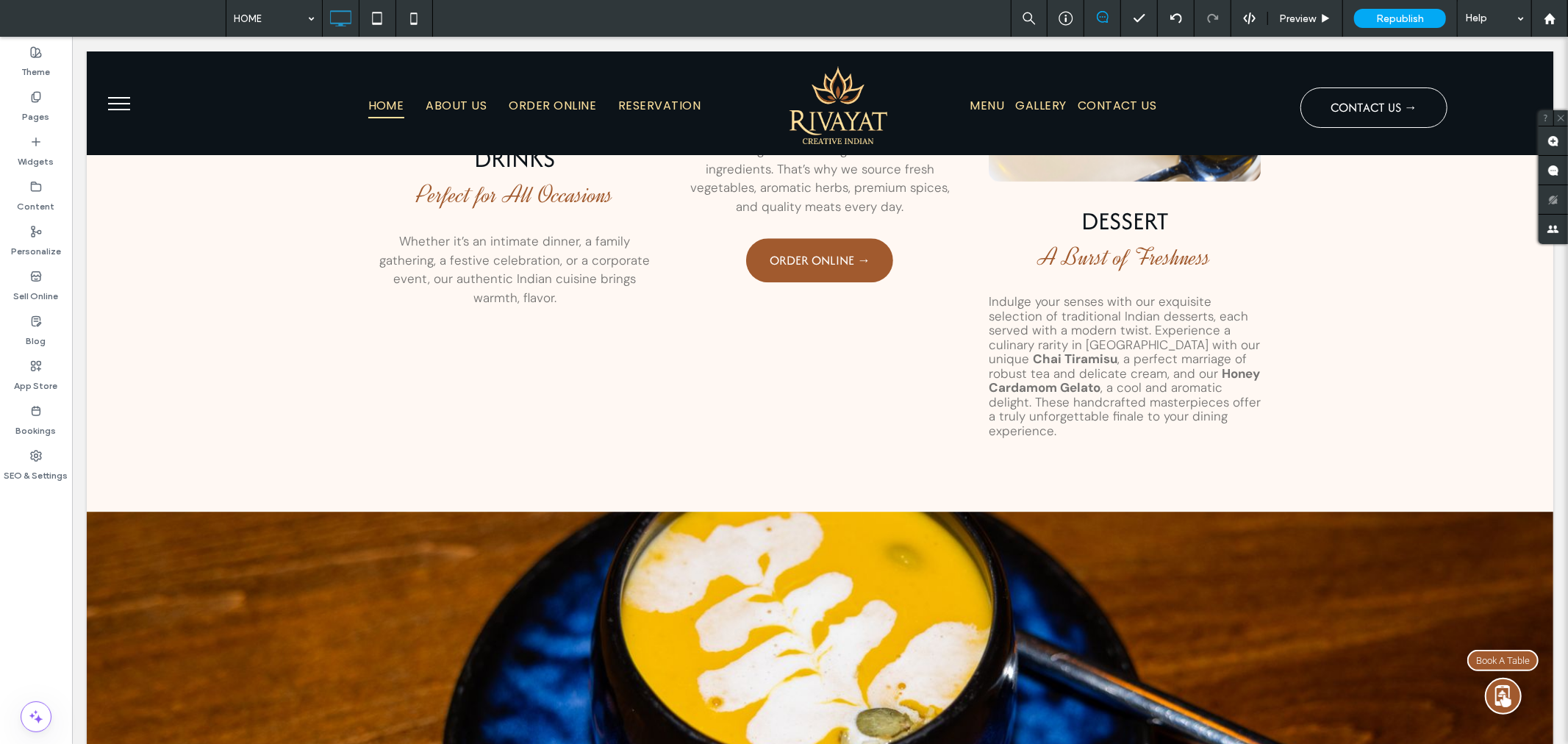
scroll to position [3229, 0]
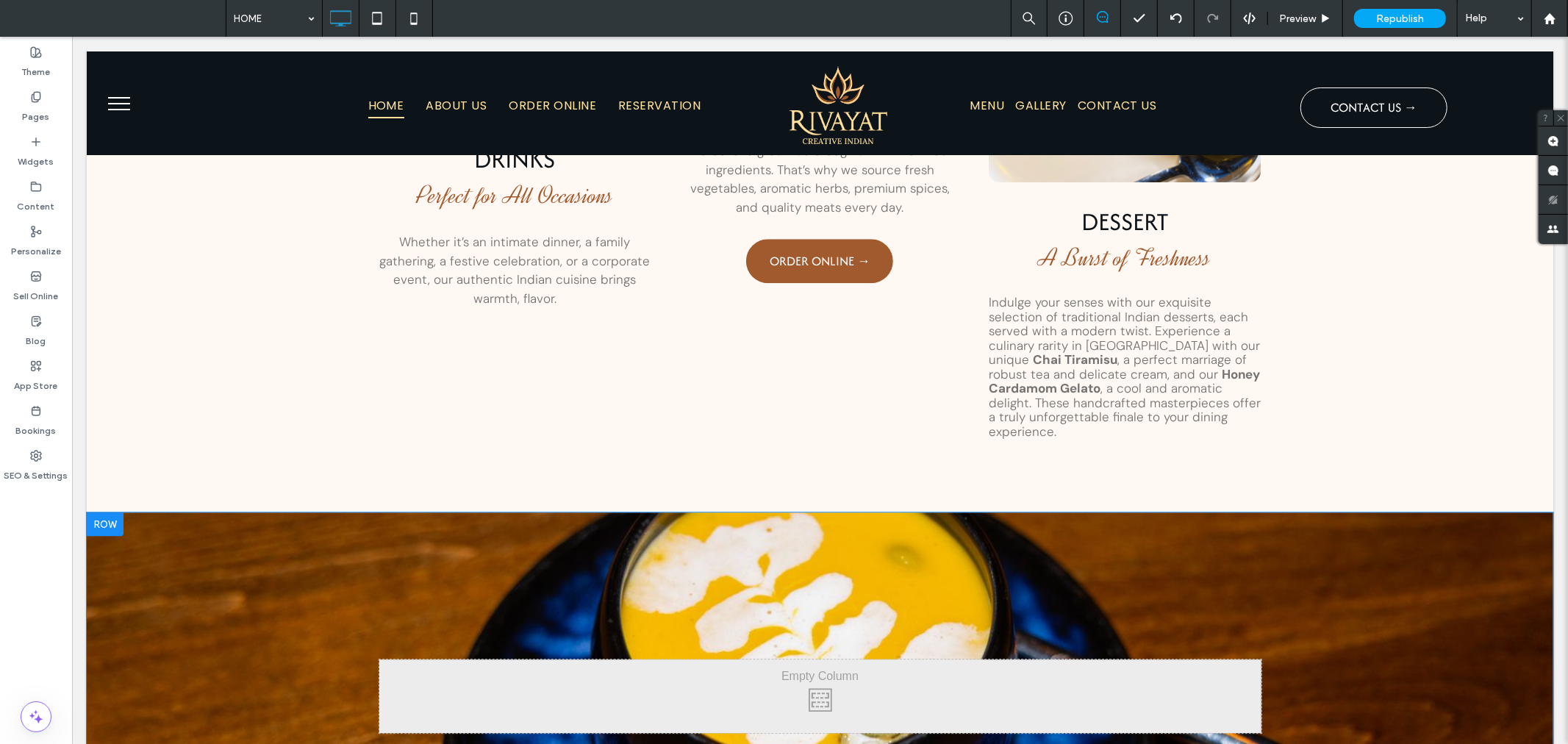
click at [107, 512] on div at bounding box center [104, 523] width 37 height 24
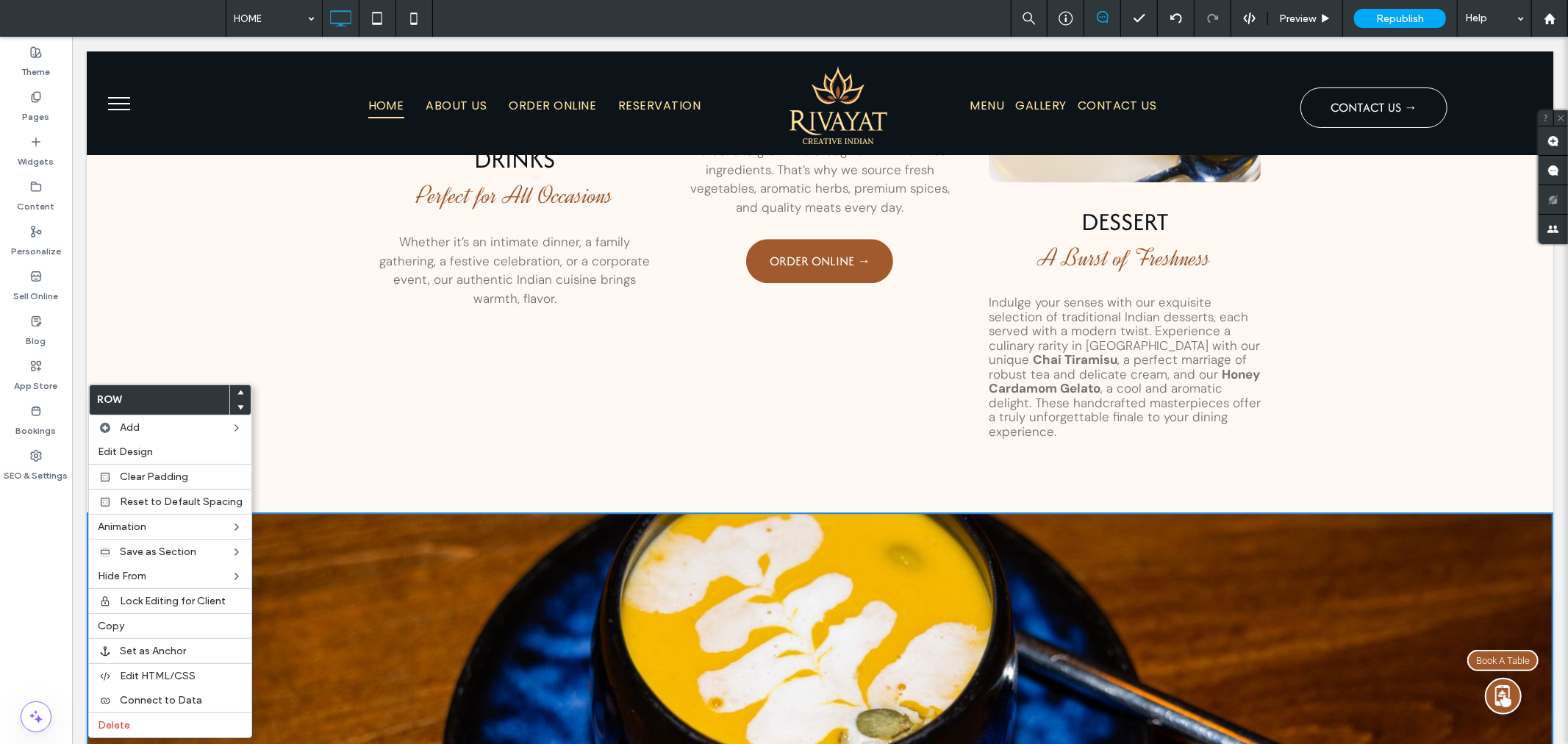
click at [238, 388] on span at bounding box center [240, 393] width 6 height 15
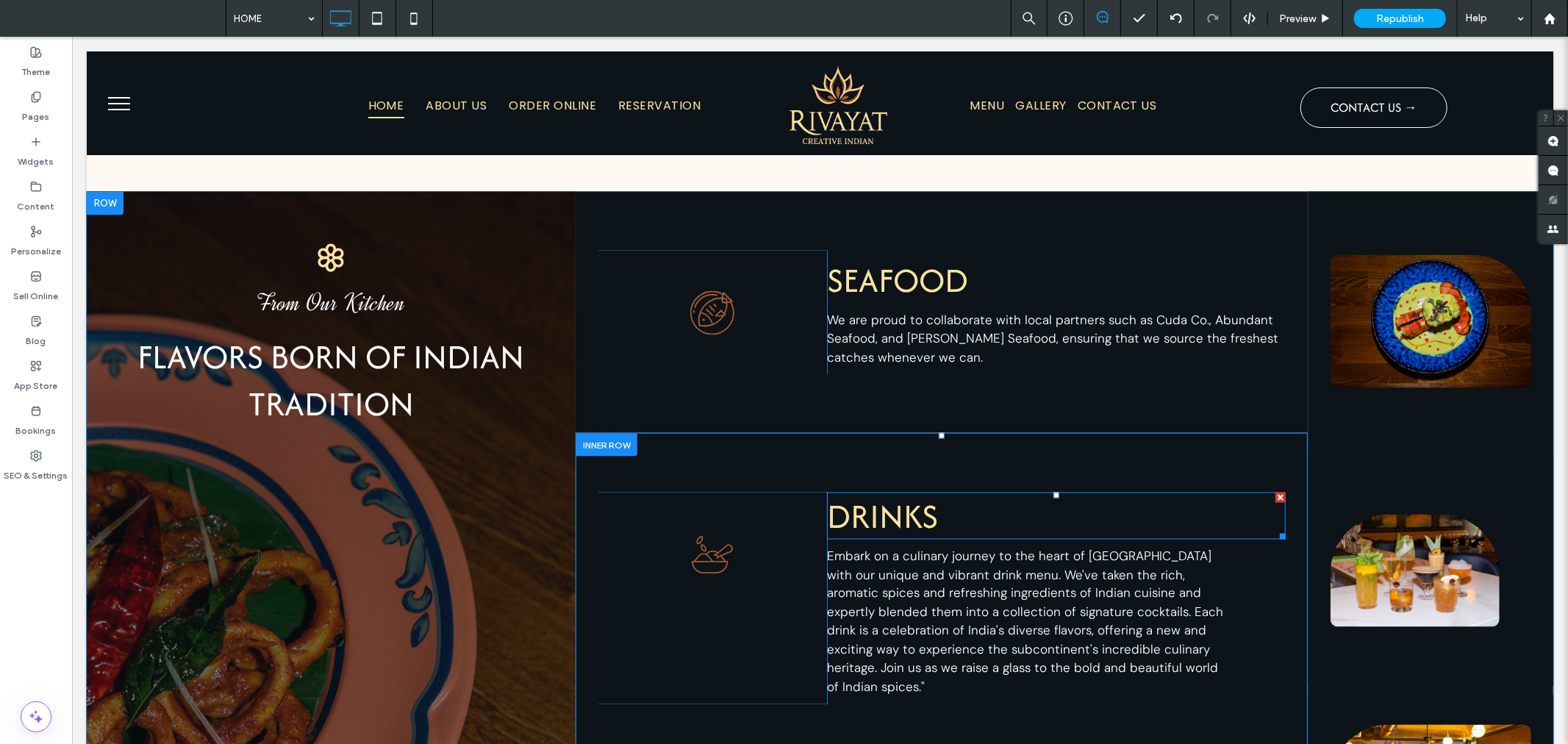
scroll to position [2396, 0]
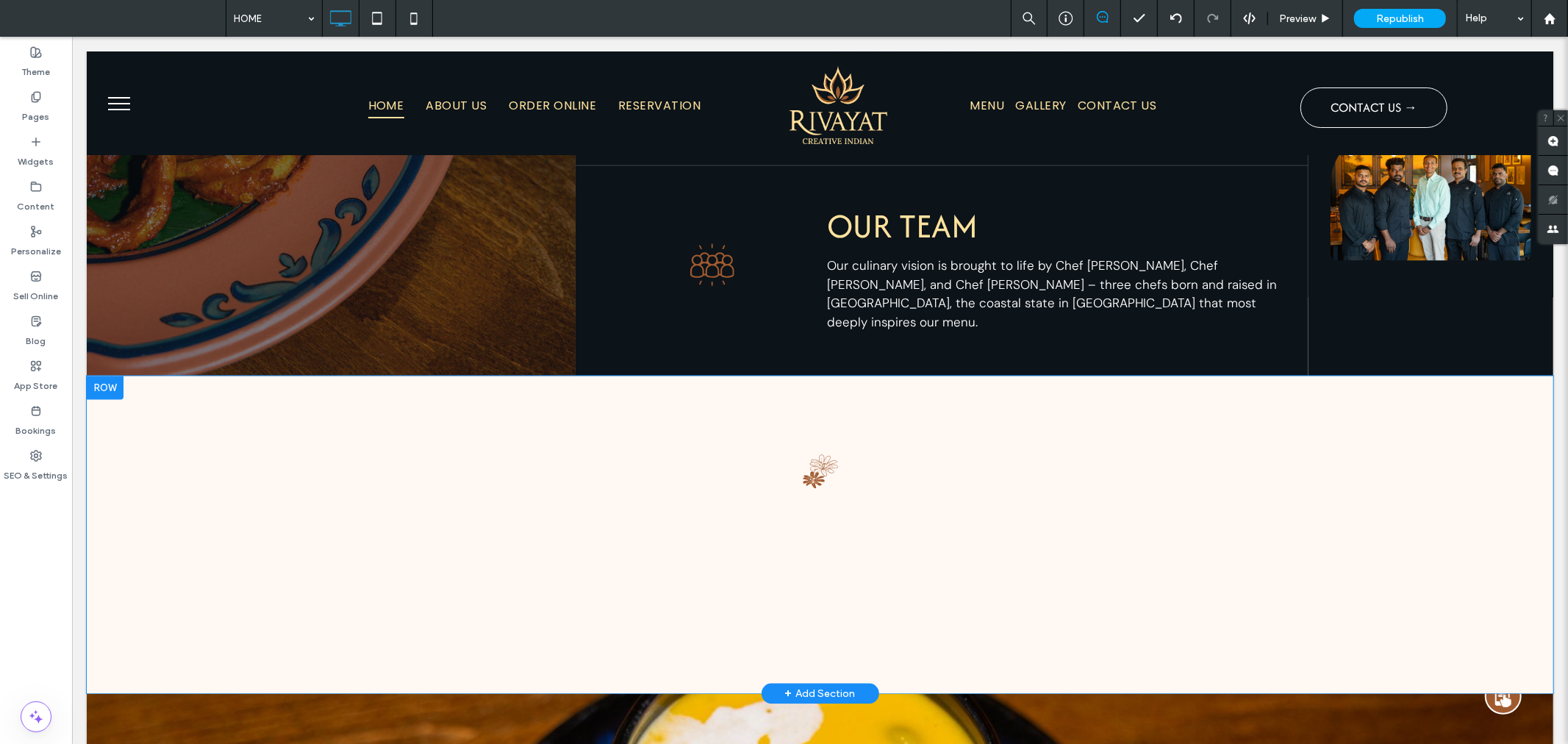
click at [108, 375] on div at bounding box center [104, 386] width 37 height 24
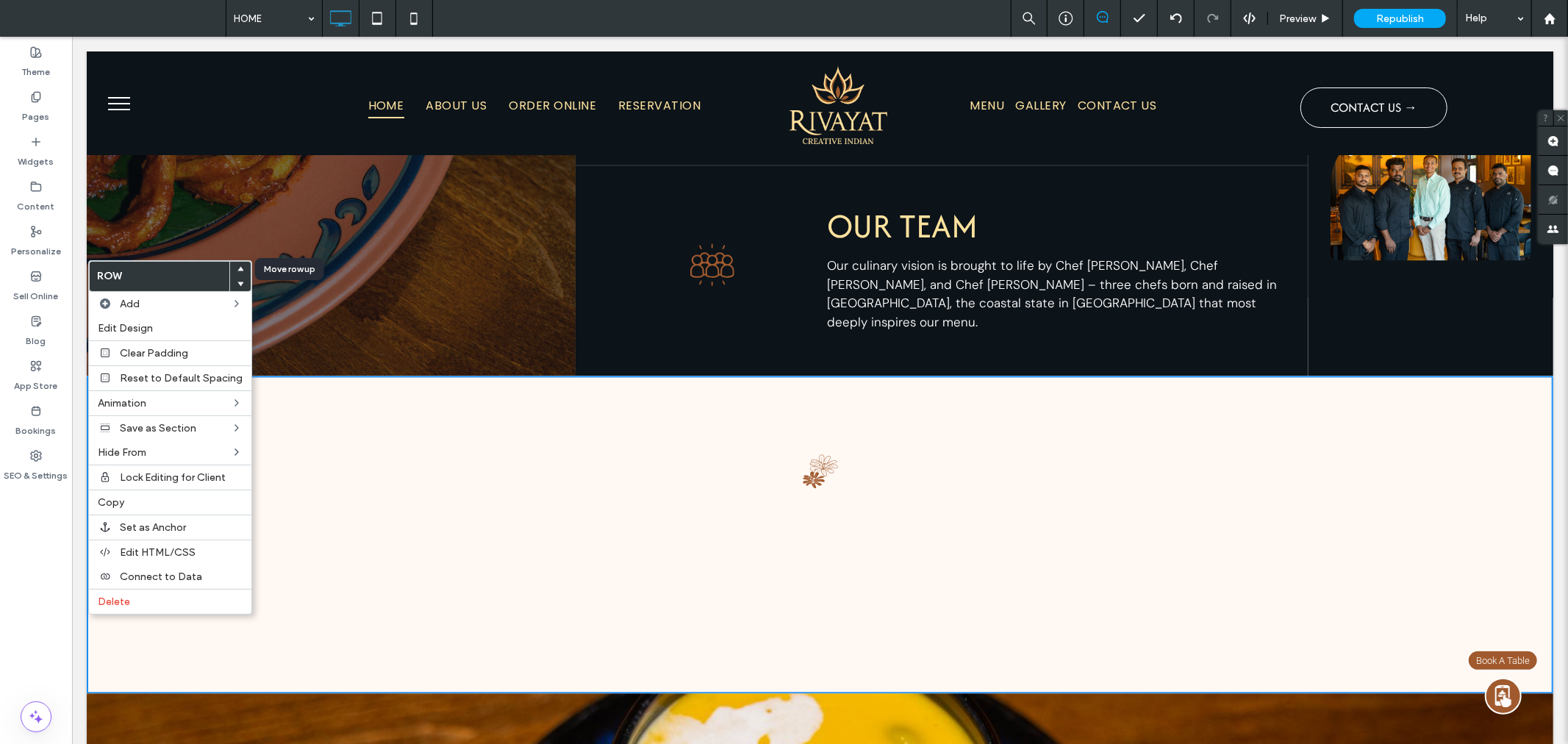
click at [238, 269] on use at bounding box center [241, 268] width 7 height 4
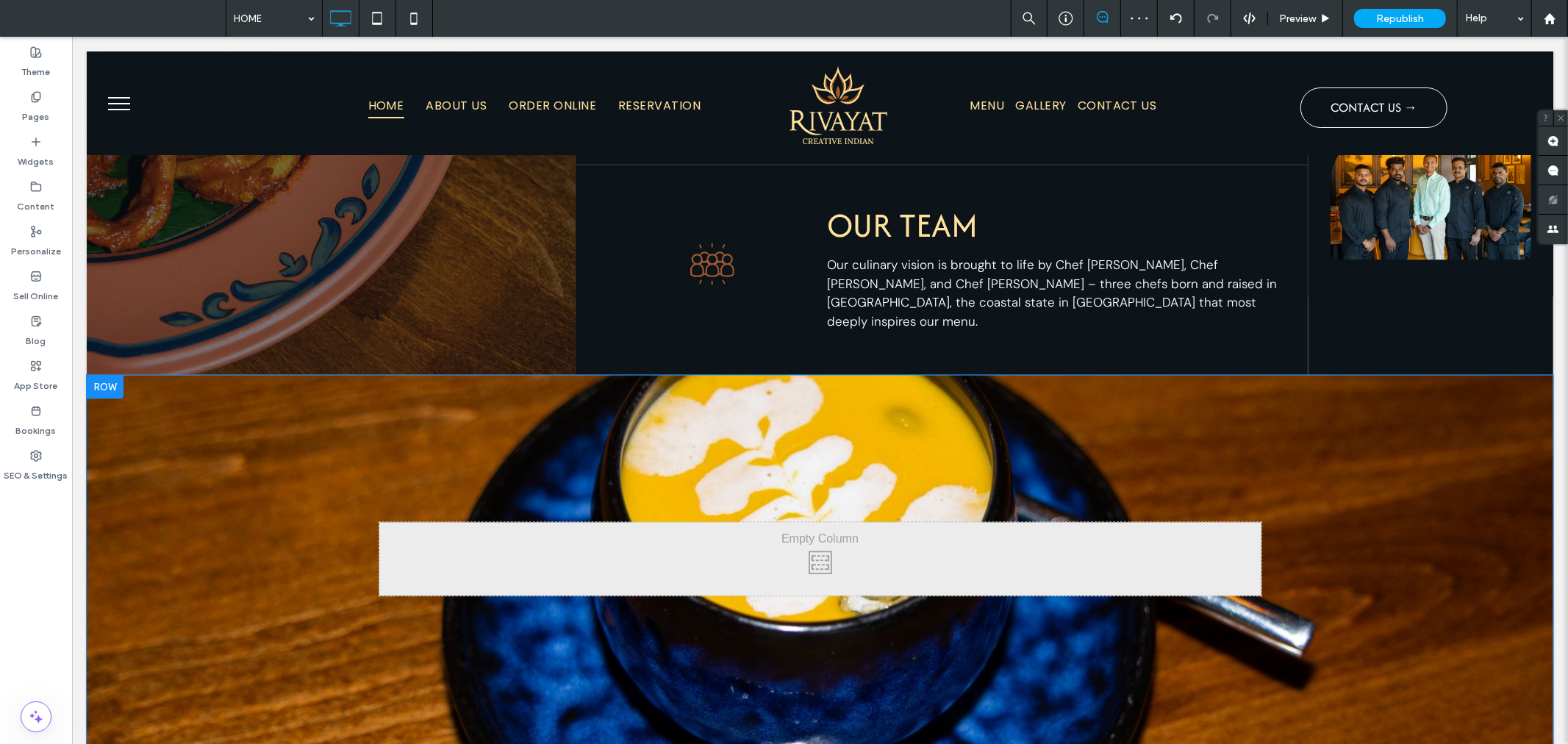
click at [113, 374] on div at bounding box center [104, 386] width 37 height 24
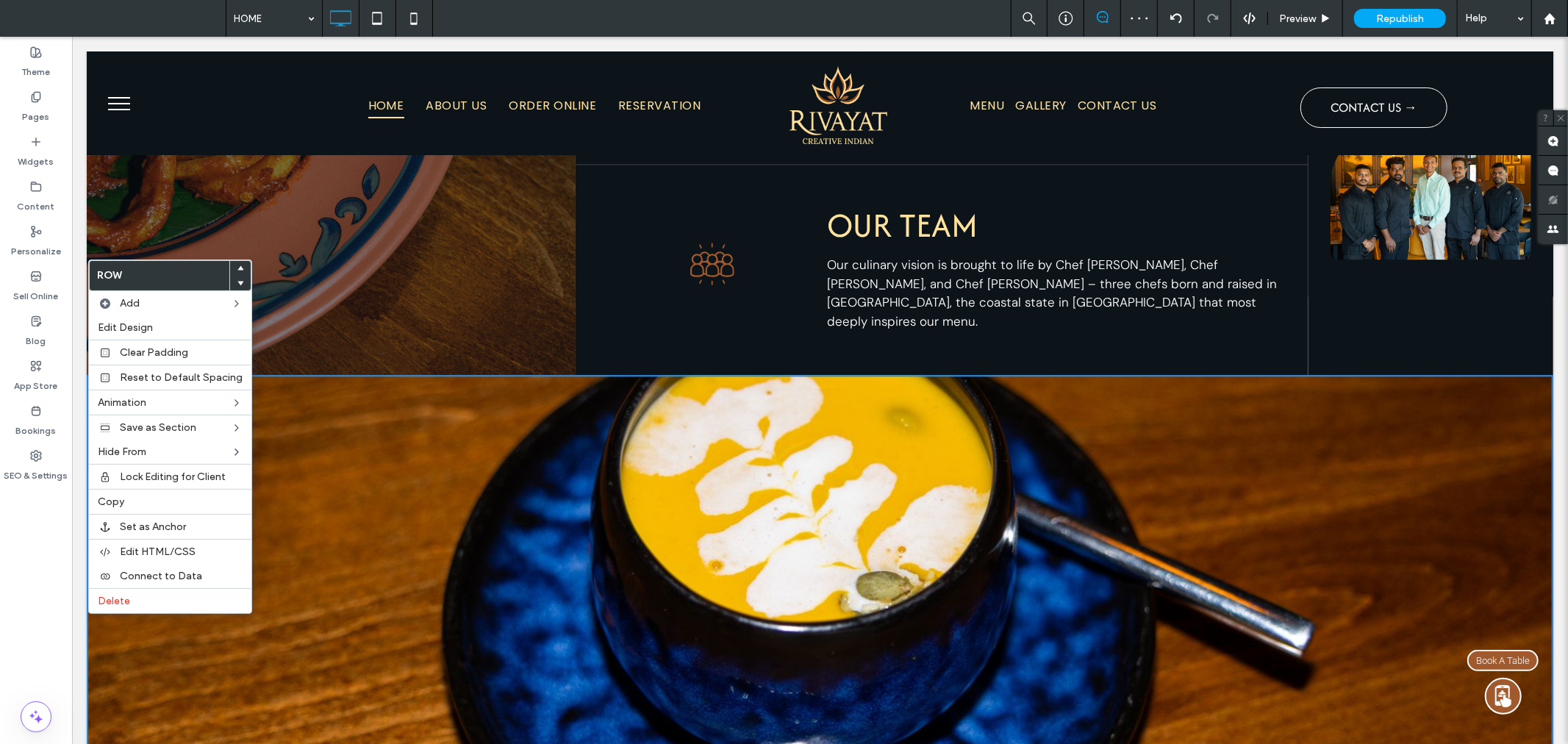
click at [238, 263] on span at bounding box center [240, 268] width 6 height 15
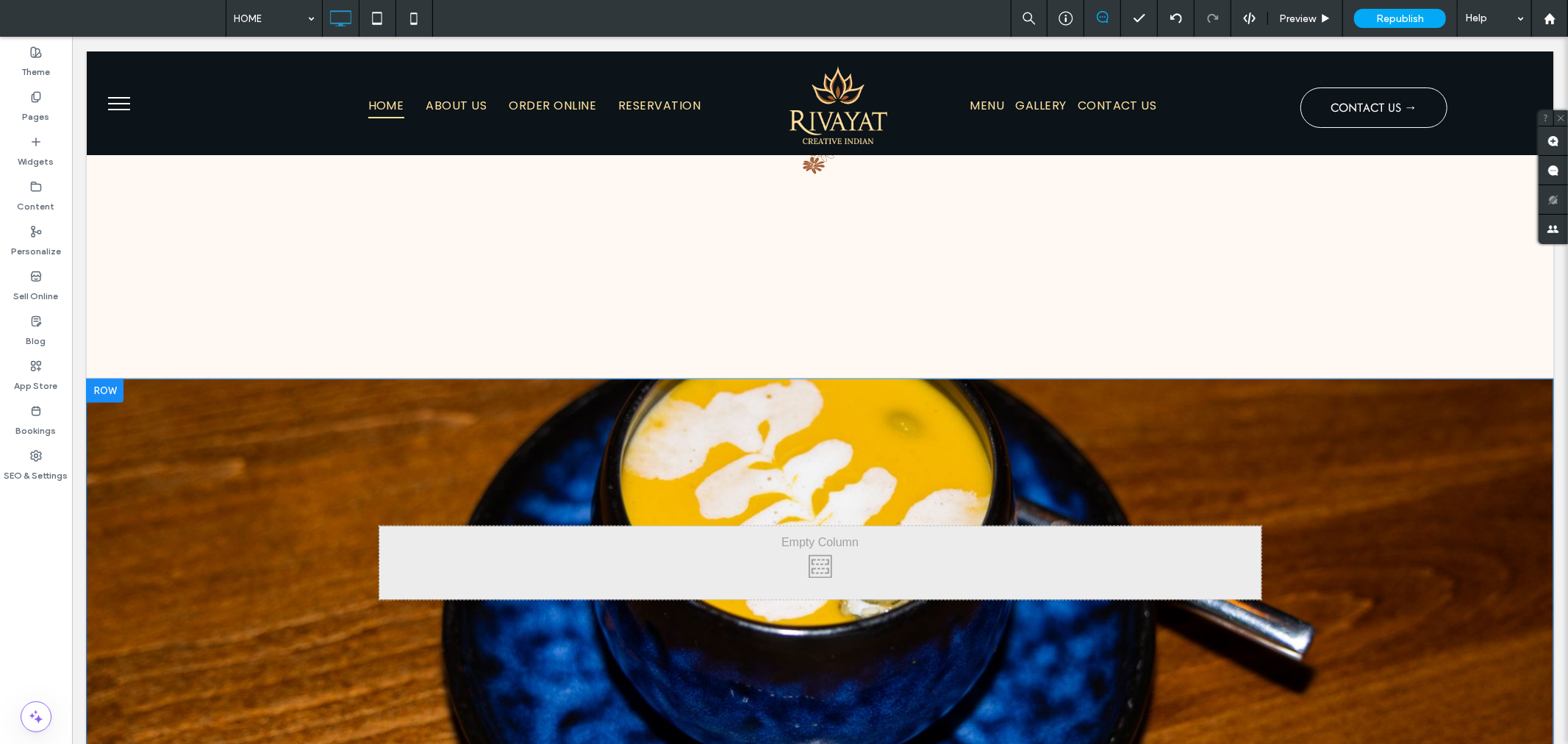
scroll to position [1921, 0]
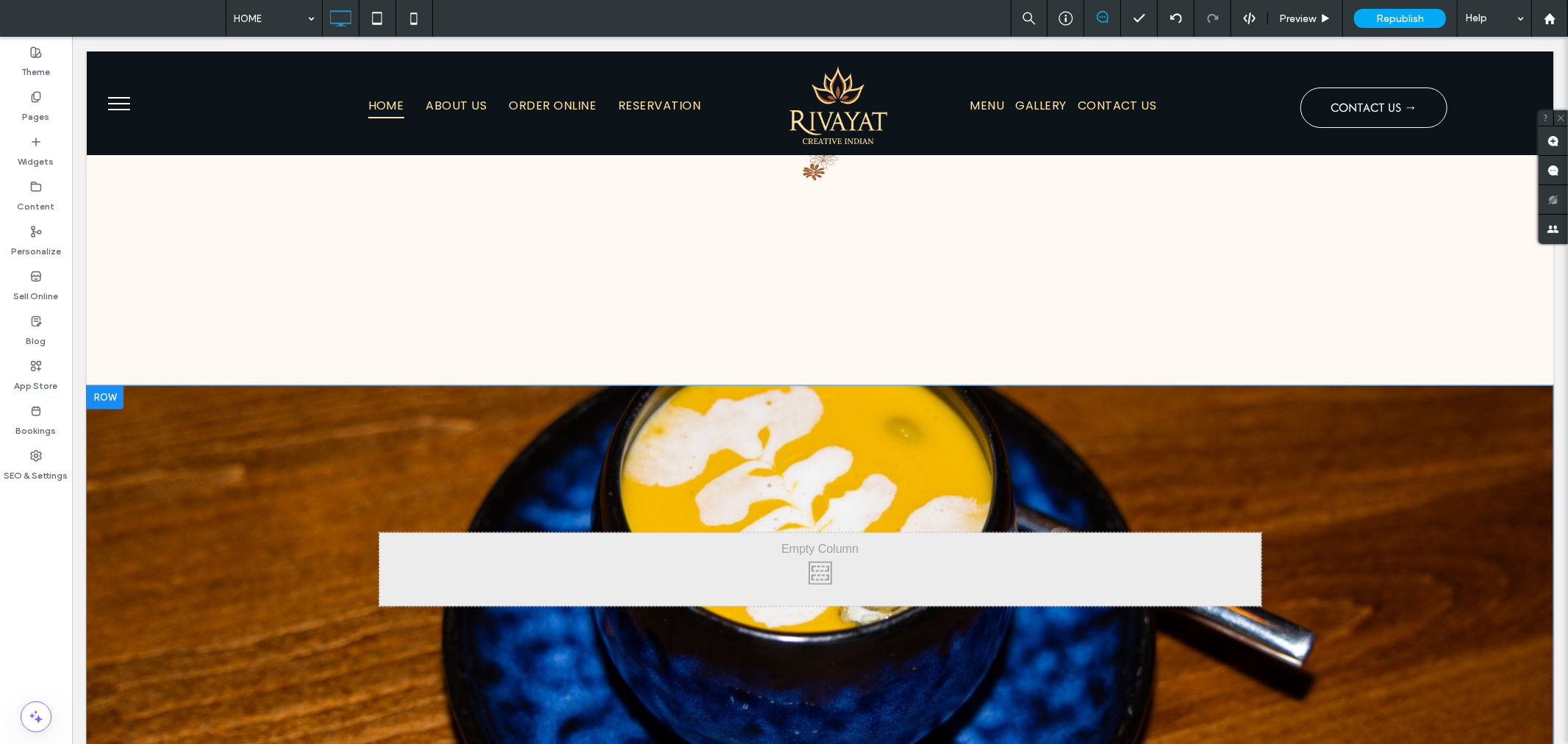
click at [106, 386] on div at bounding box center [104, 397] width 37 height 24
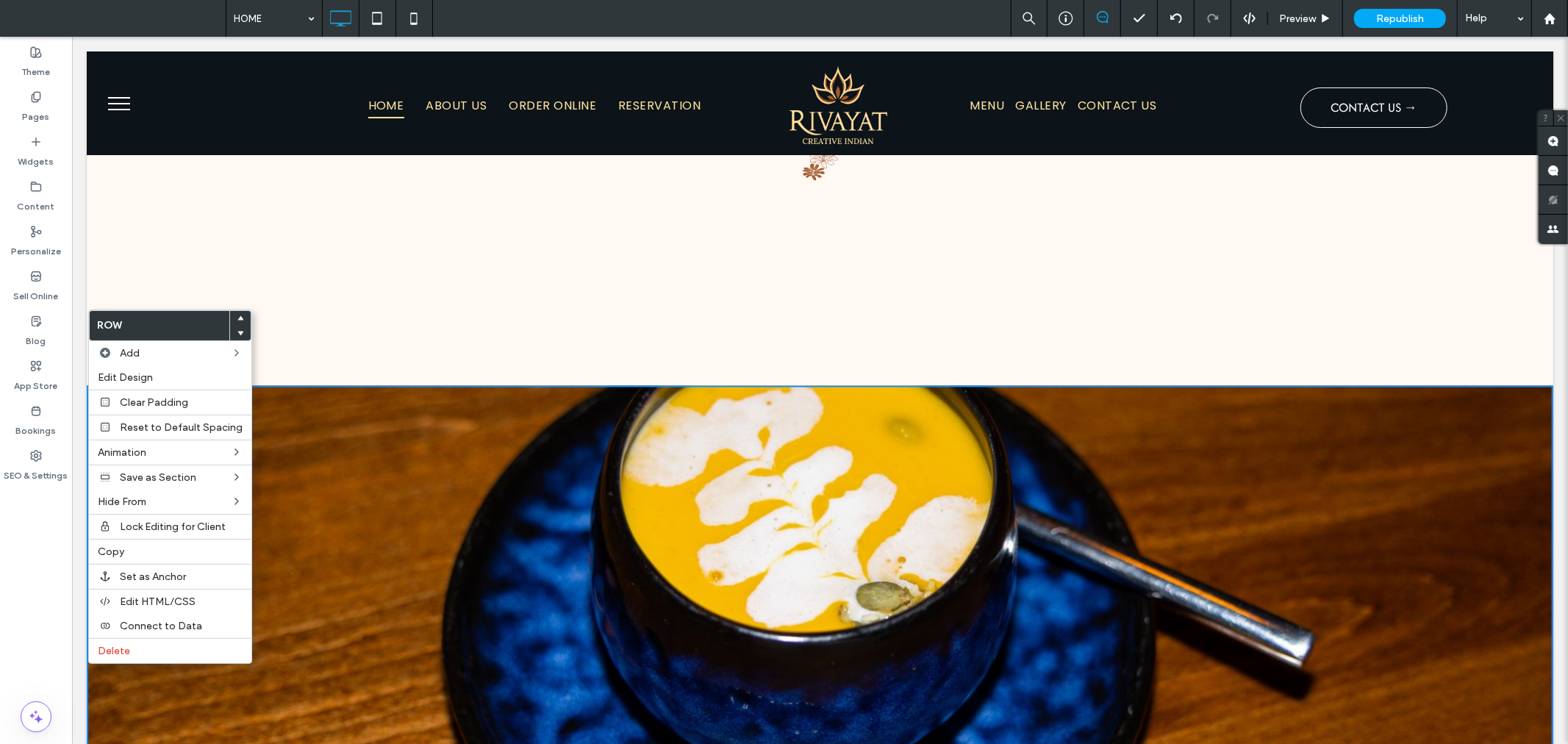
click at [1289, 509] on div "Click To Paste Row + Add Section" at bounding box center [819, 587] width 1466 height 404
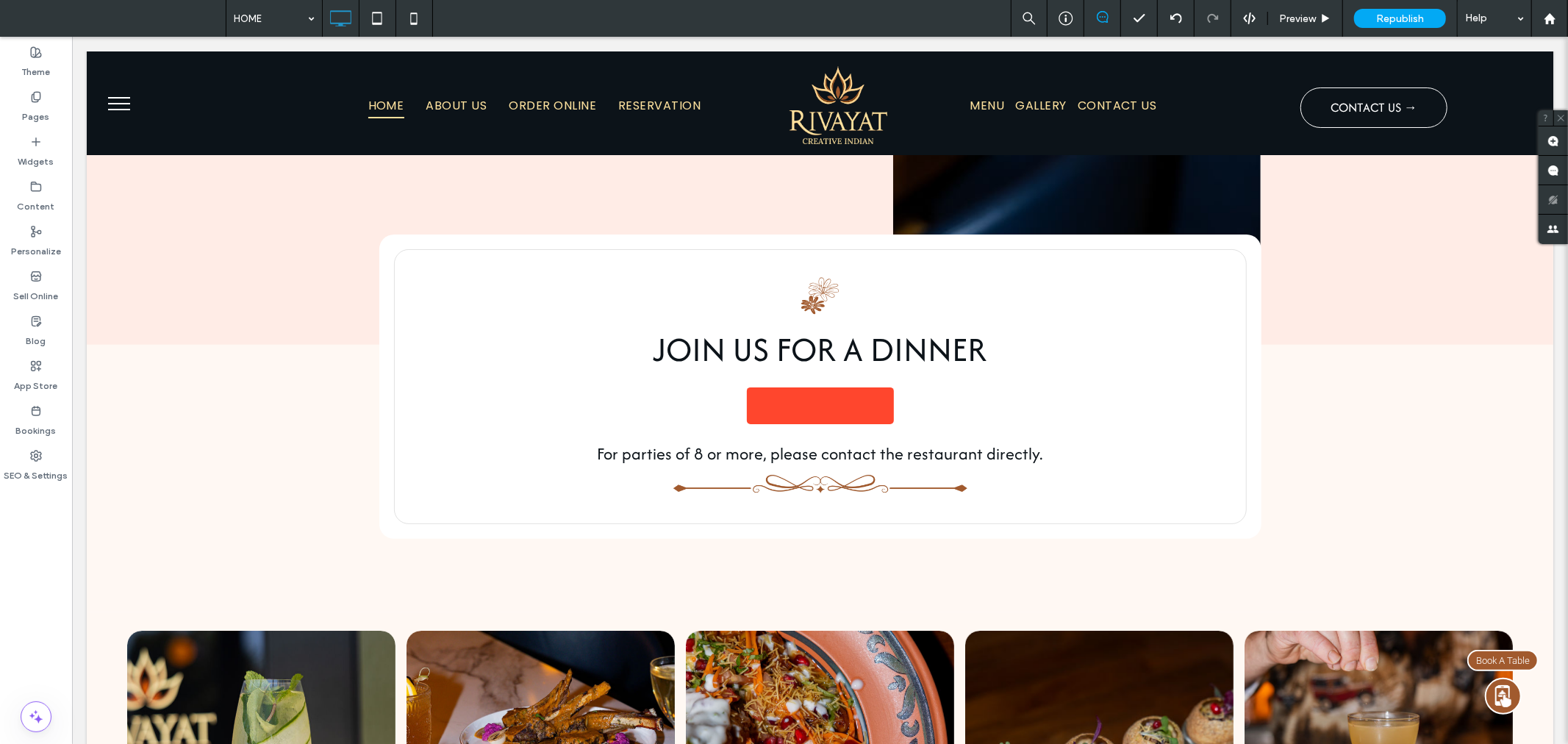
scroll to position [4748, 0]
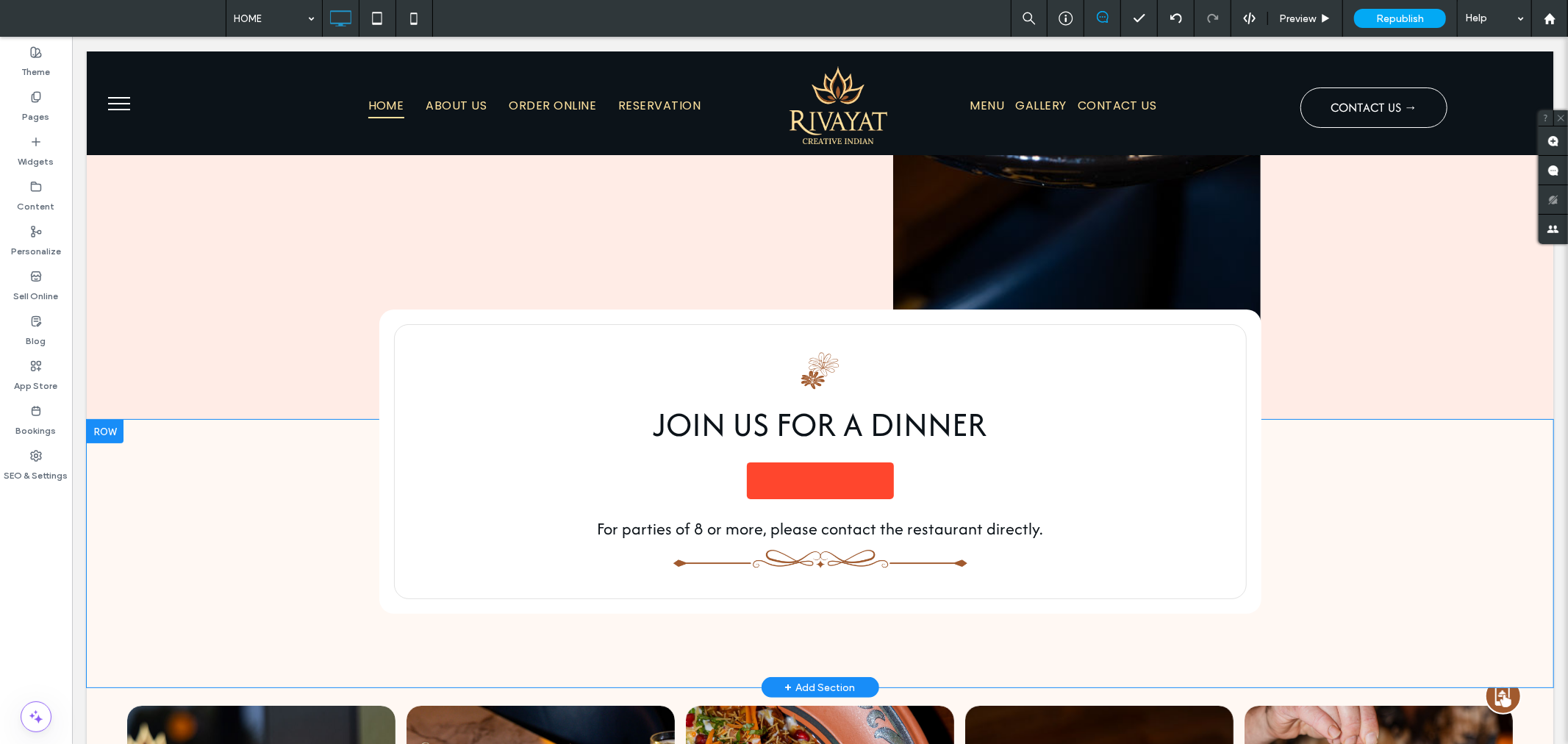
click at [106, 419] on div at bounding box center [104, 431] width 37 height 24
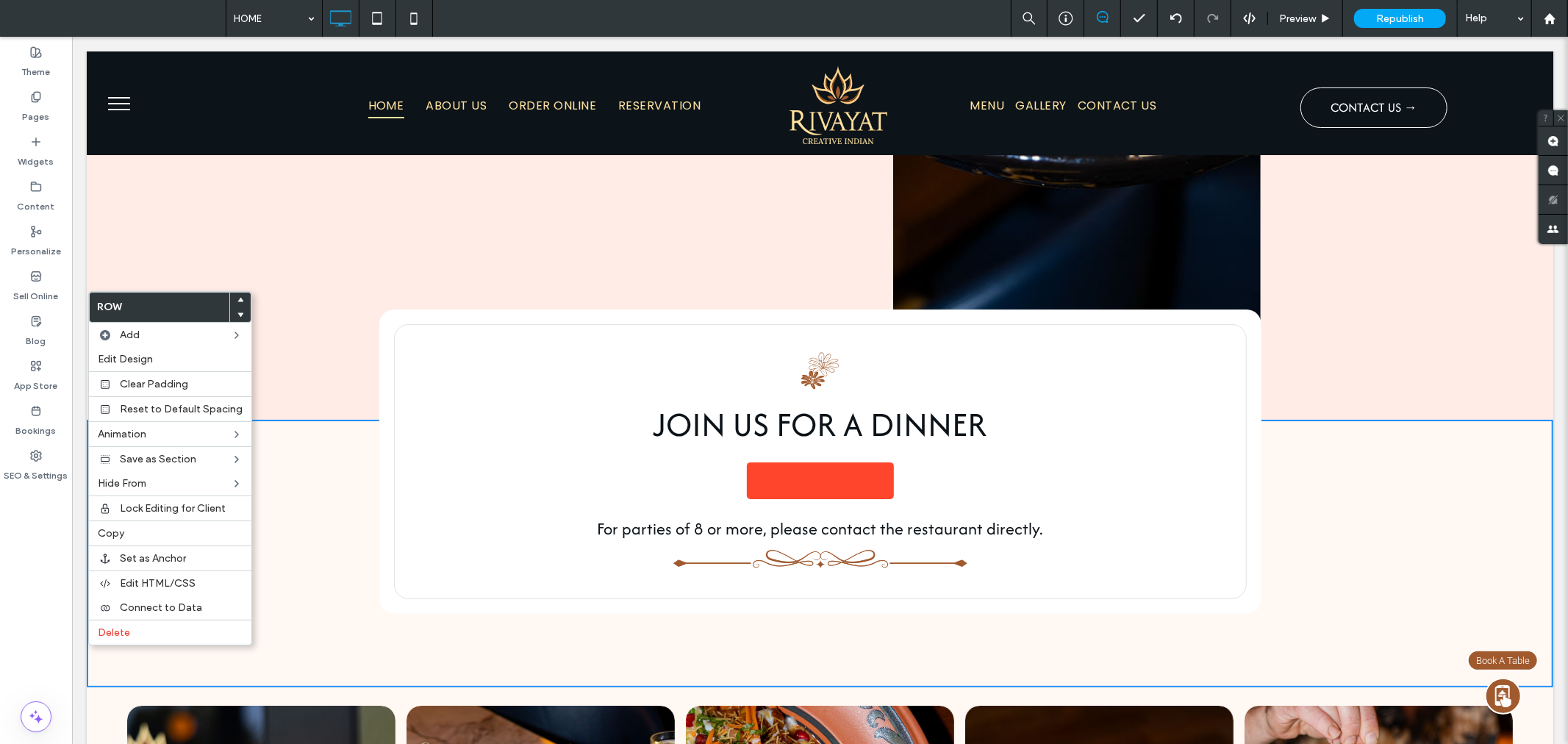
click at [238, 297] on icon at bounding box center [240, 299] width 6 height 6
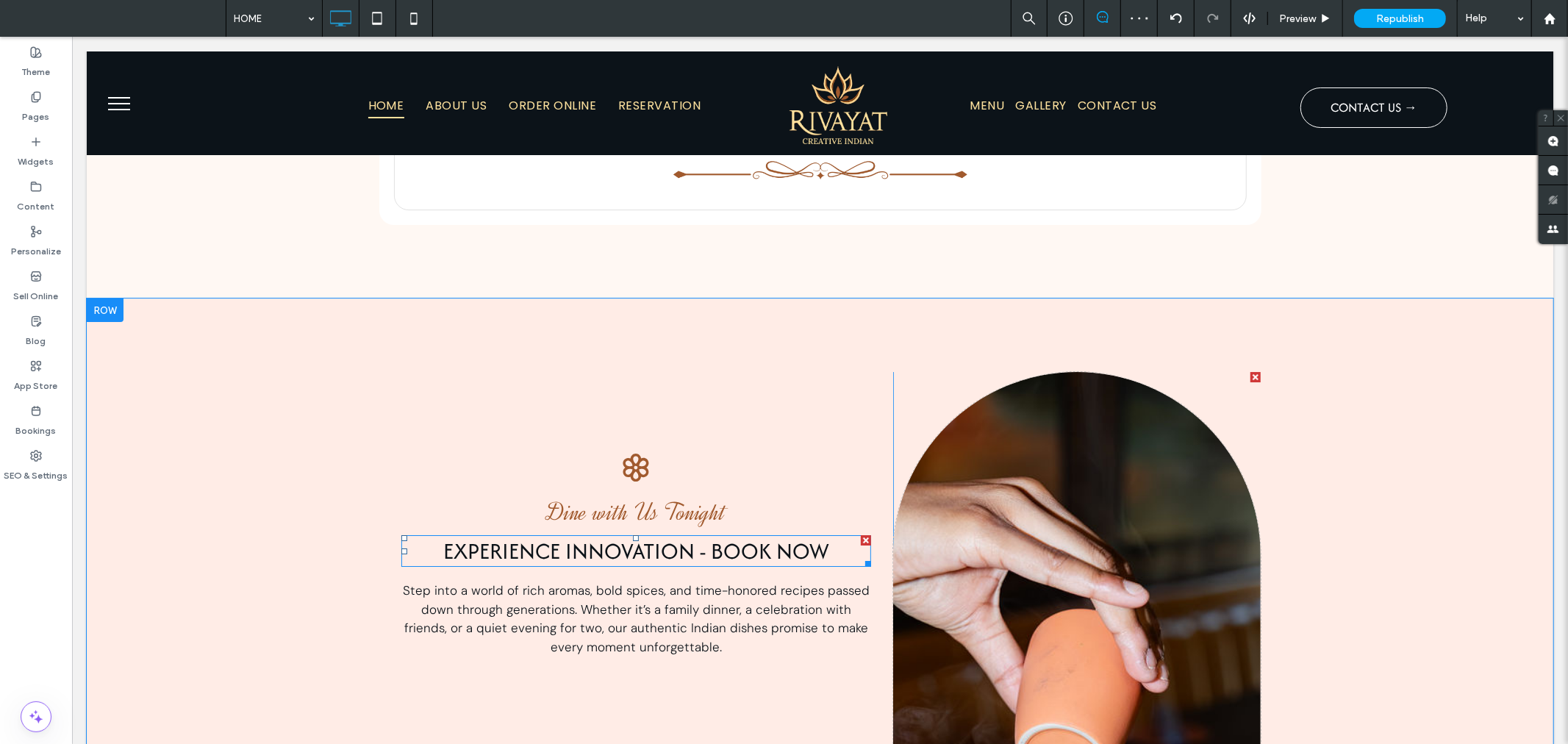
scroll to position [3517, 0]
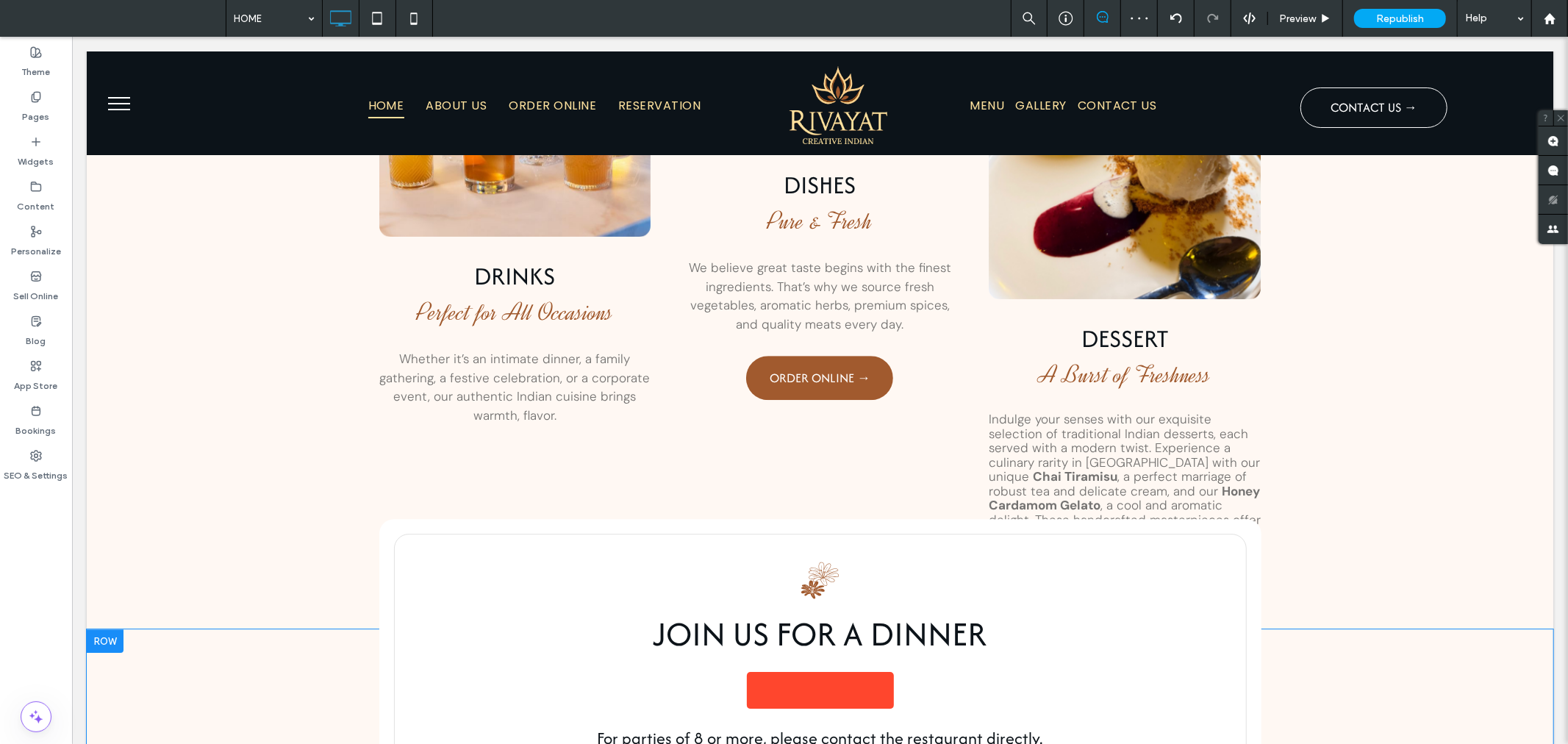
click at [104, 628] on div at bounding box center [104, 640] width 37 height 24
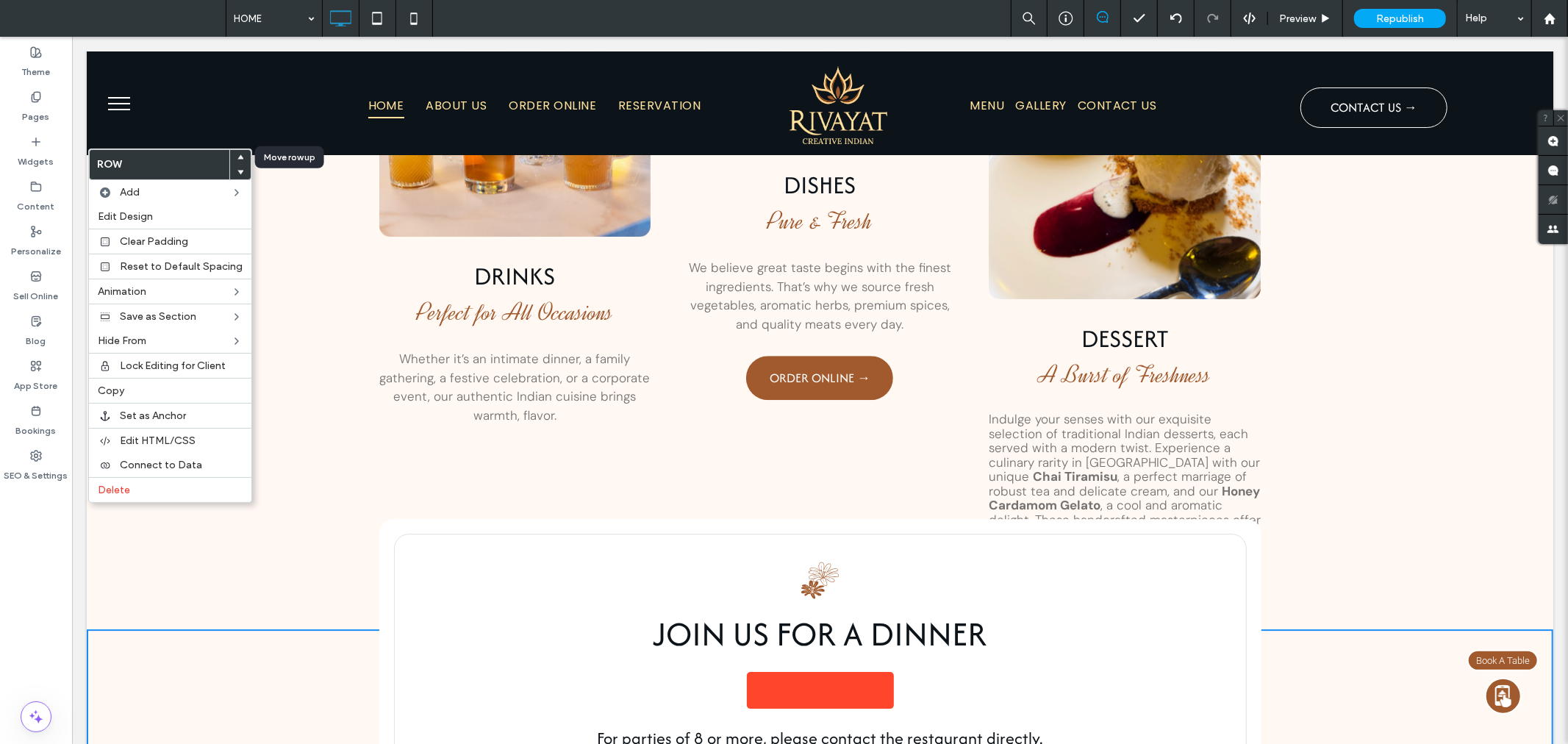
click at [239, 152] on div at bounding box center [240, 157] width 21 height 15
click at [230, 156] on div at bounding box center [240, 157] width 21 height 15
click at [238, 156] on use at bounding box center [241, 157] width 7 height 4
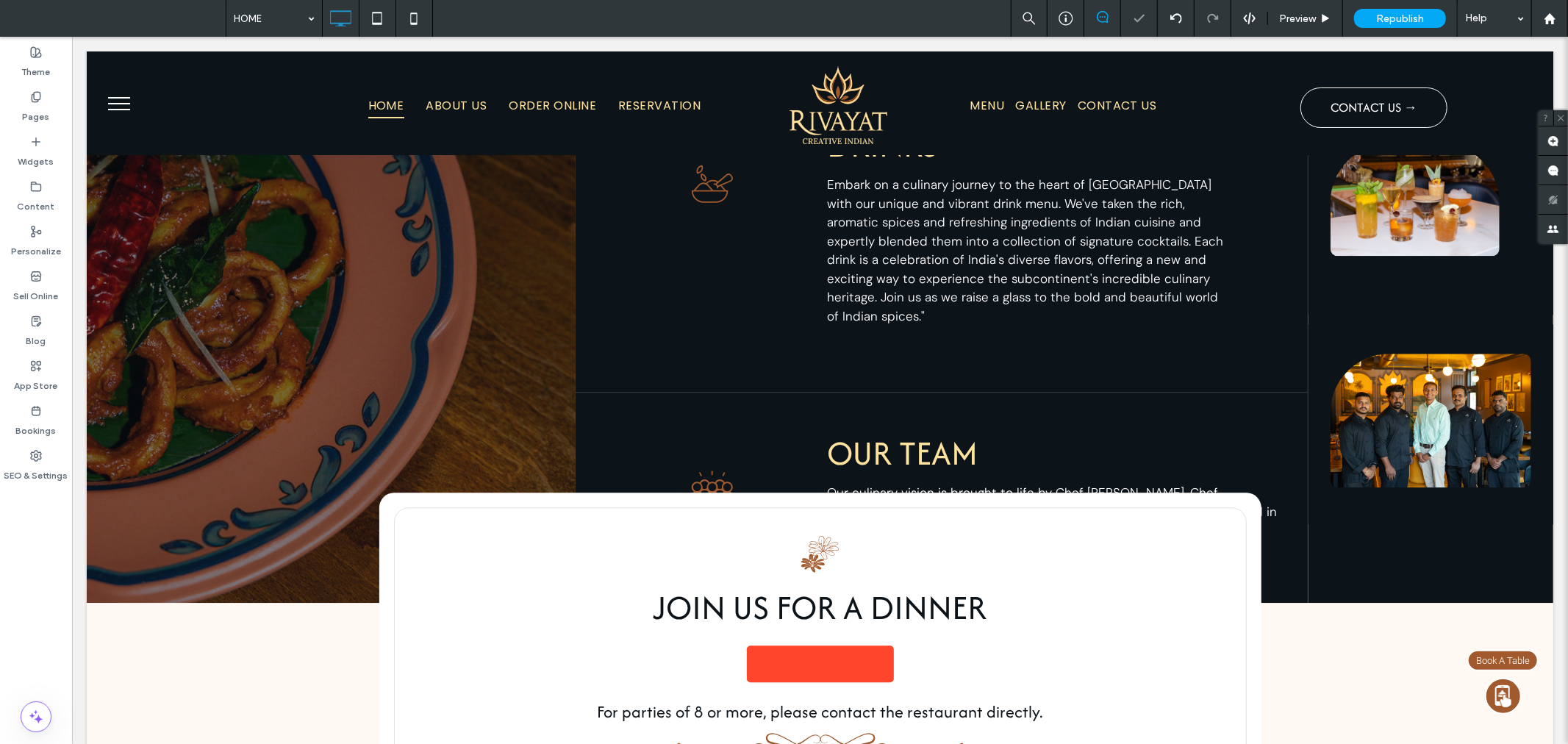
scroll to position [2887, 0]
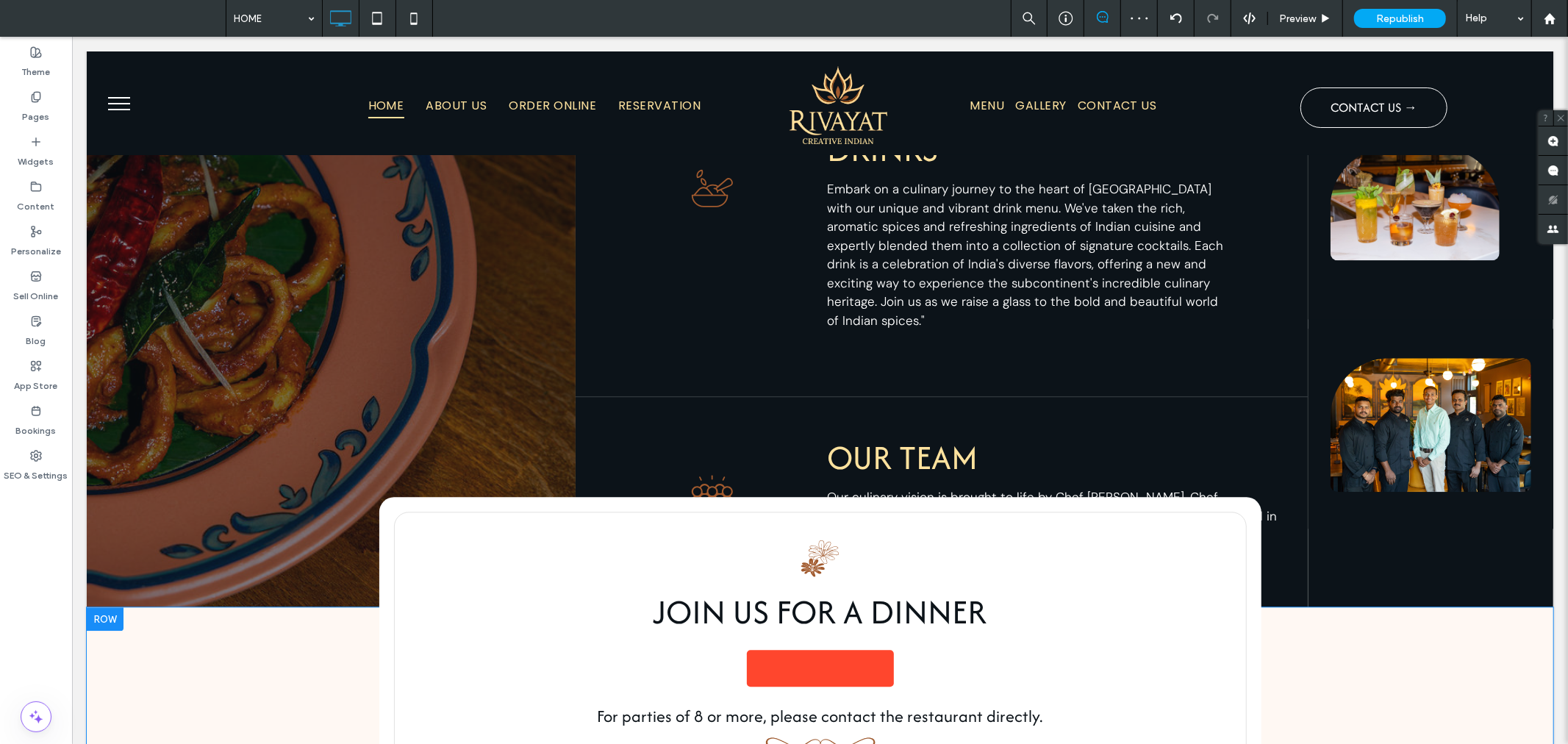
click at [112, 607] on div at bounding box center [104, 618] width 37 height 24
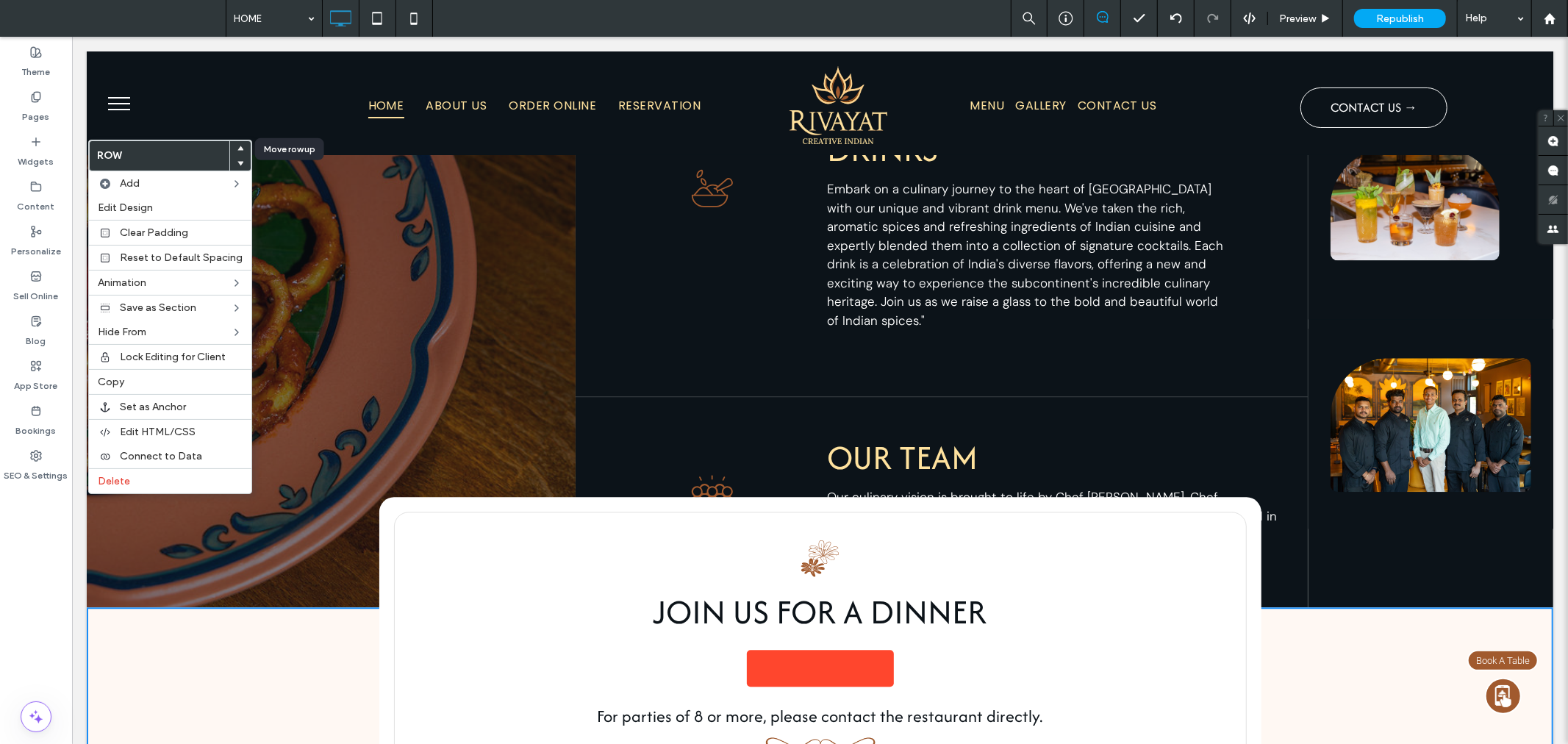
click at [238, 148] on icon at bounding box center [240, 148] width 6 height 6
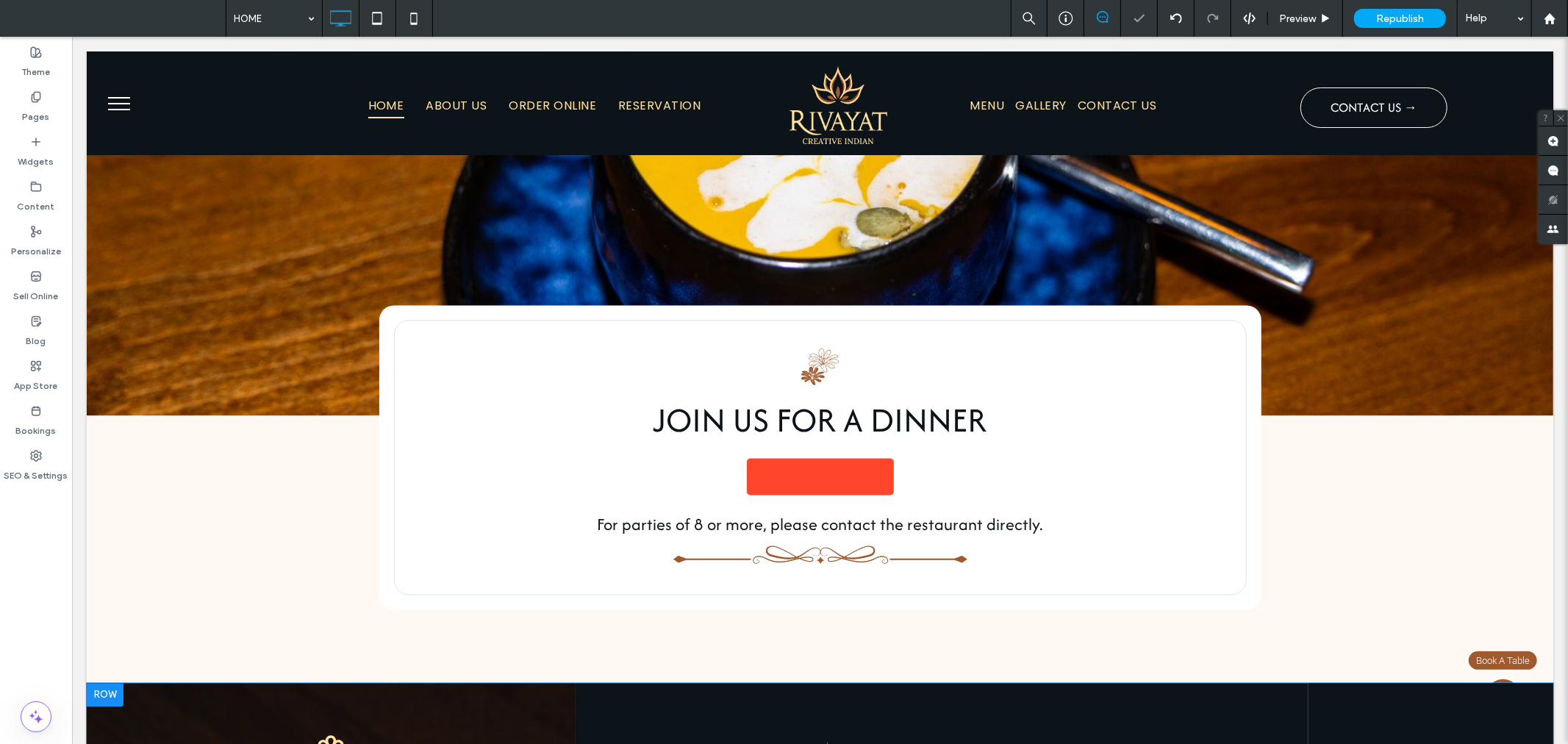
scroll to position [2255, 0]
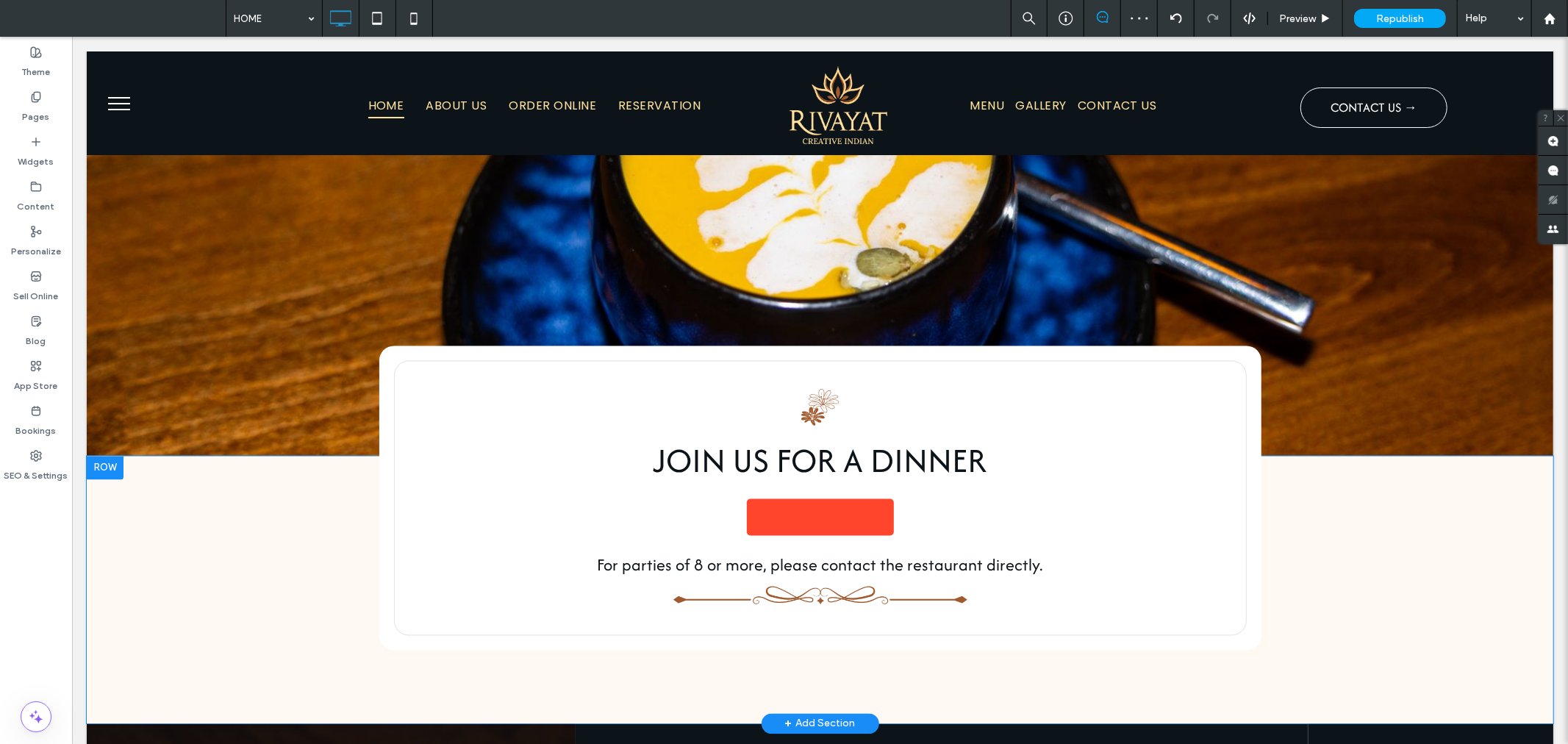
click at [107, 456] on div at bounding box center [104, 468] width 37 height 24
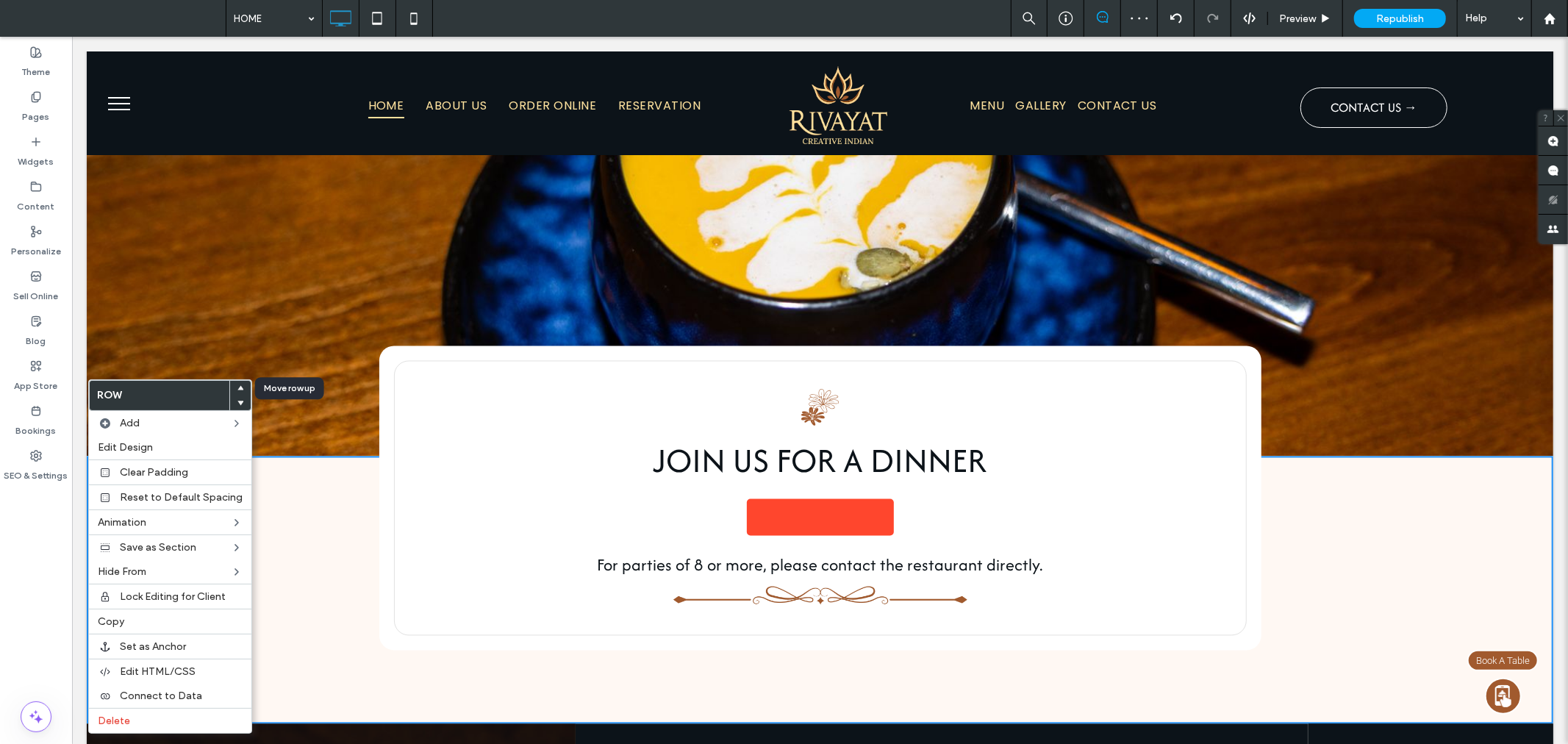
click at [238, 383] on span at bounding box center [240, 388] width 6 height 15
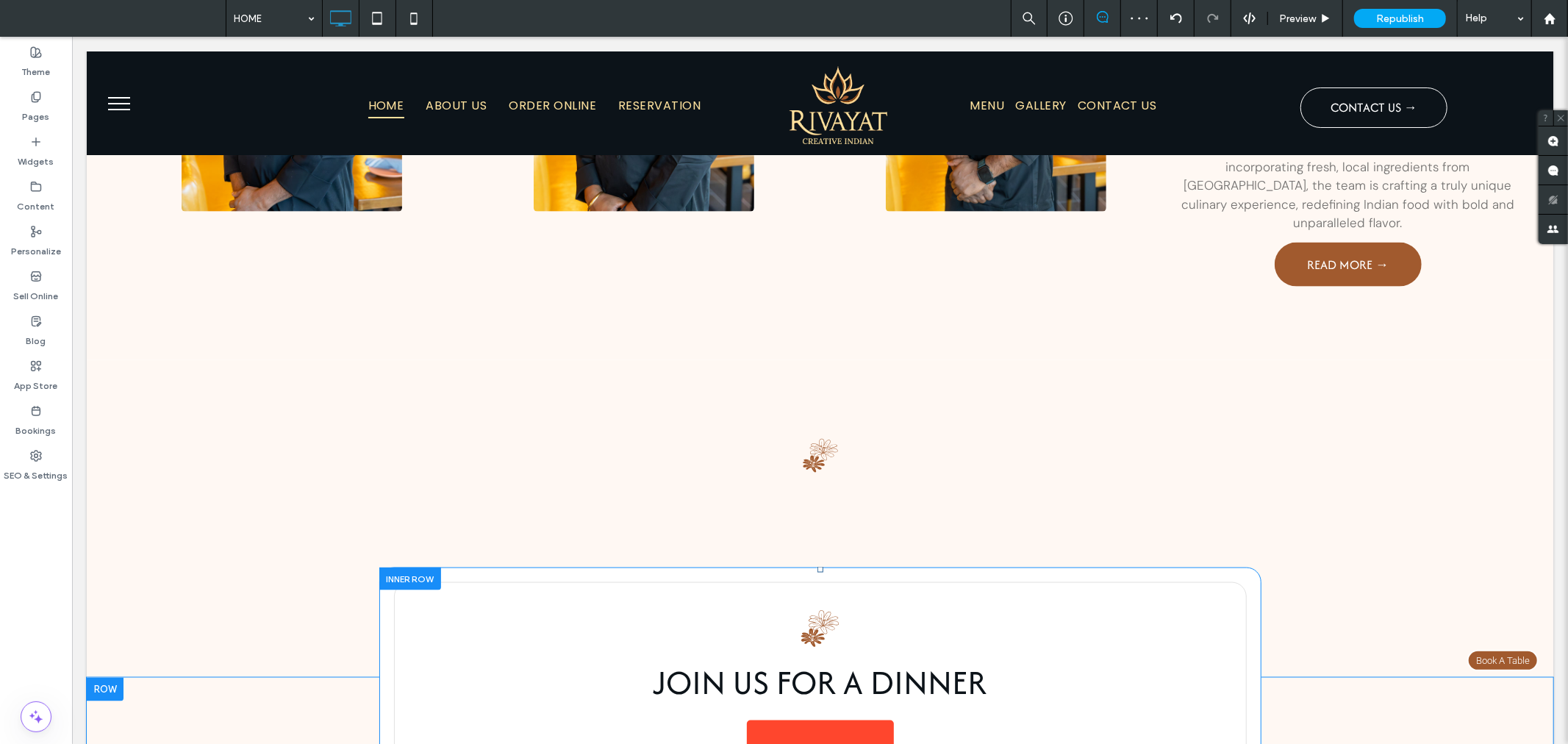
scroll to position [1623, 0]
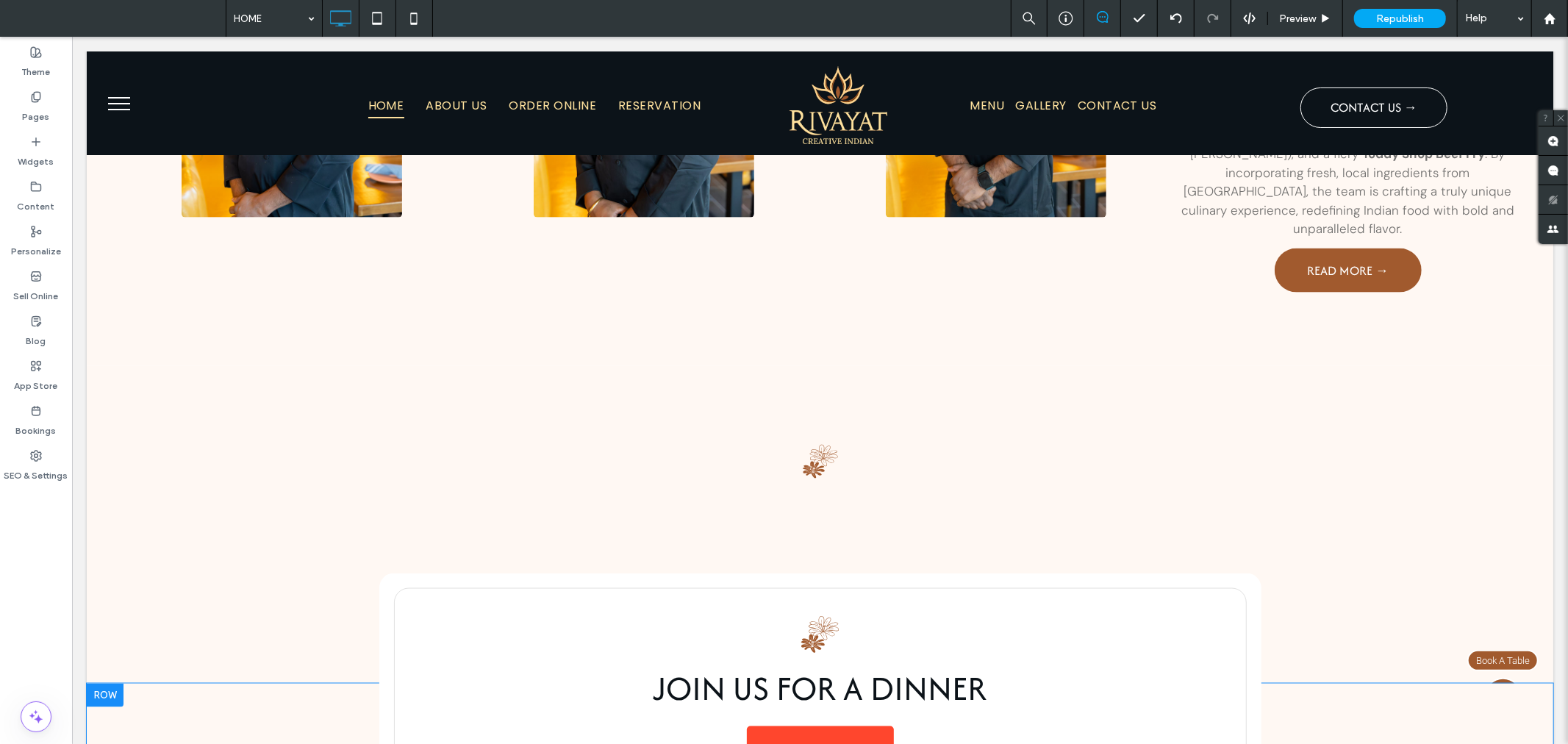
click at [107, 683] on div at bounding box center [104, 695] width 37 height 24
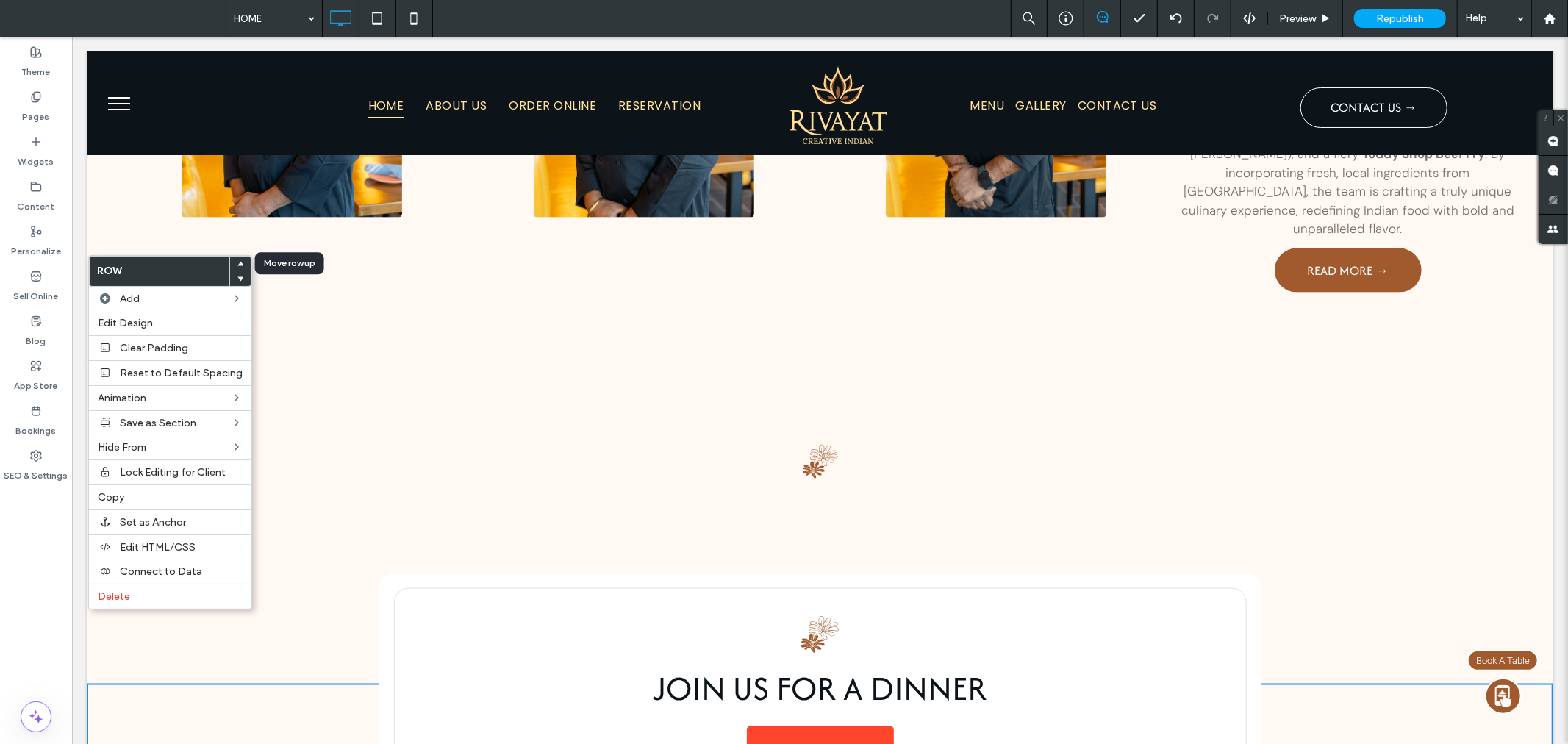
click at [238, 259] on span at bounding box center [240, 264] width 6 height 15
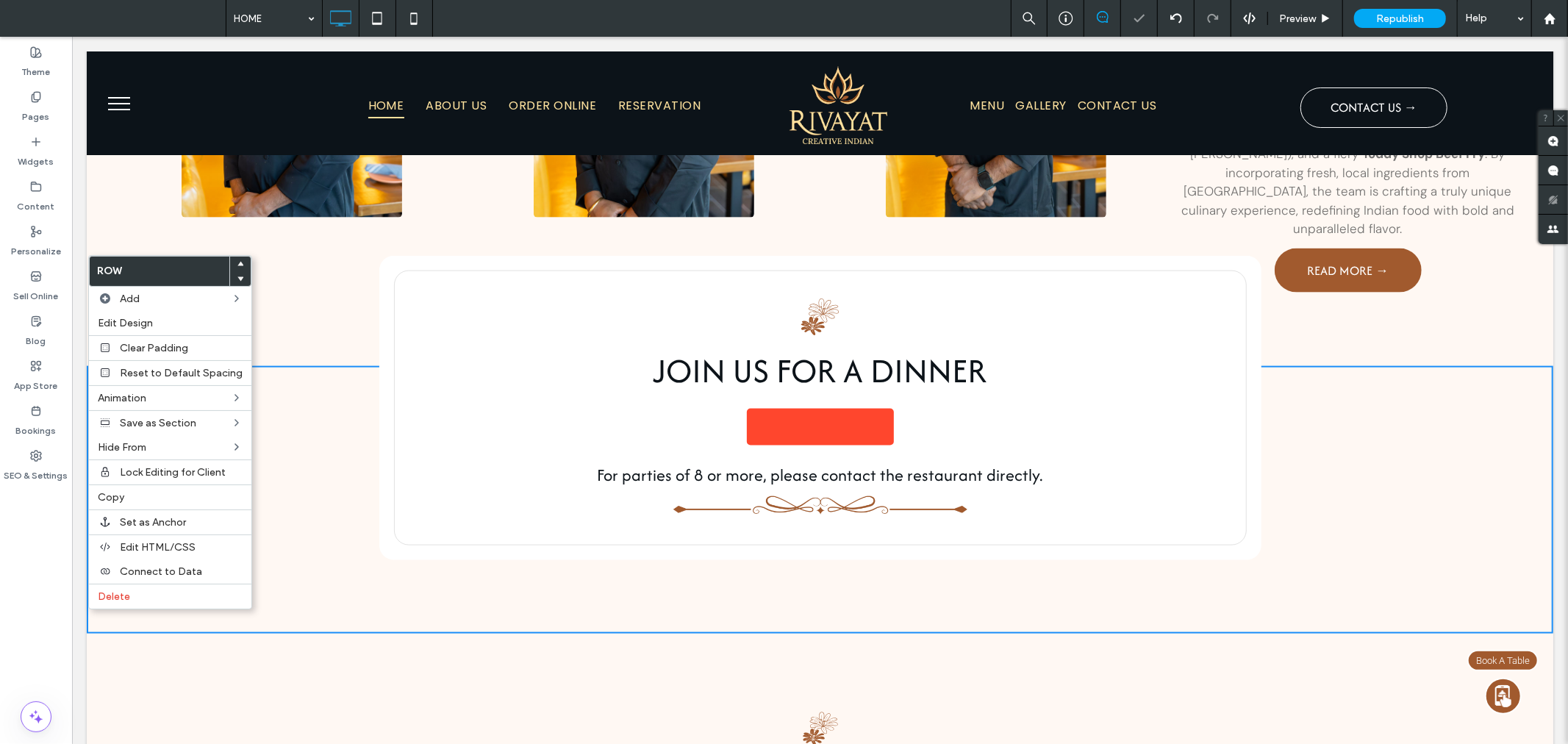
click at [332, 366] on div "JOIN US FOR A DINNER <img alt="Book With Resy" src="https://widgets.resy.com/im…" at bounding box center [819, 500] width 1466 height 267
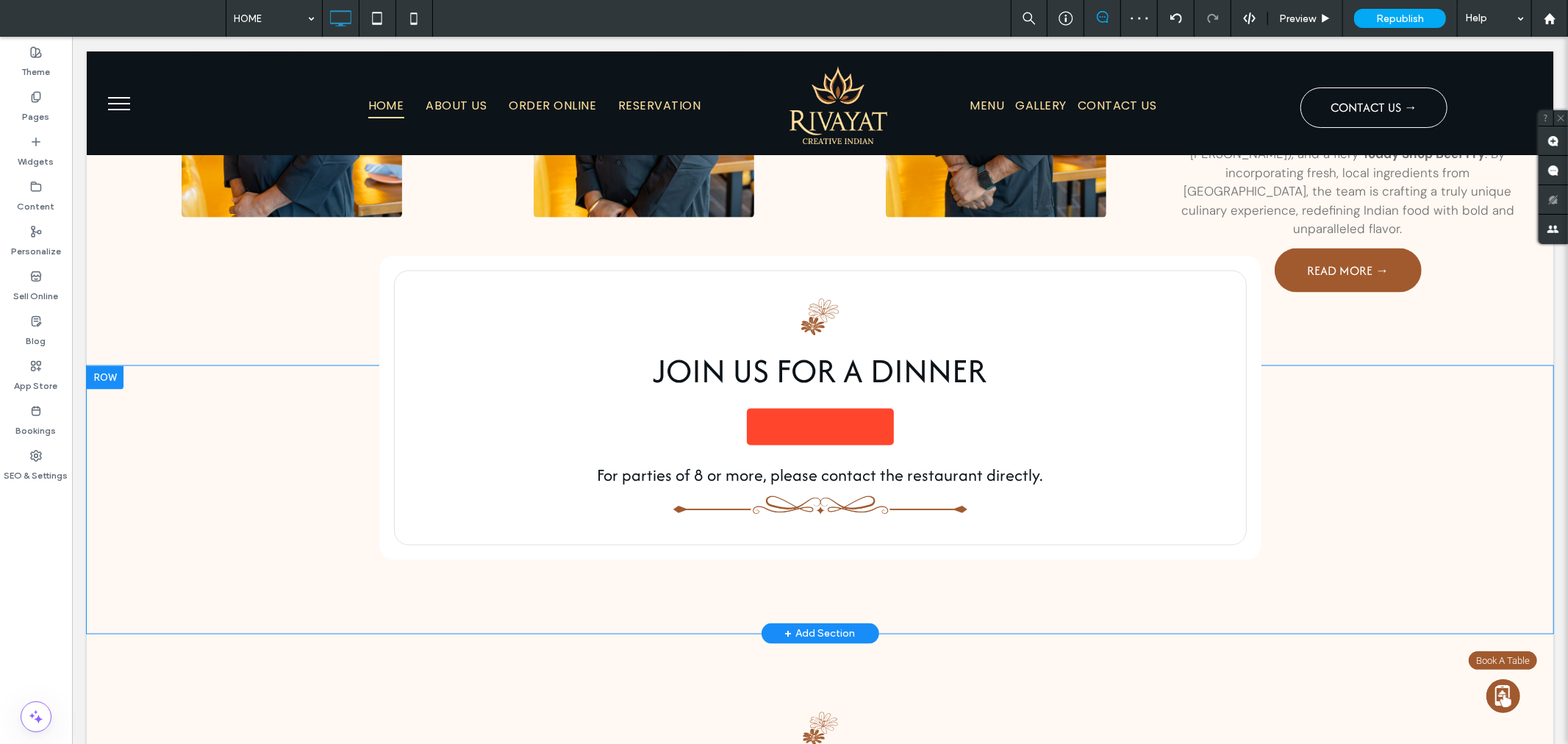
click at [110, 366] on div at bounding box center [104, 377] width 37 height 24
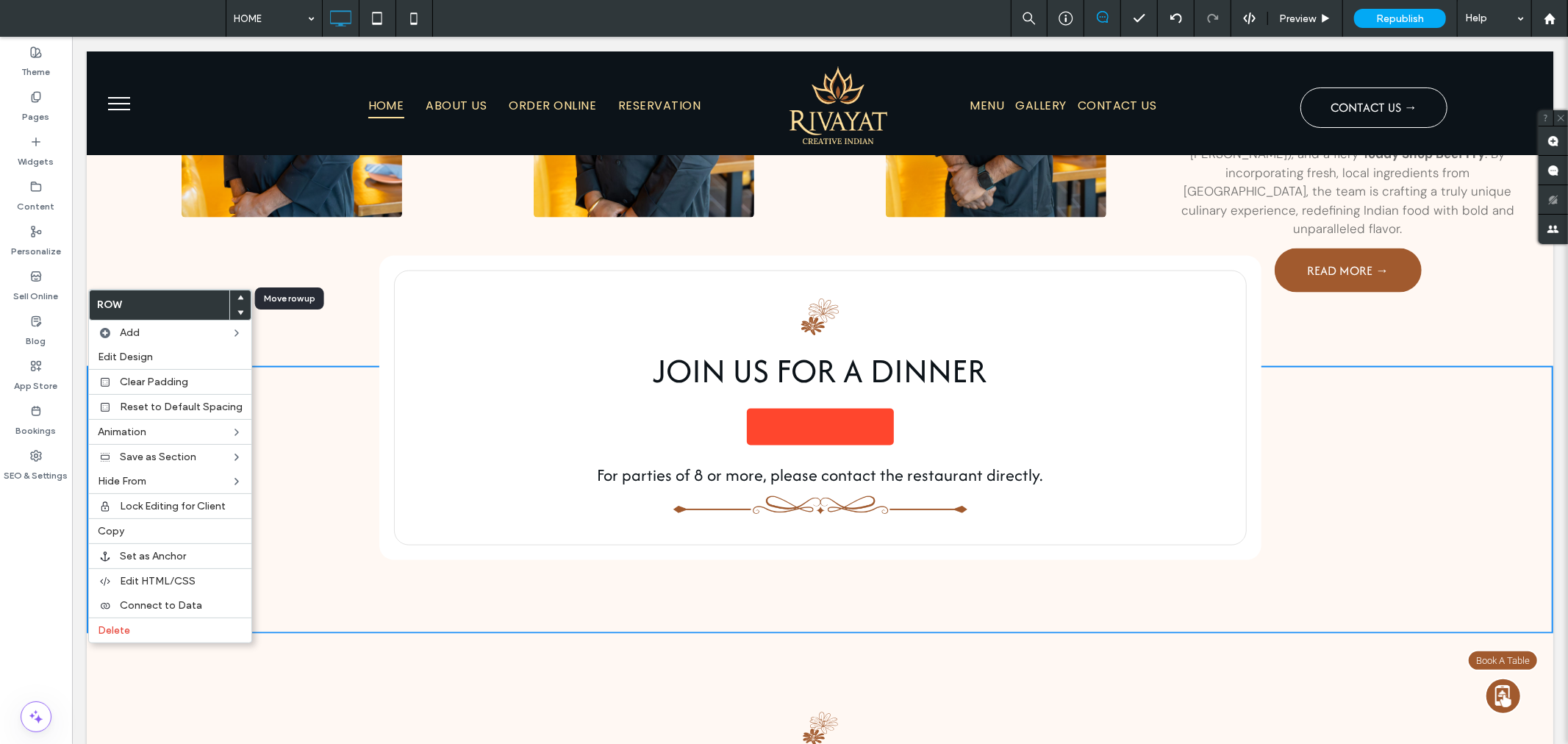
click at [239, 295] on div at bounding box center [240, 298] width 21 height 15
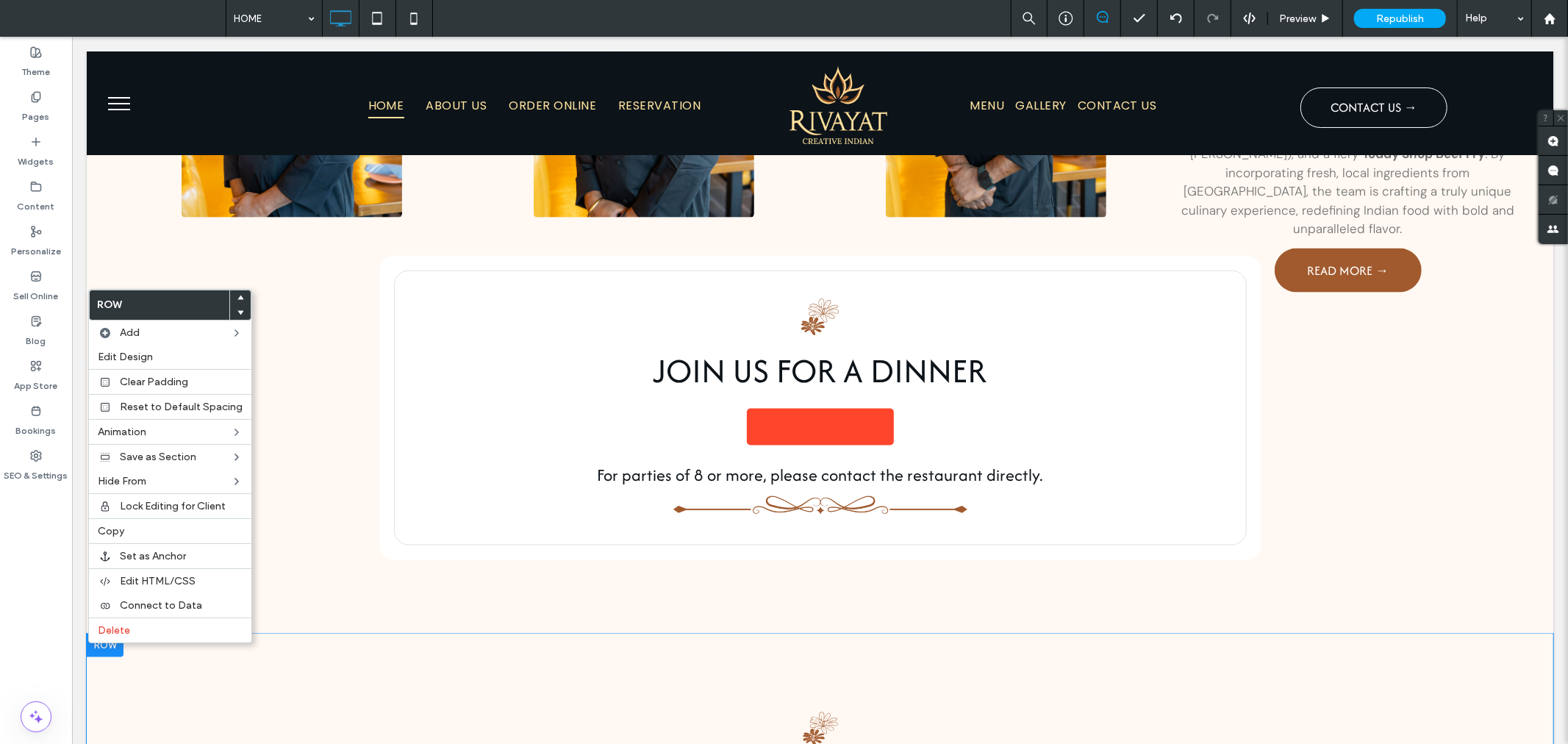
scroll to position [1324, 0]
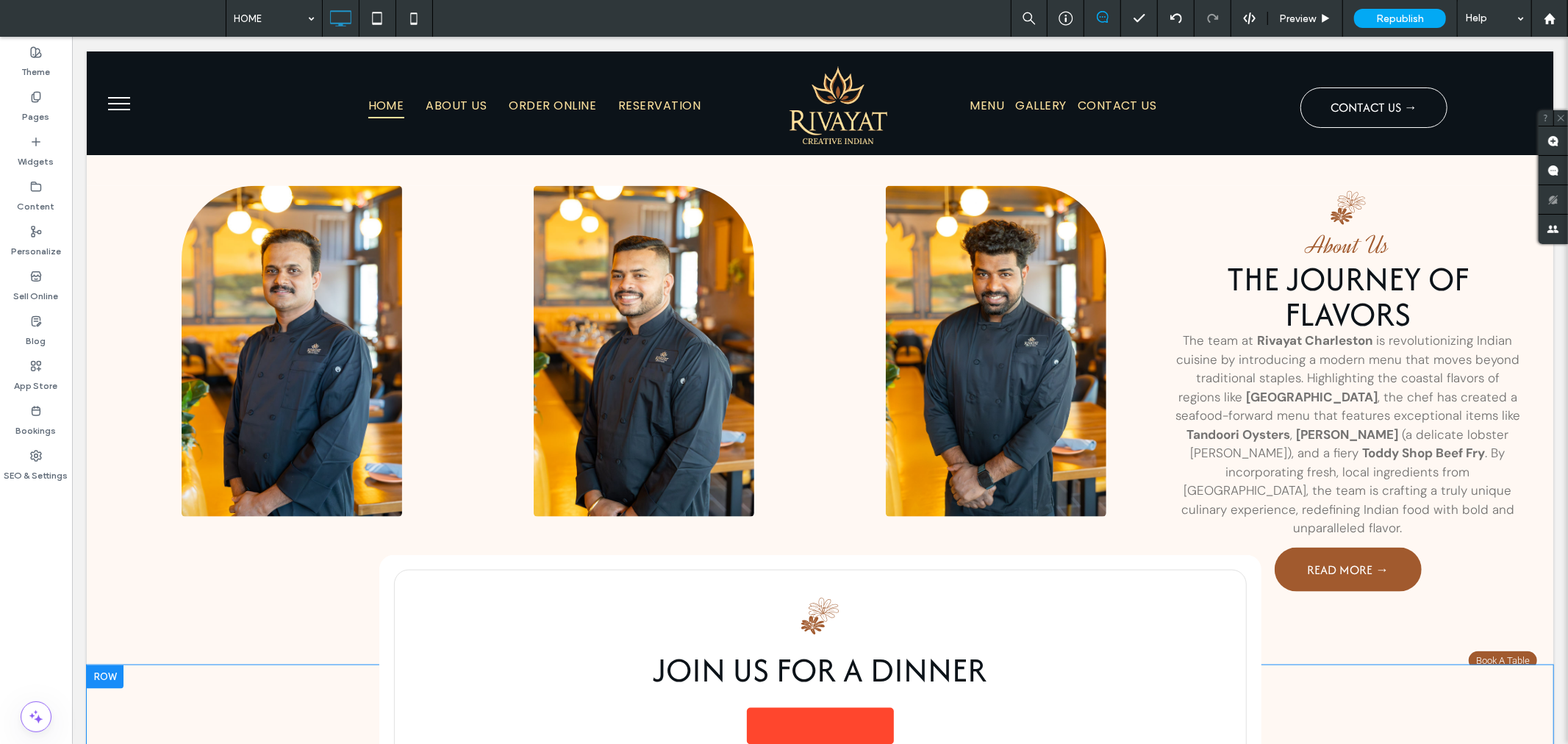
click at [99, 664] on div at bounding box center [104, 676] width 37 height 24
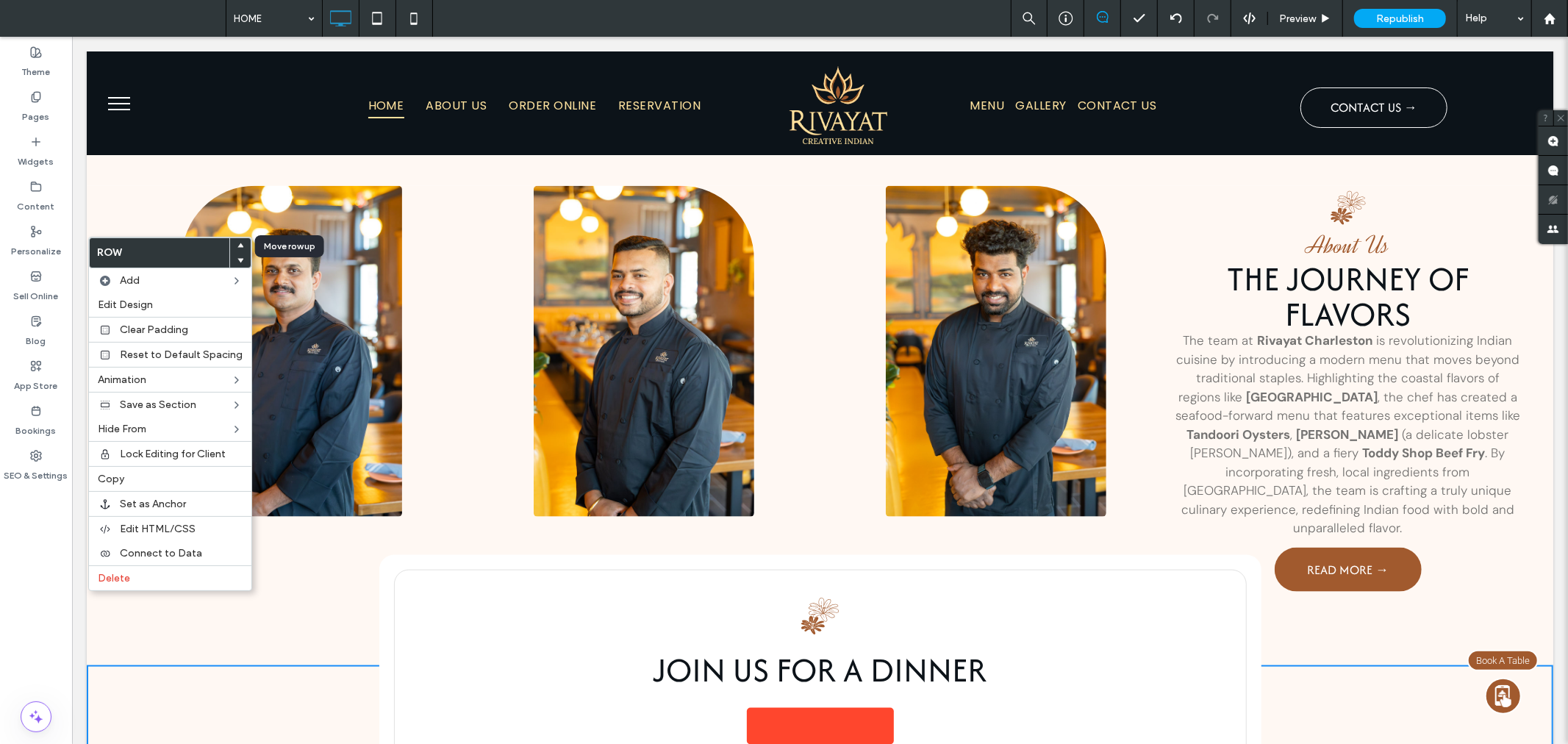
click at [238, 245] on use at bounding box center [241, 245] width 7 height 4
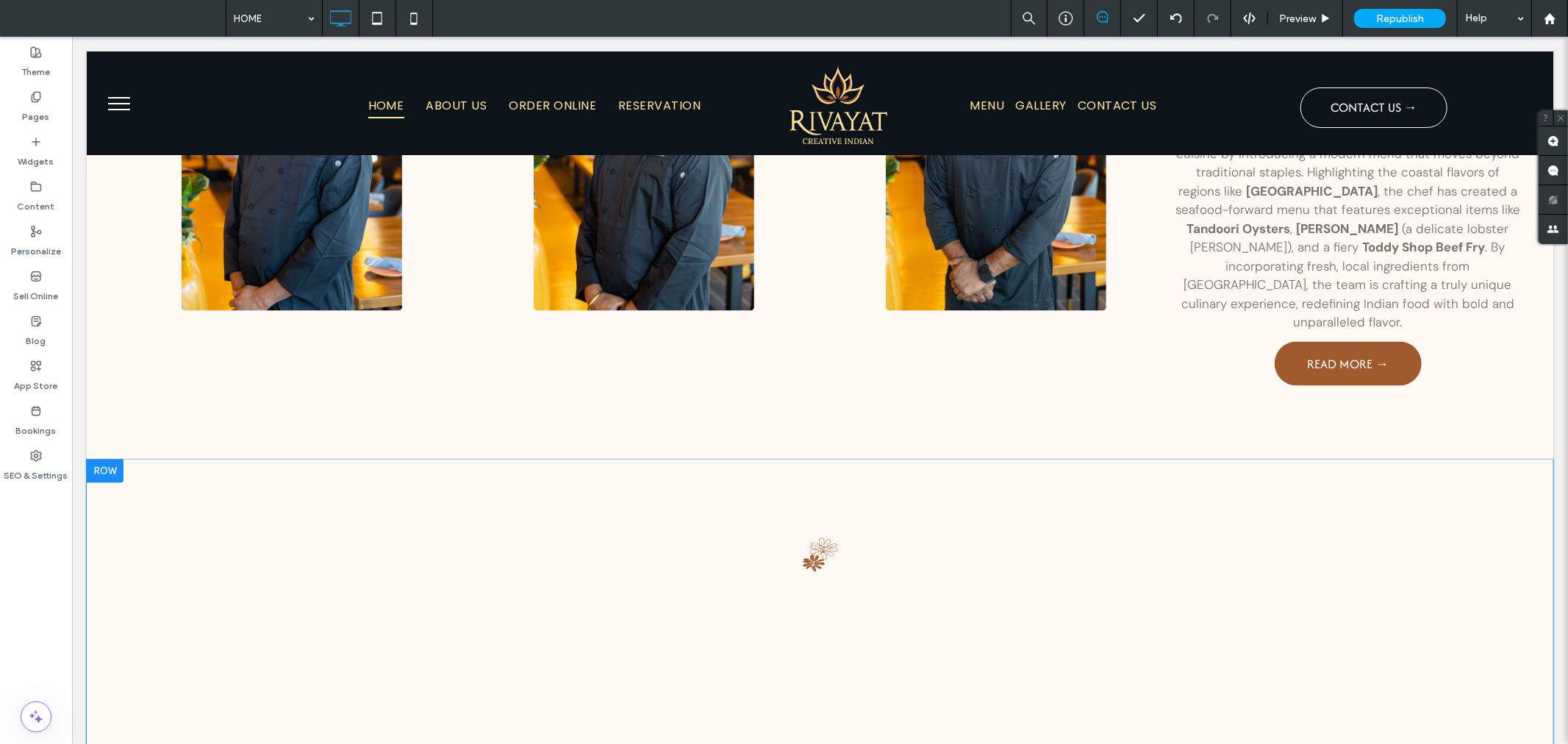
scroll to position [2097, 0]
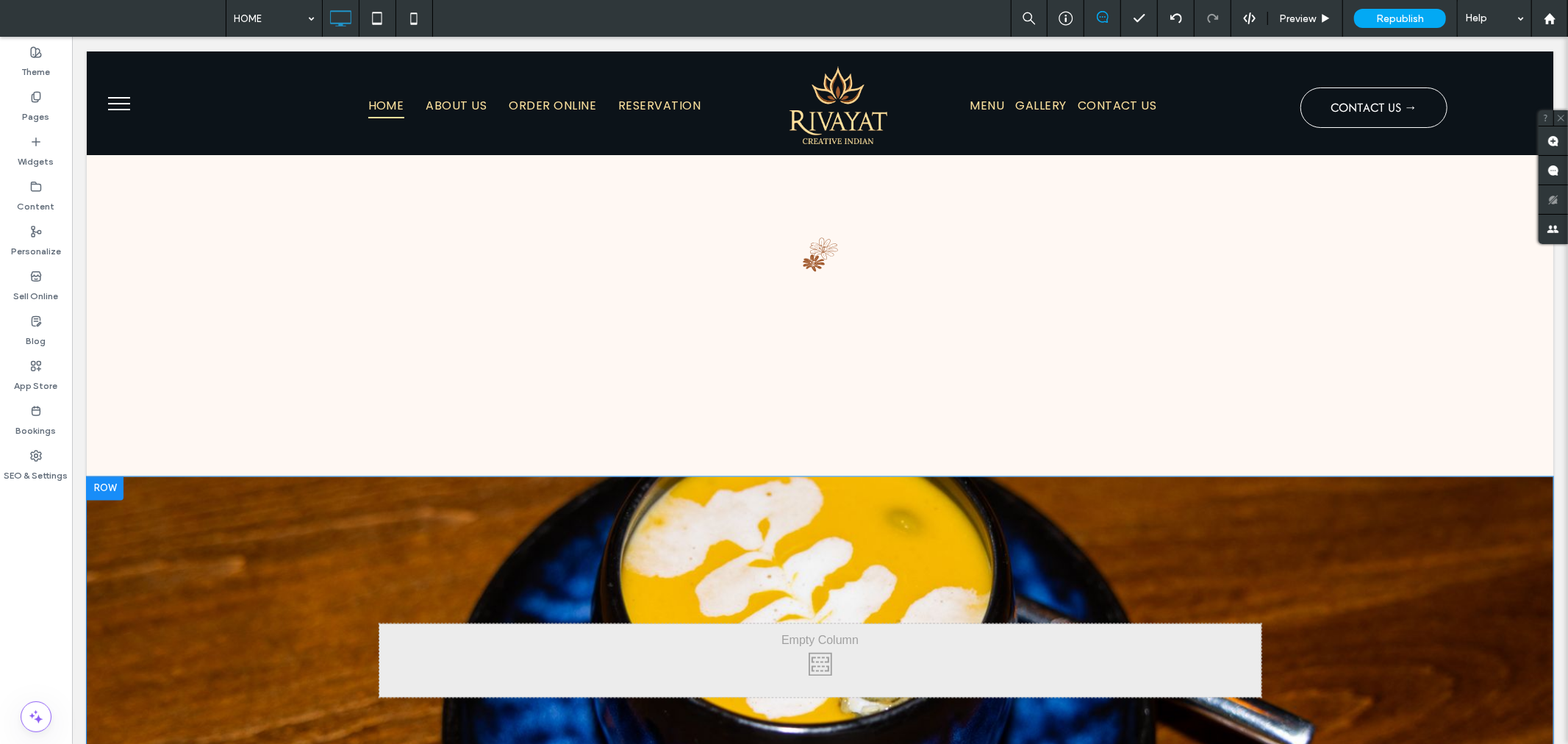
click at [114, 477] on div at bounding box center [104, 488] width 37 height 24
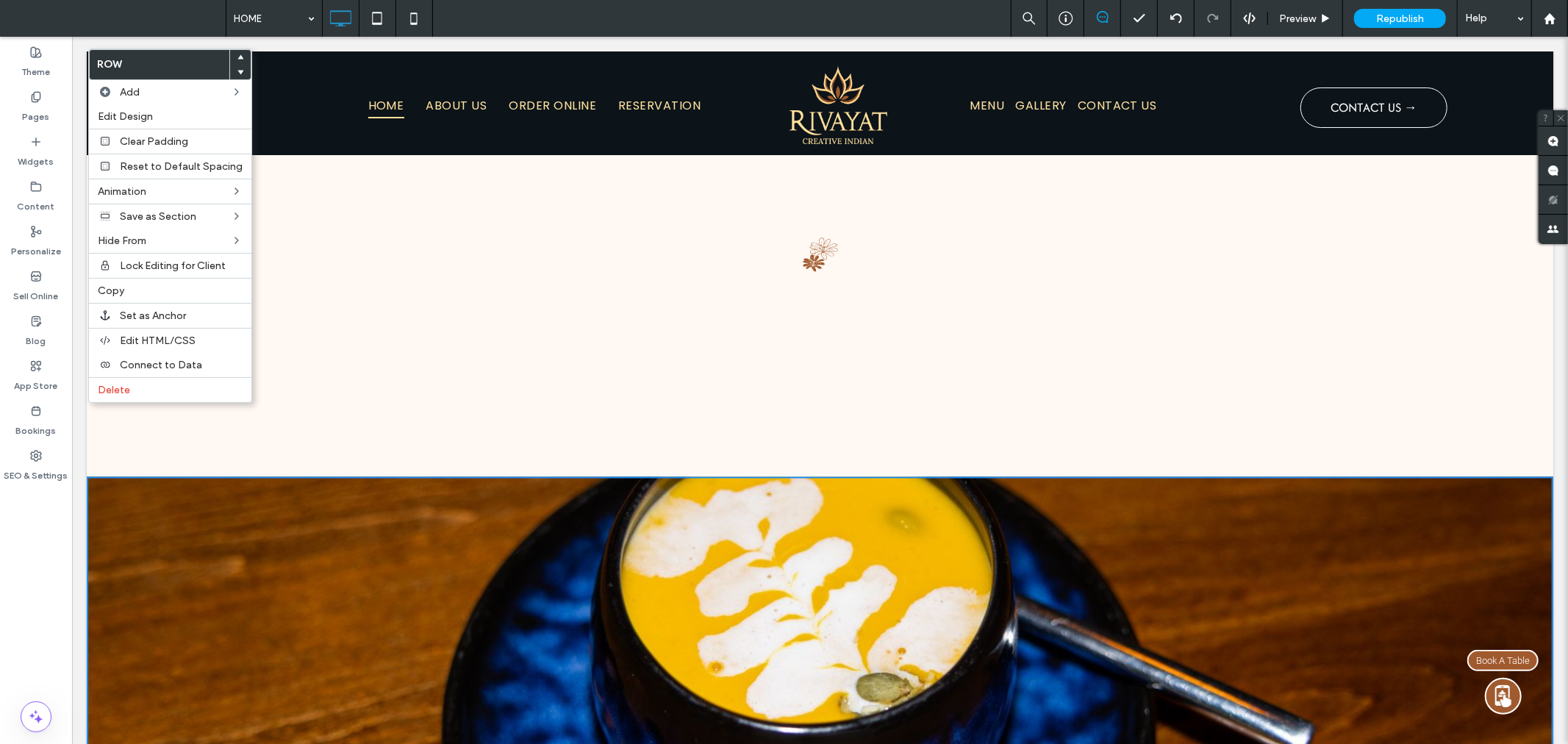
click at [239, 56] on div at bounding box center [240, 57] width 21 height 15
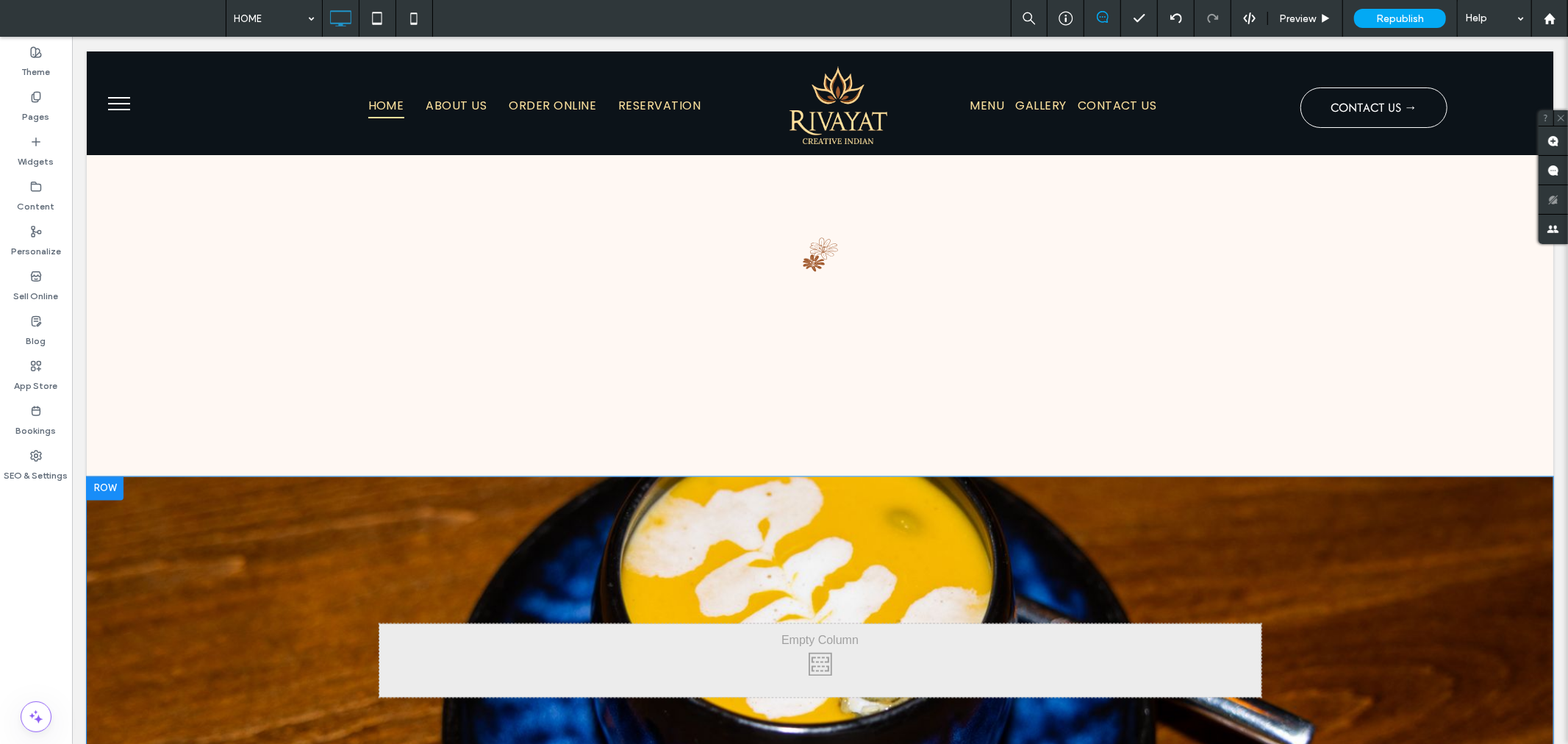
click at [115, 477] on div at bounding box center [104, 488] width 37 height 24
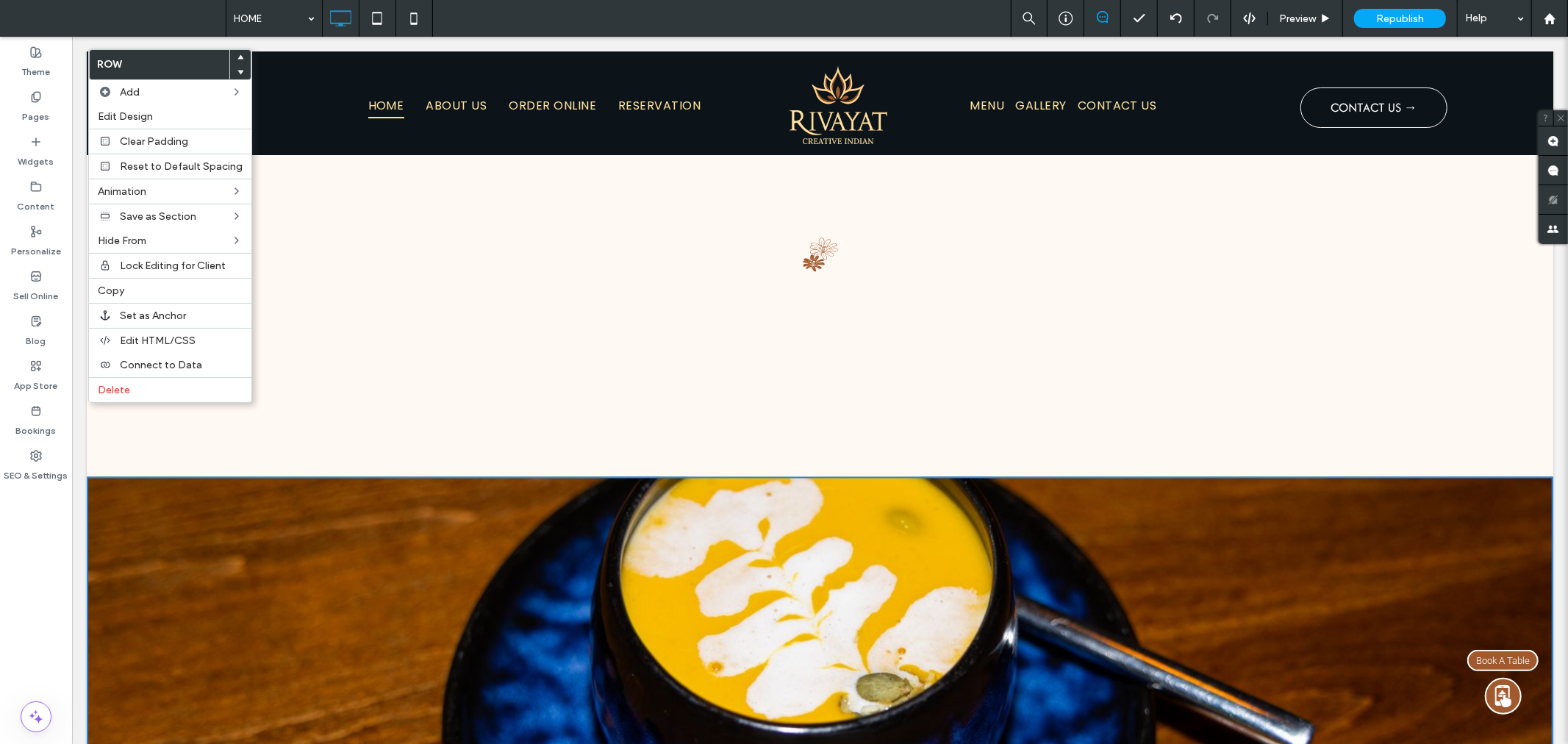
click at [238, 53] on span at bounding box center [240, 57] width 6 height 15
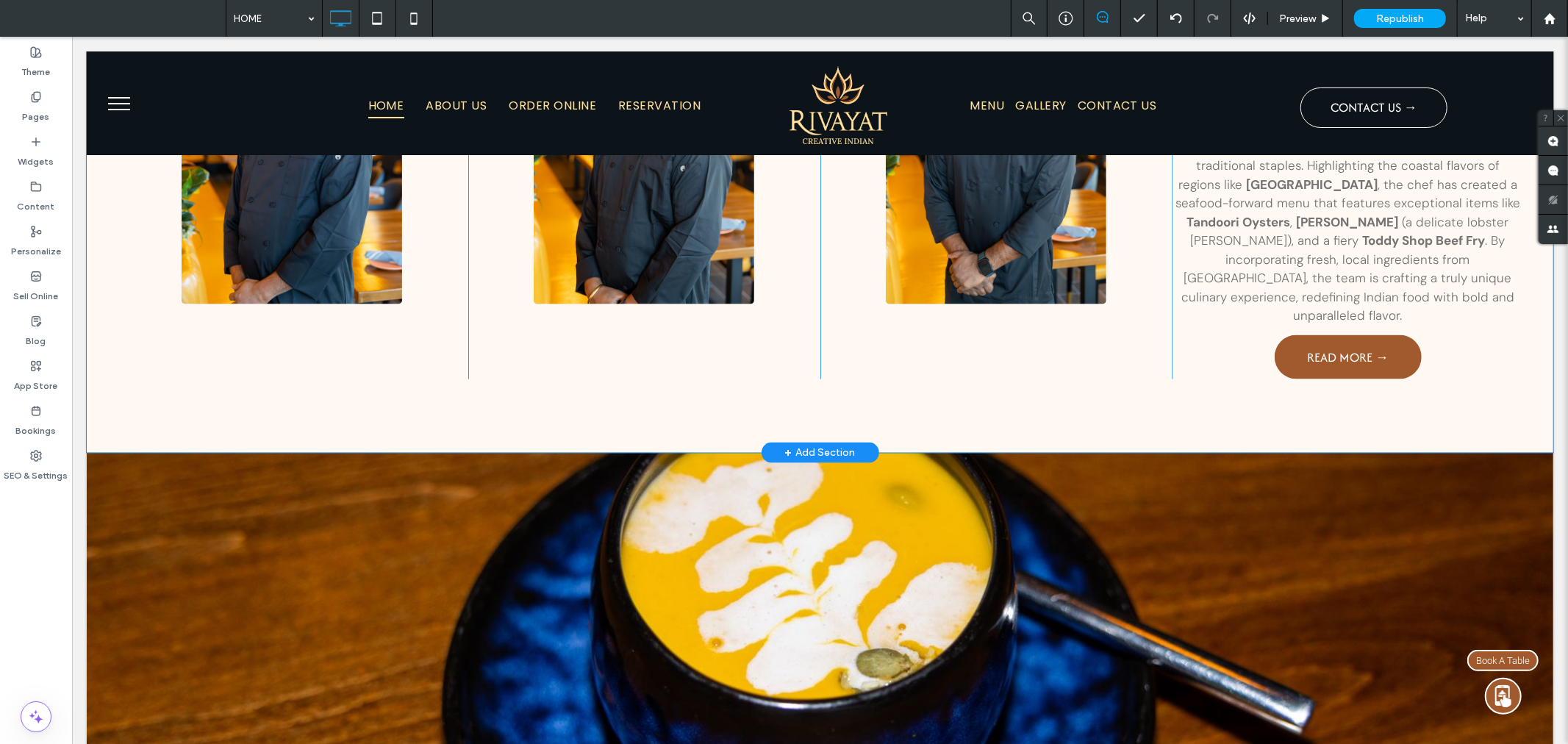
scroll to position [1797, 0]
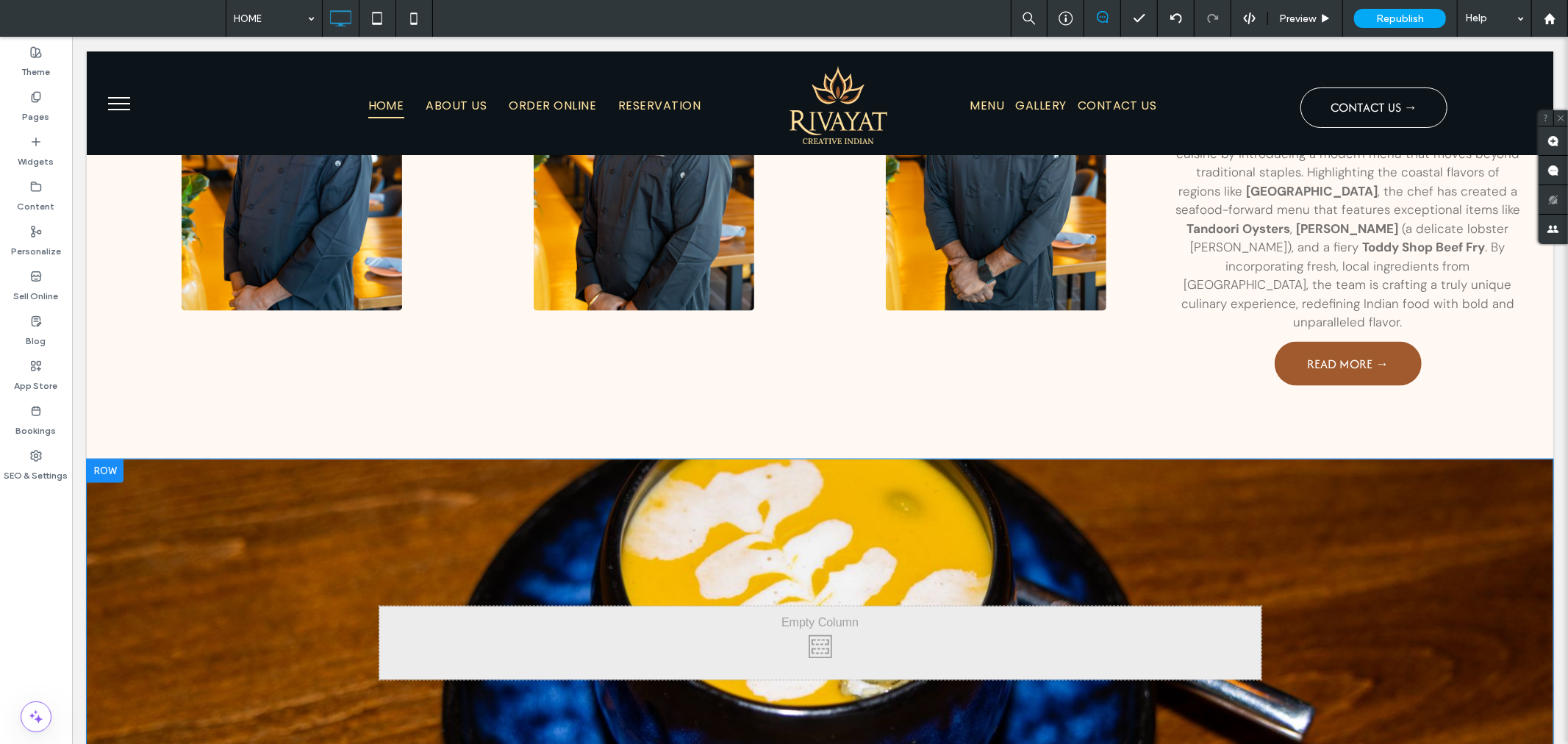
click at [103, 459] on div at bounding box center [104, 470] width 37 height 24
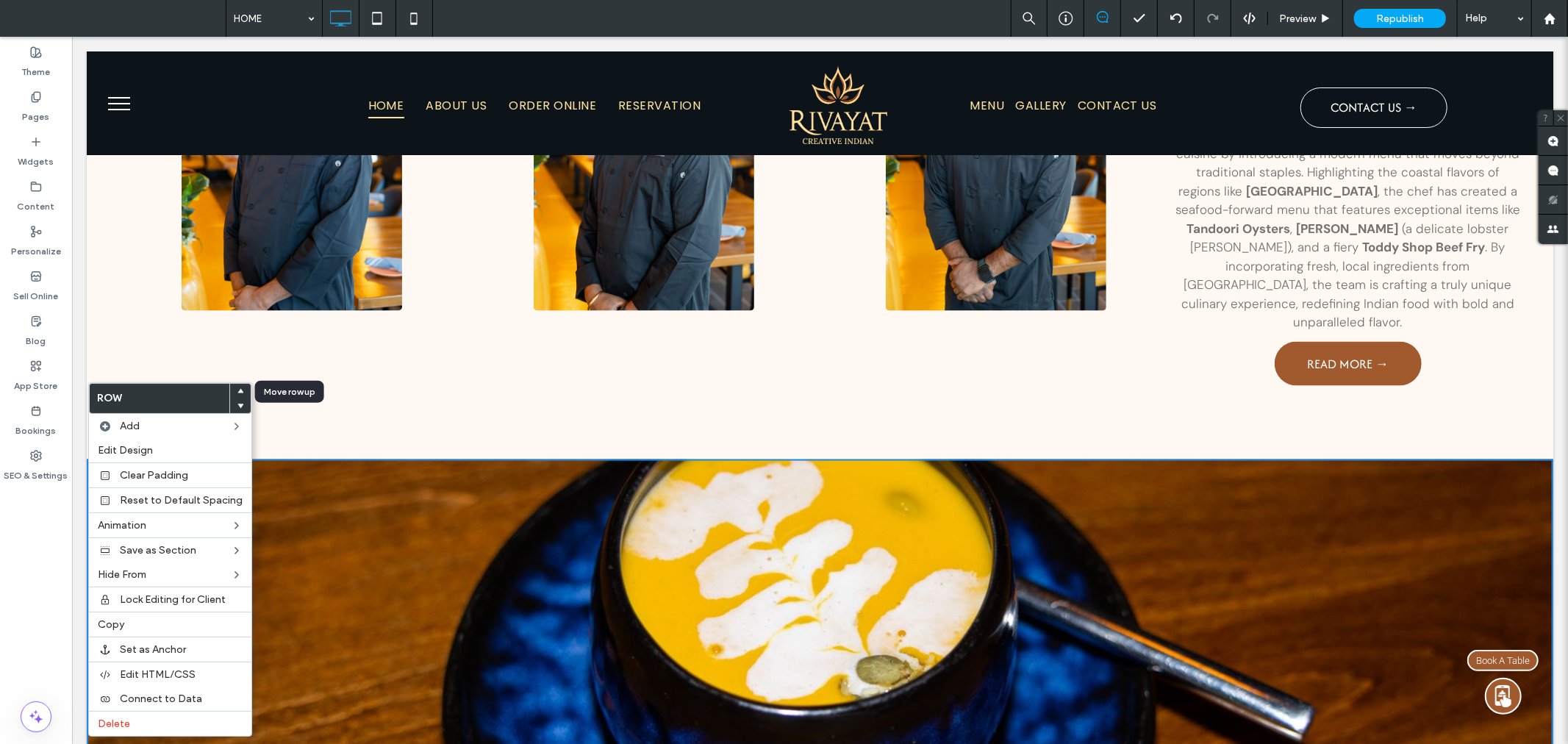
click at [240, 387] on div at bounding box center [240, 391] width 21 height 15
click at [238, 388] on icon at bounding box center [240, 390] width 6 height 6
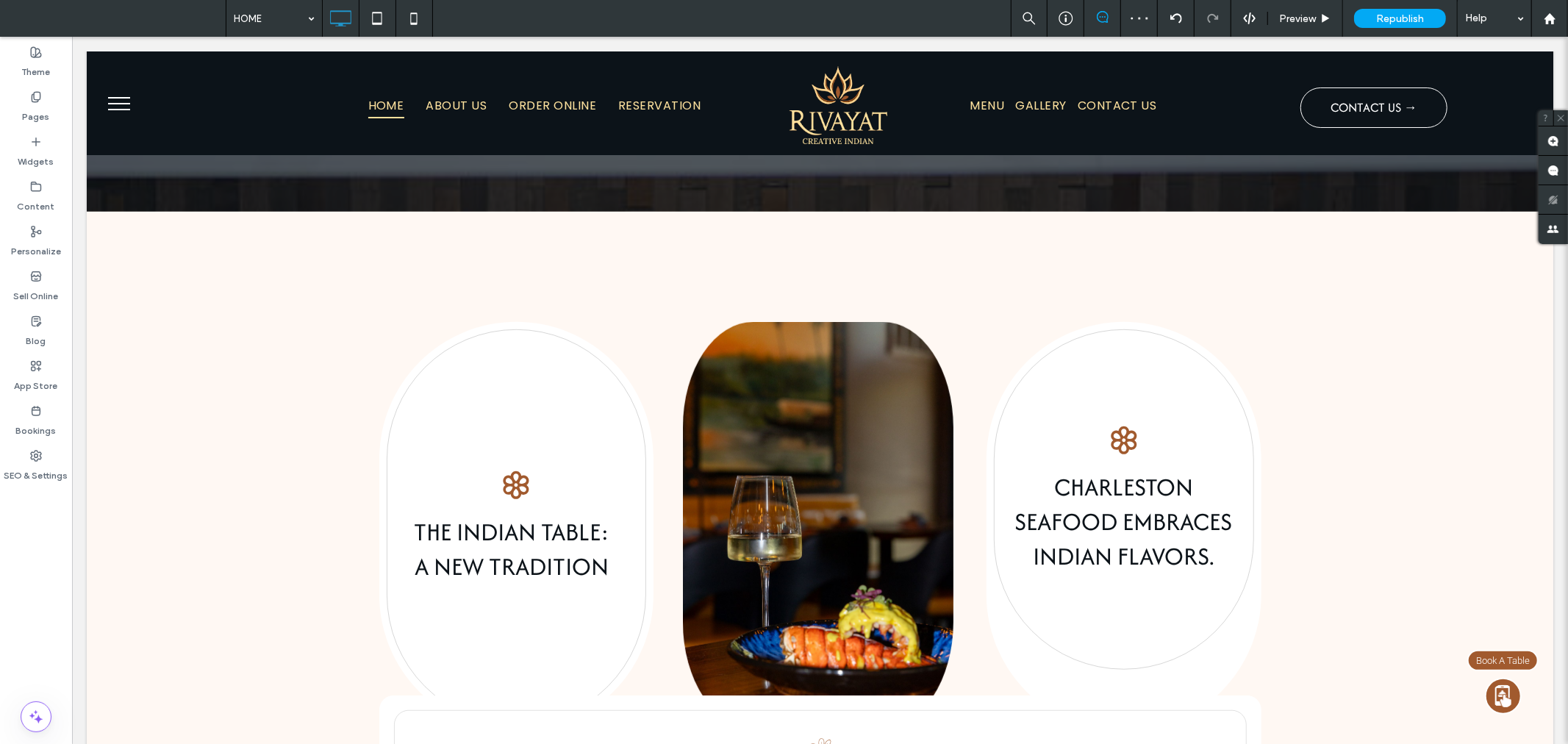
scroll to position [1303, 0]
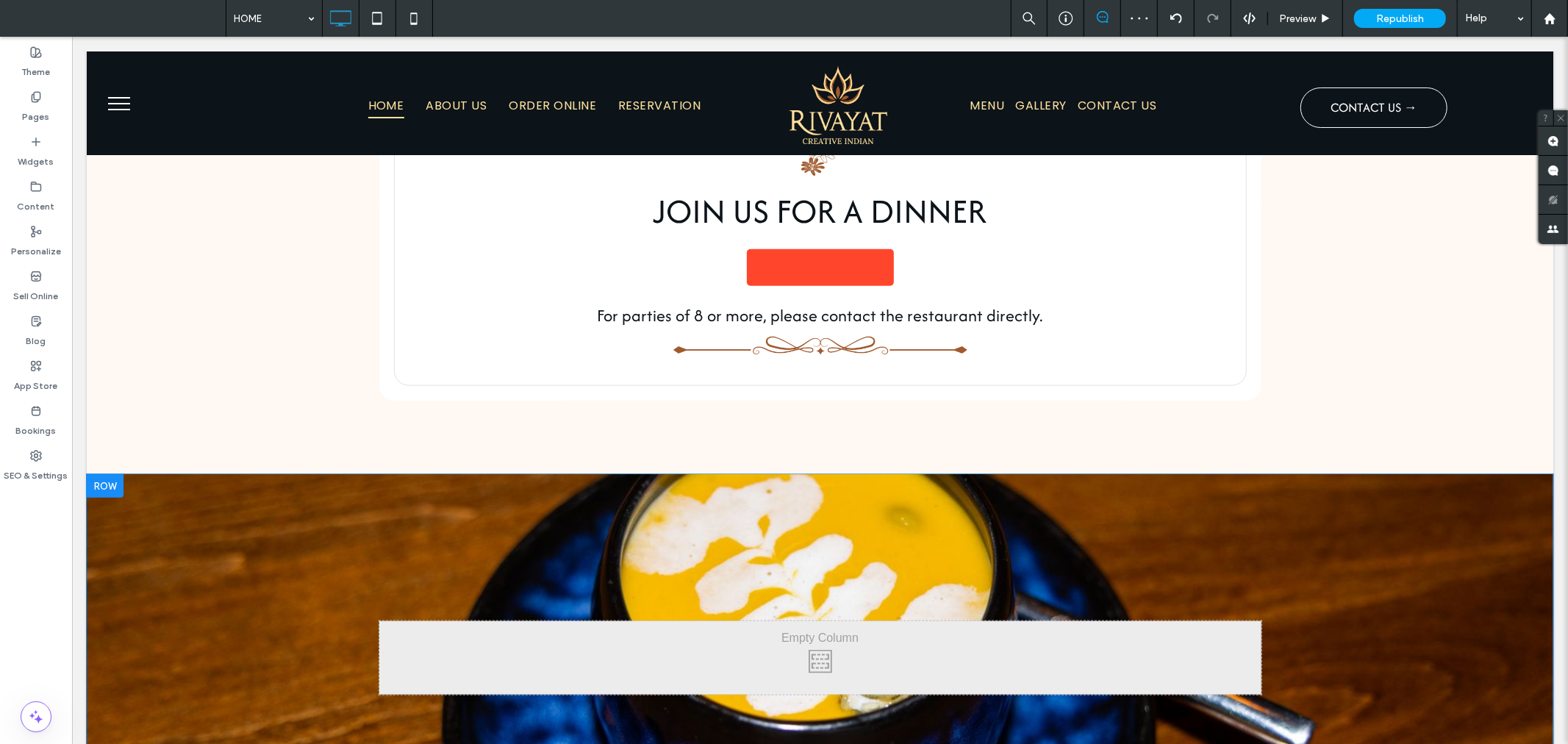
click at [108, 473] on div at bounding box center [104, 485] width 37 height 24
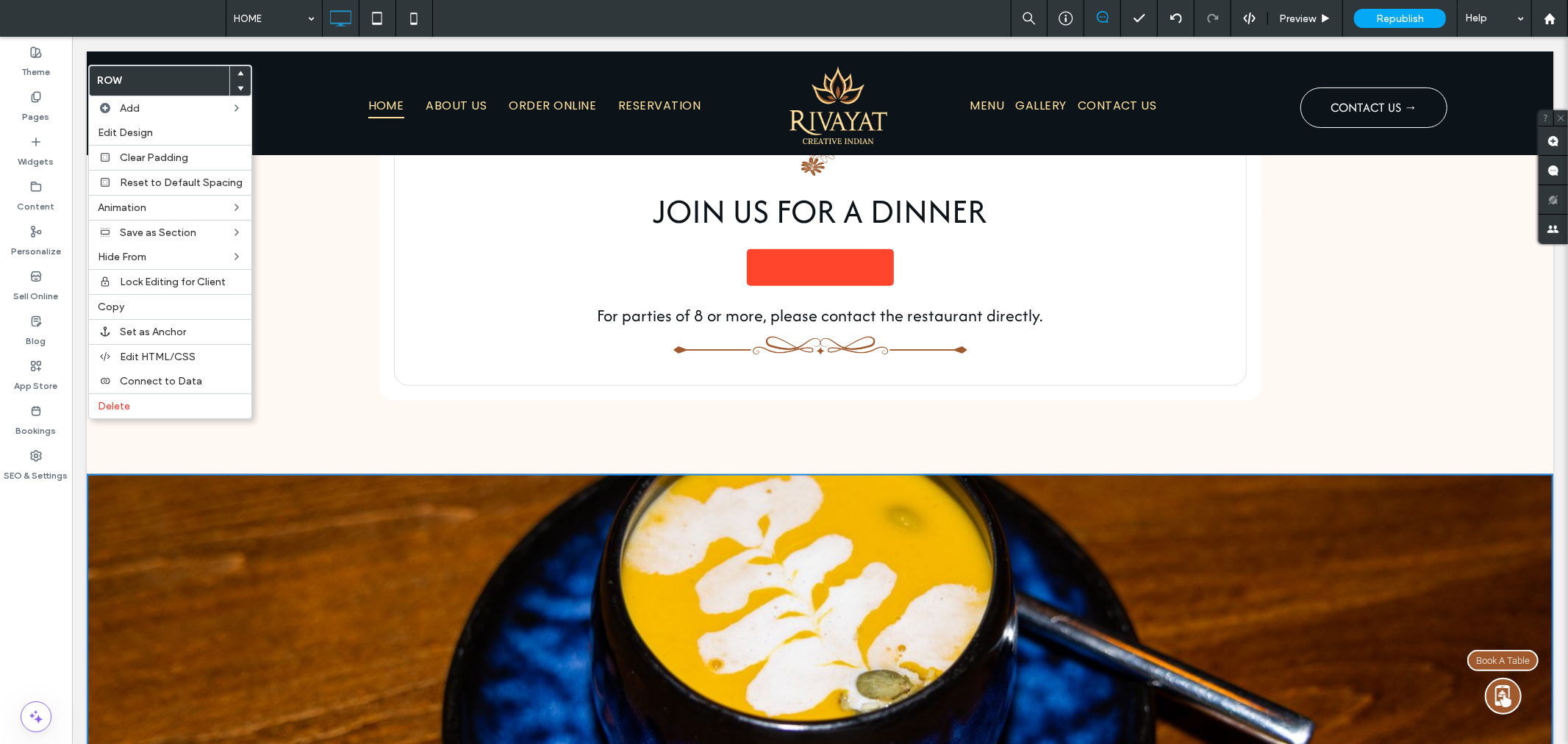
click at [238, 72] on icon at bounding box center [240, 73] width 6 height 6
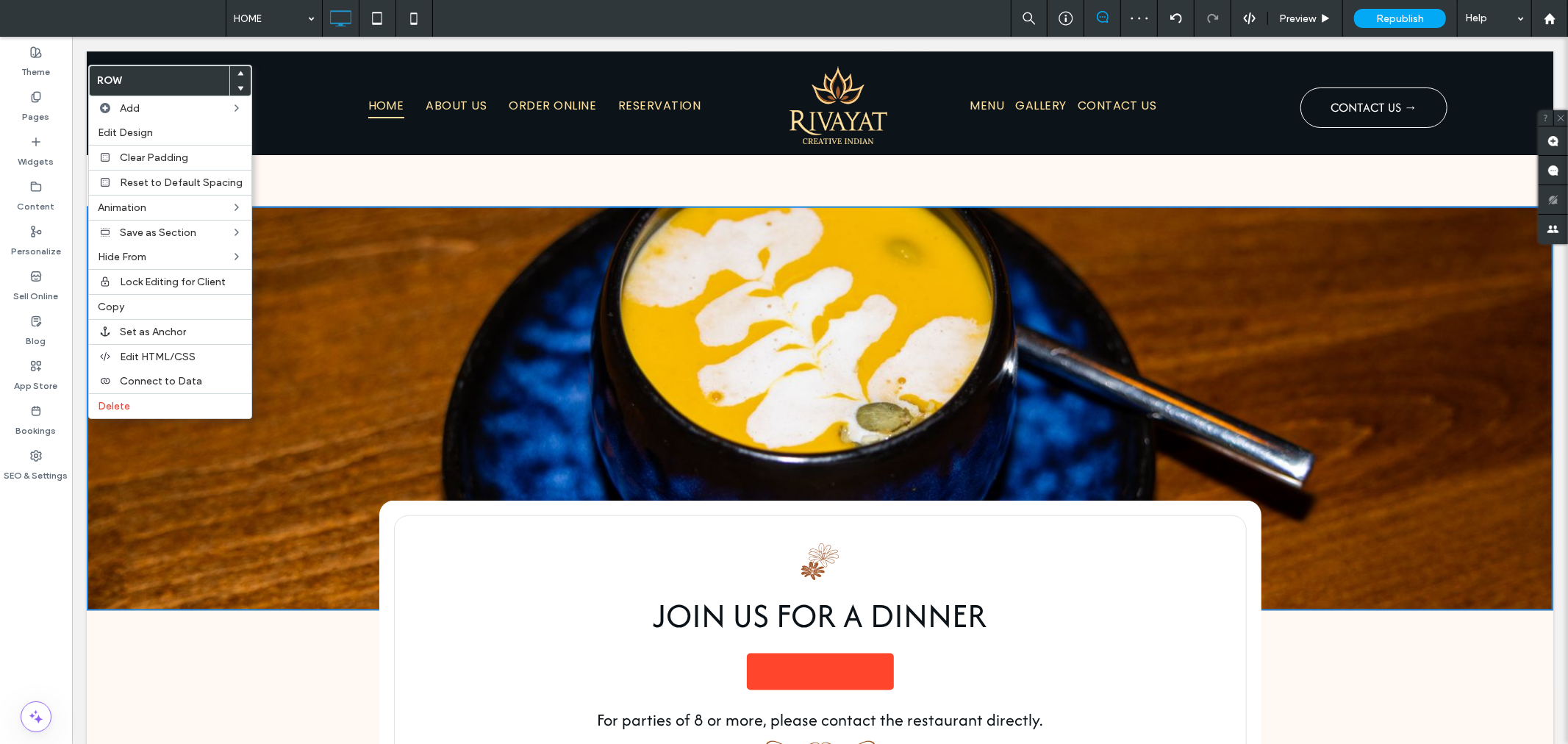
click at [203, 610] on div "JOIN US FOR A DINNER <img alt="Book With Resy" src="https://widgets.resy.com/im…" at bounding box center [819, 744] width 1466 height 267
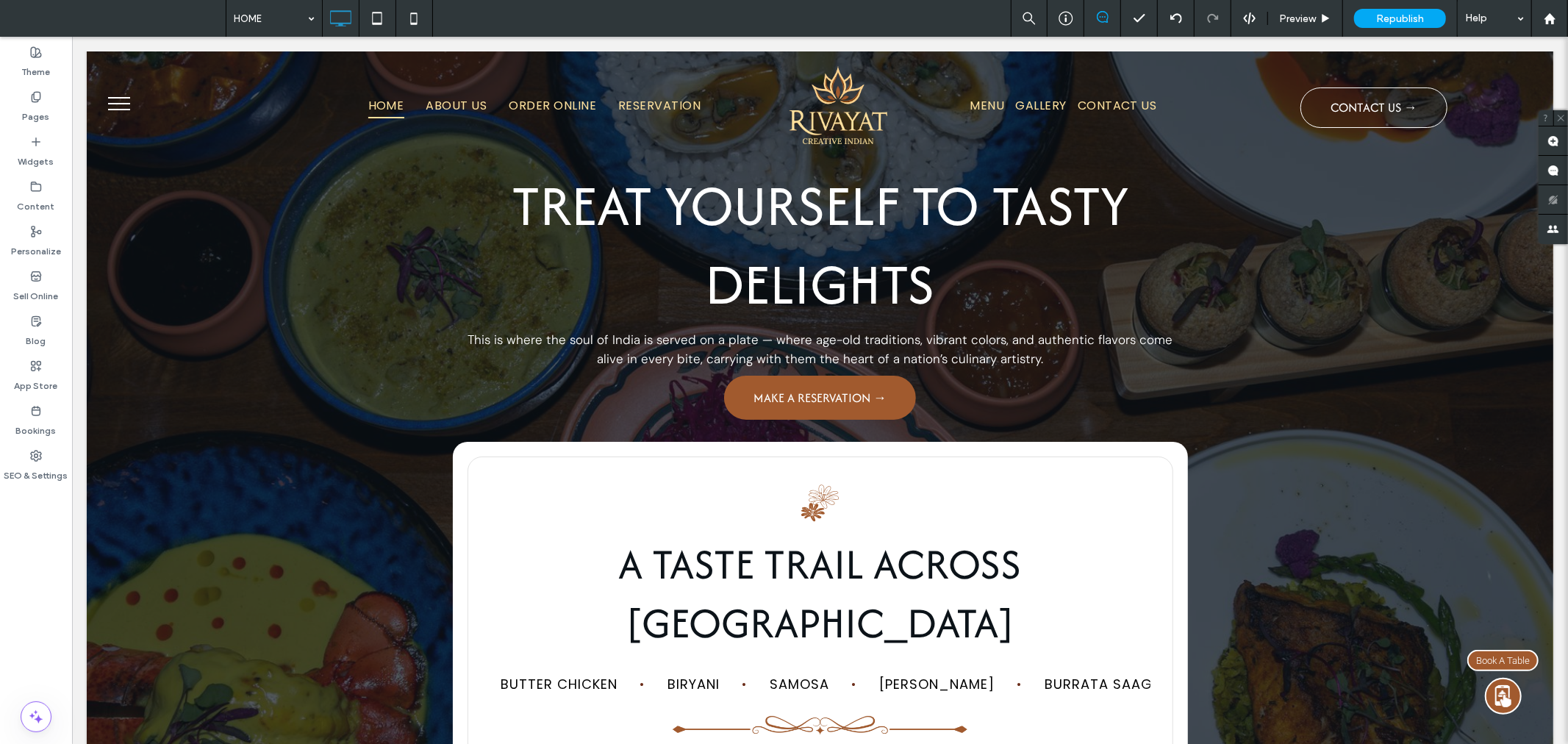
scroll to position [0, 0]
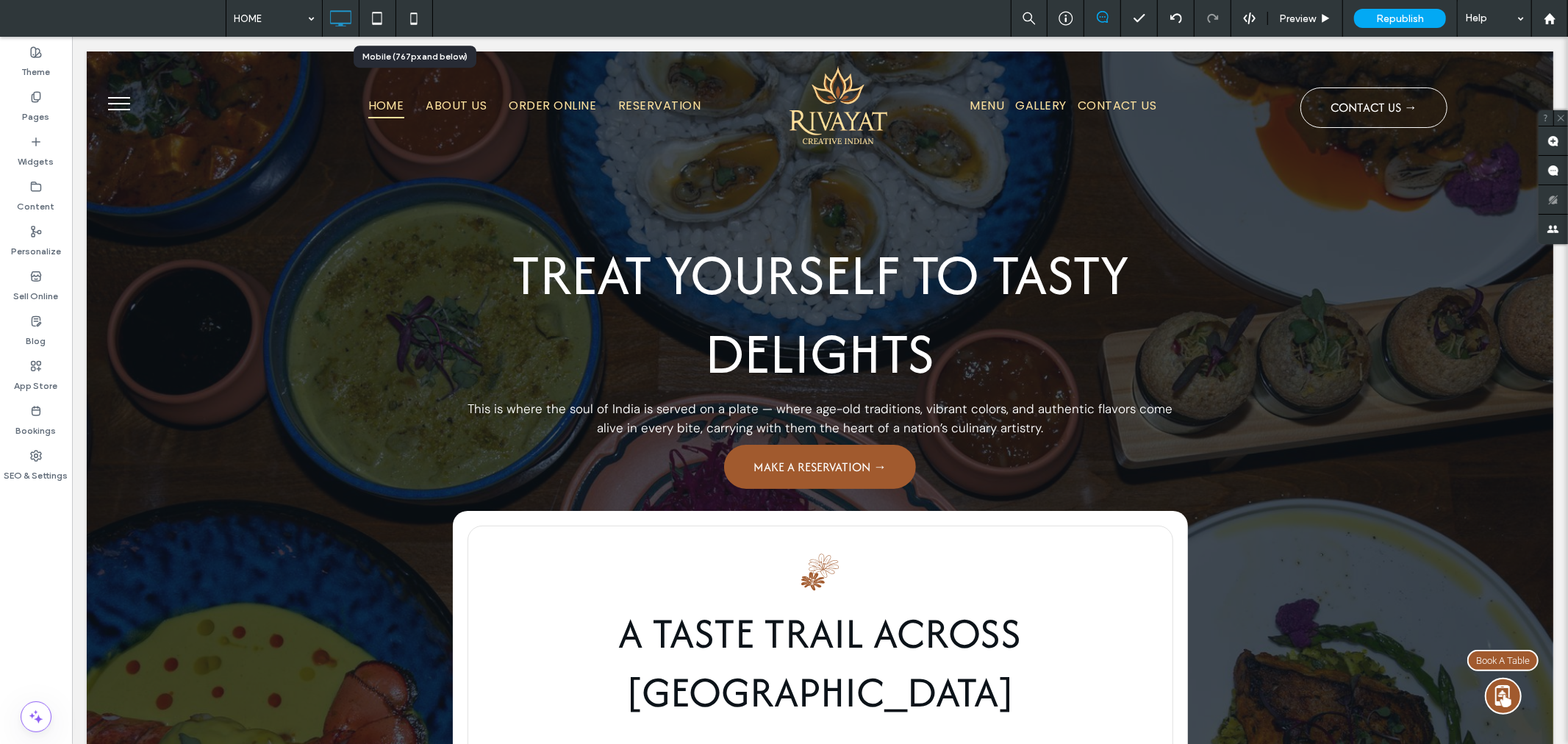
click at [423, 6] on icon at bounding box center [414, 18] width 30 height 30
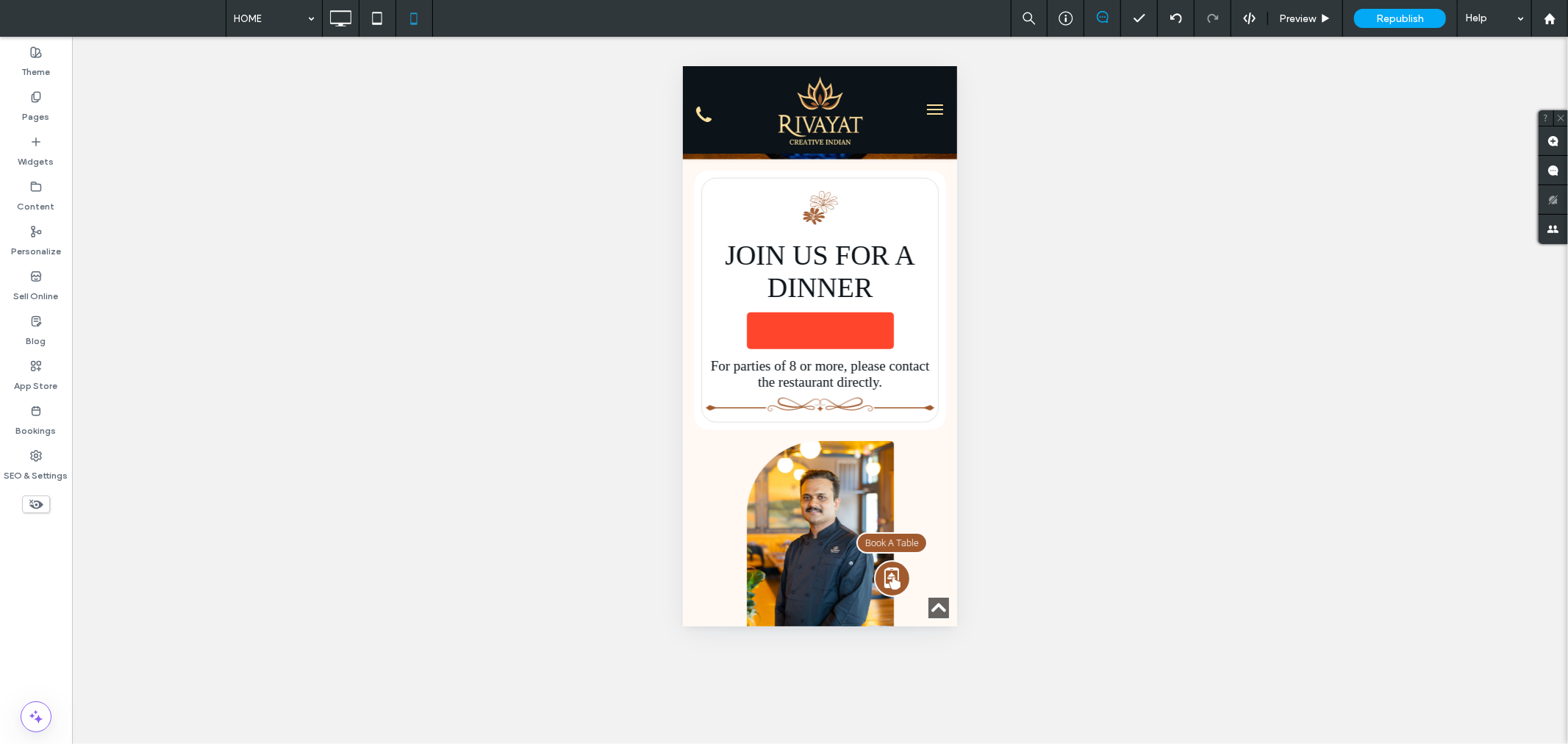
scroll to position [899, 0]
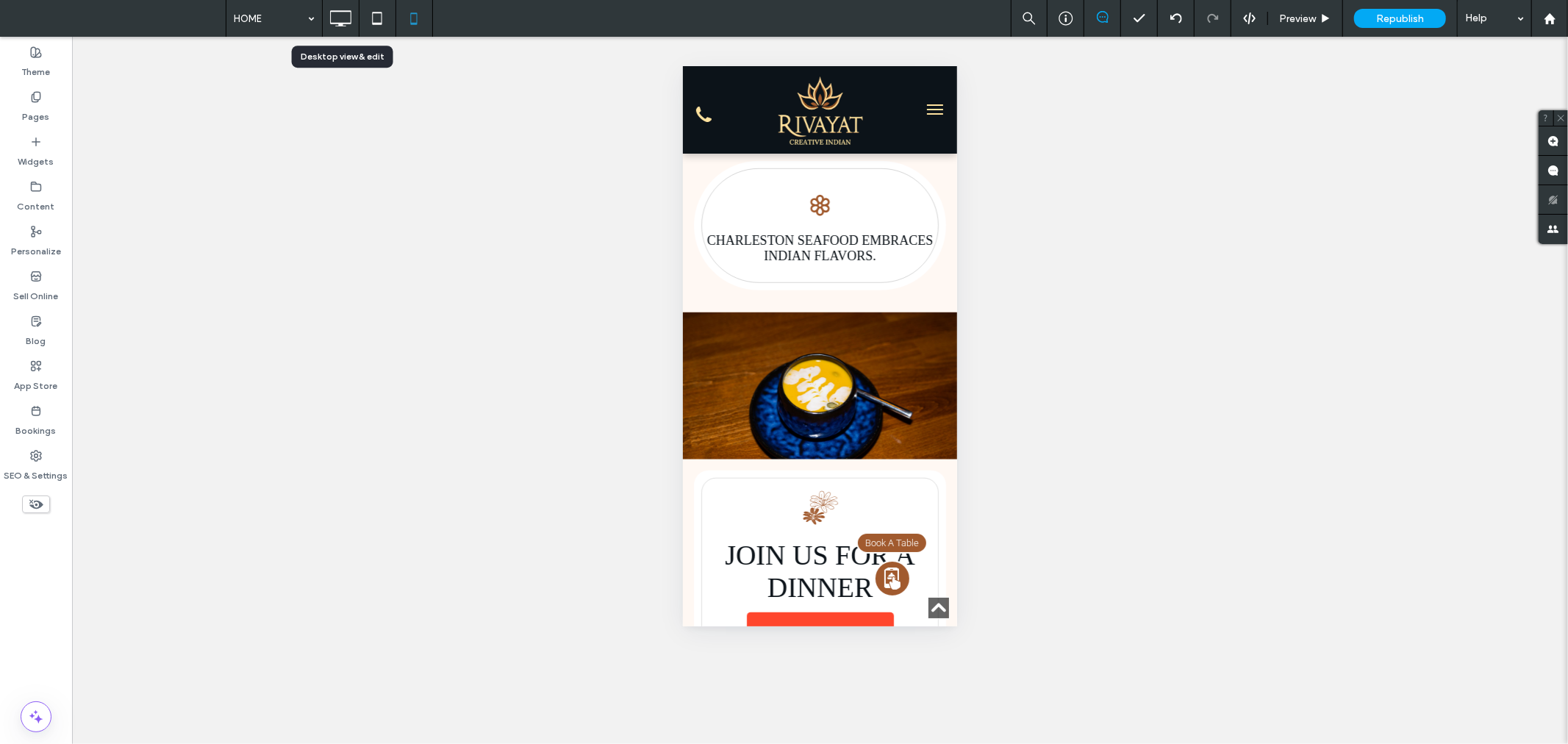
click at [344, 17] on icon at bounding box center [340, 18] width 30 height 30
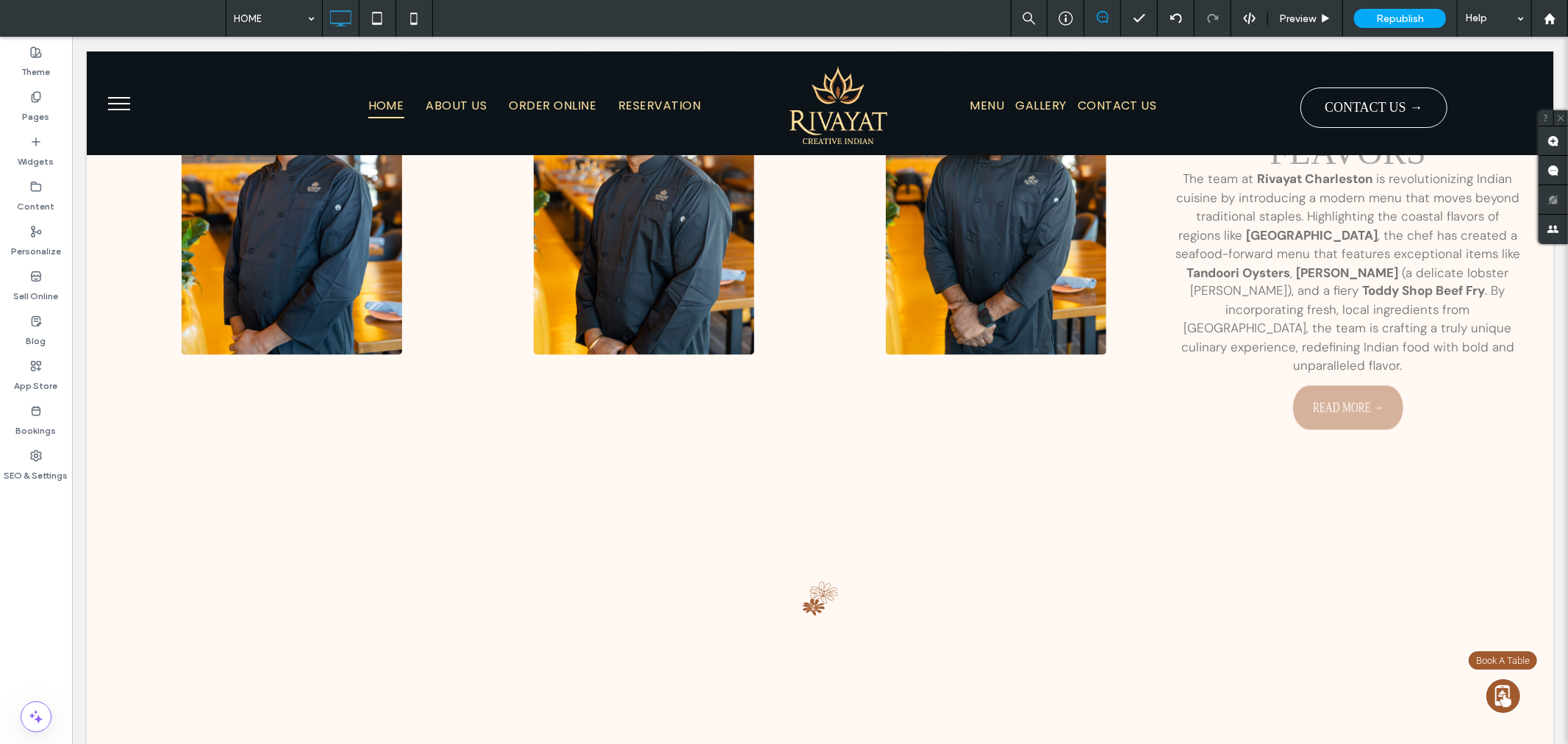
scroll to position [2696, 0]
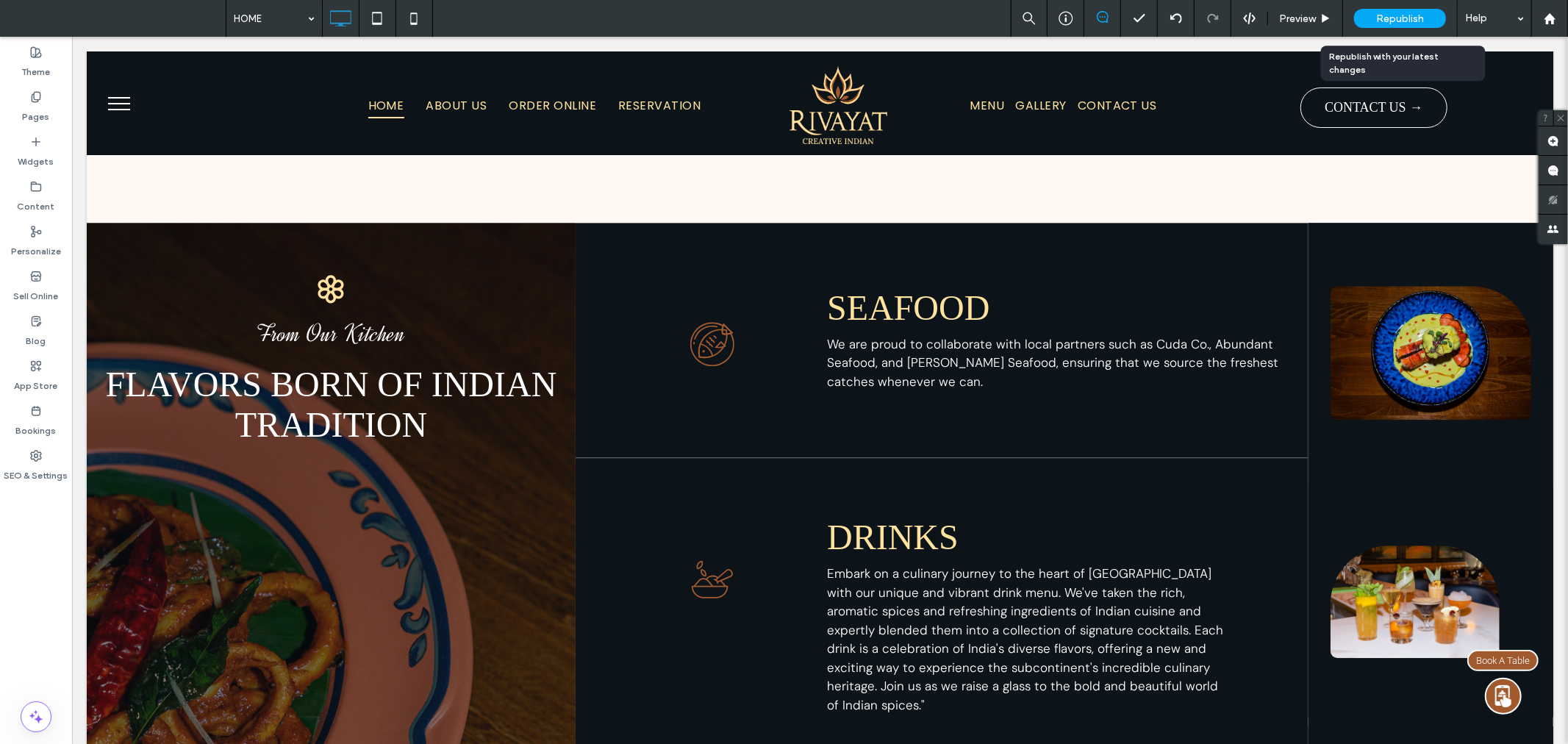
click at [1397, 16] on span "Republish" at bounding box center [1400, 18] width 48 height 12
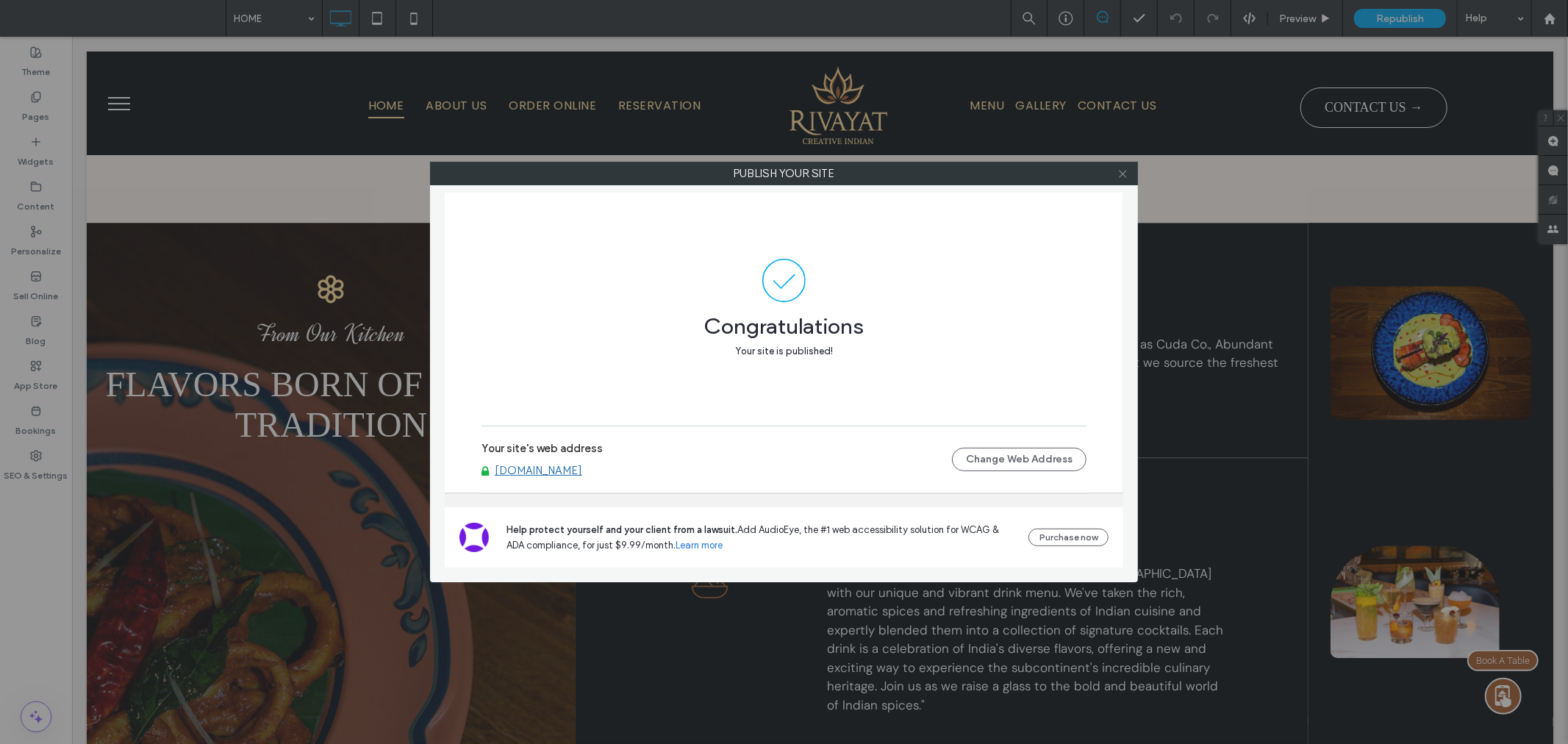
click at [1121, 171] on icon at bounding box center [1123, 173] width 11 height 11
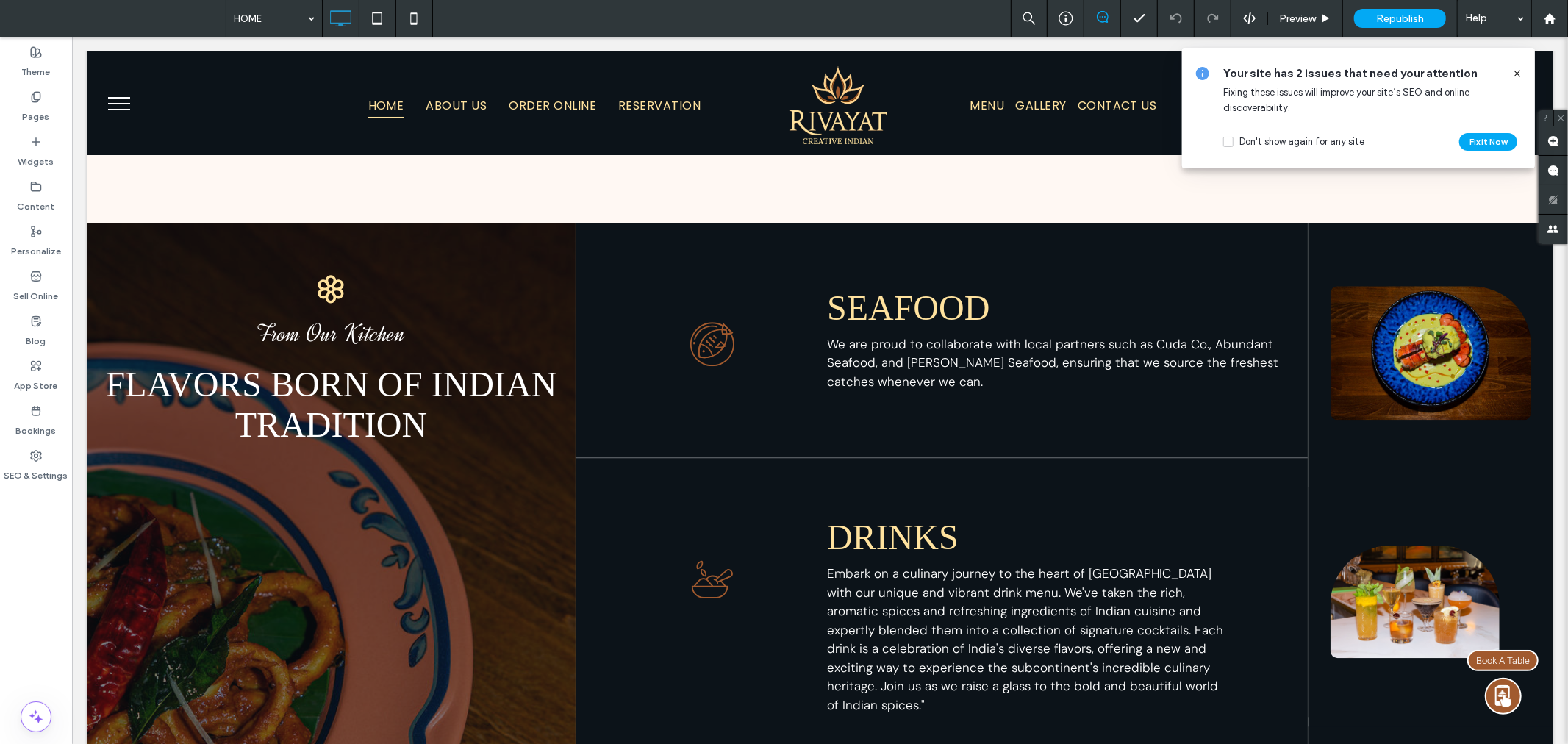
click at [1516, 70] on icon at bounding box center [1517, 73] width 11 height 11
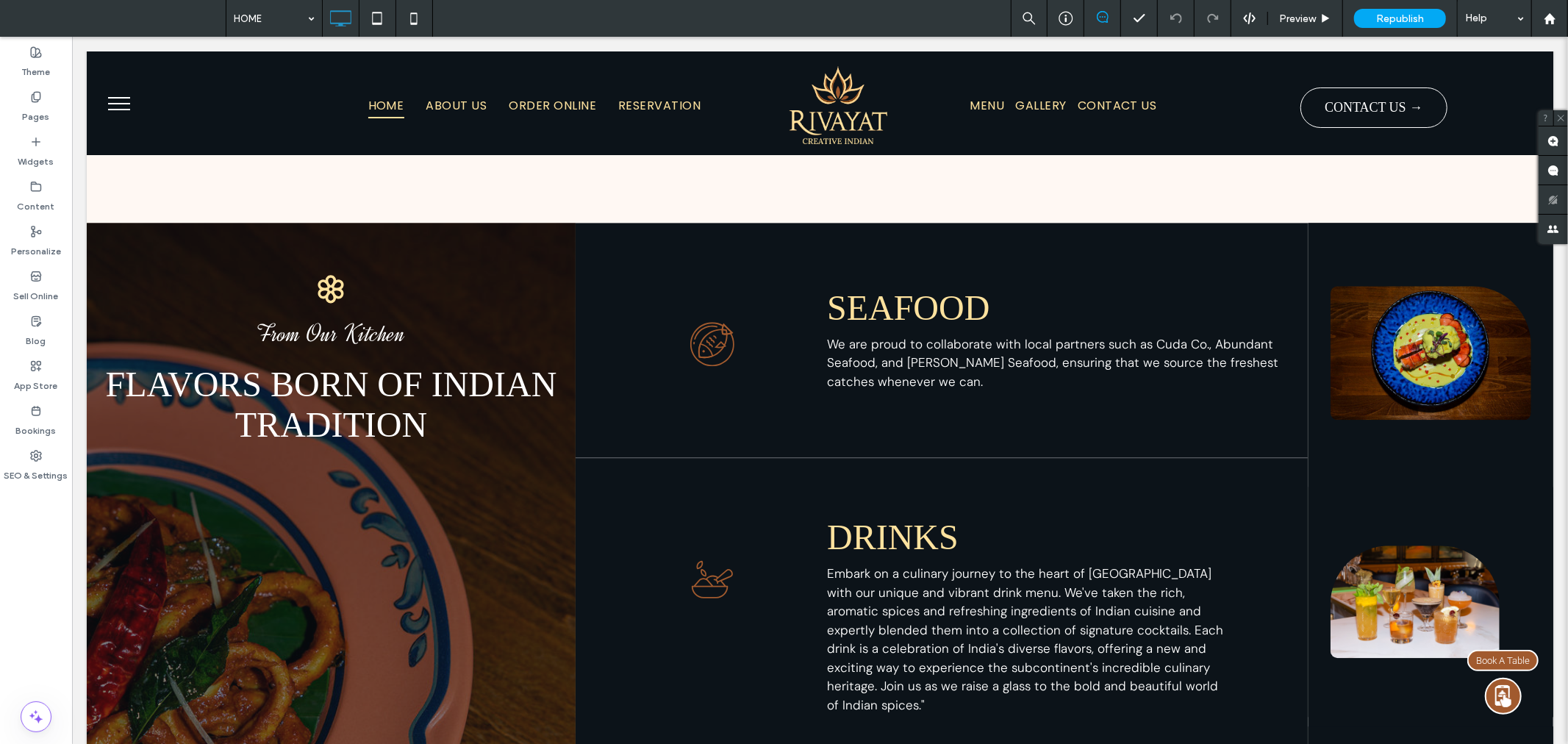
click at [117, 98] on button "menu" at bounding box center [118, 103] width 39 height 39
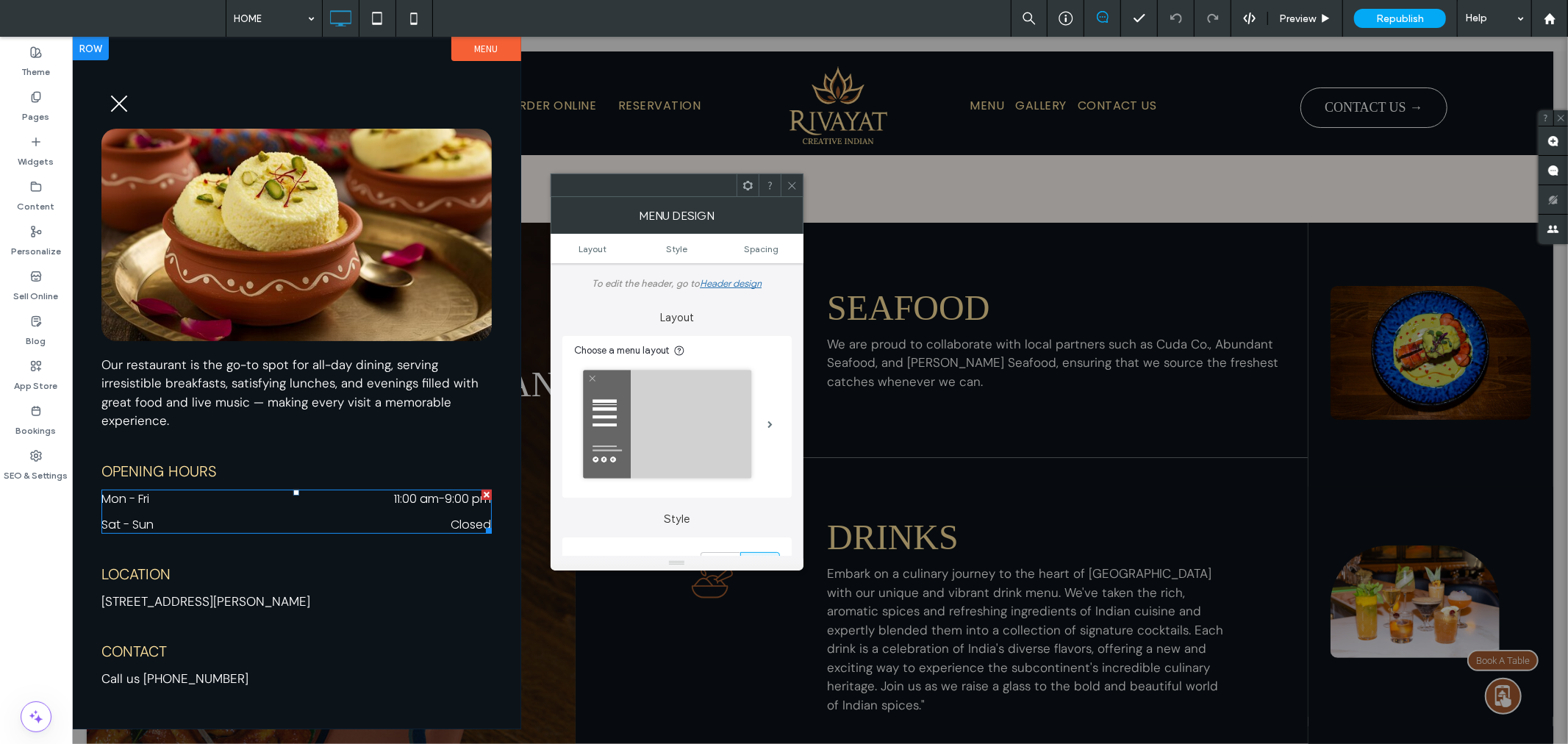
click at [487, 493] on div at bounding box center [485, 494] width 11 height 11
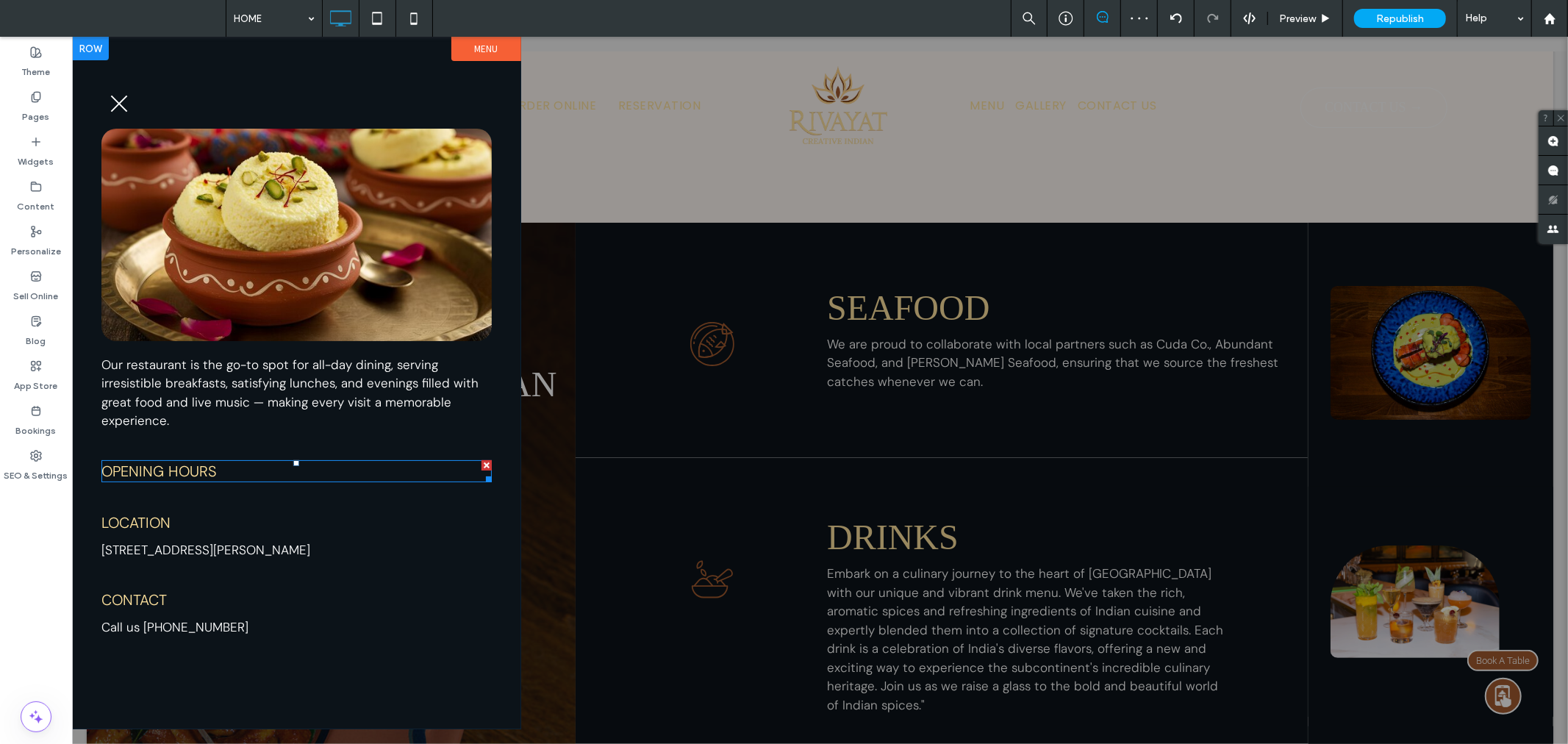
click at [486, 460] on div at bounding box center [485, 464] width 11 height 11
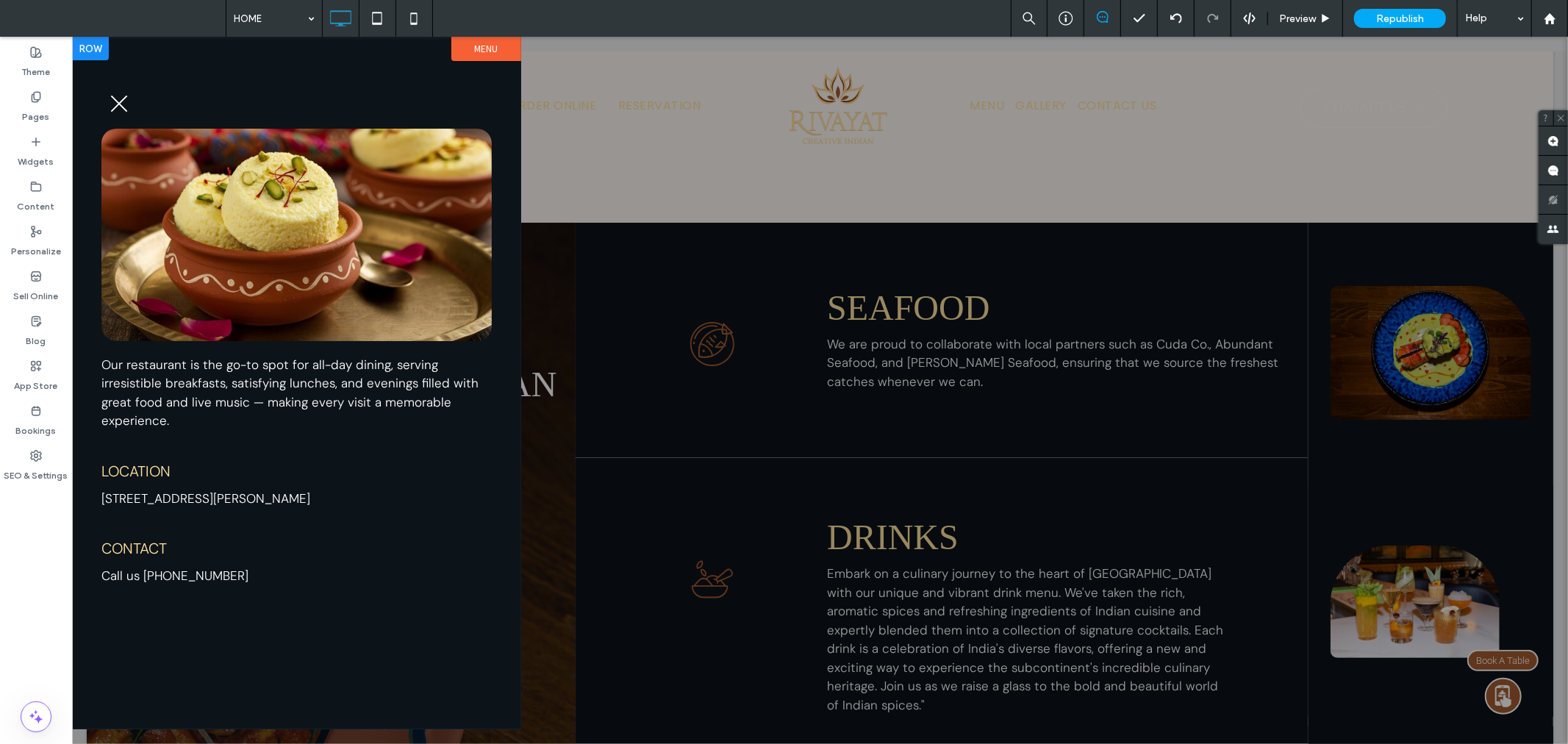
click at [120, 104] on span "menu" at bounding box center [118, 103] width 17 height 17
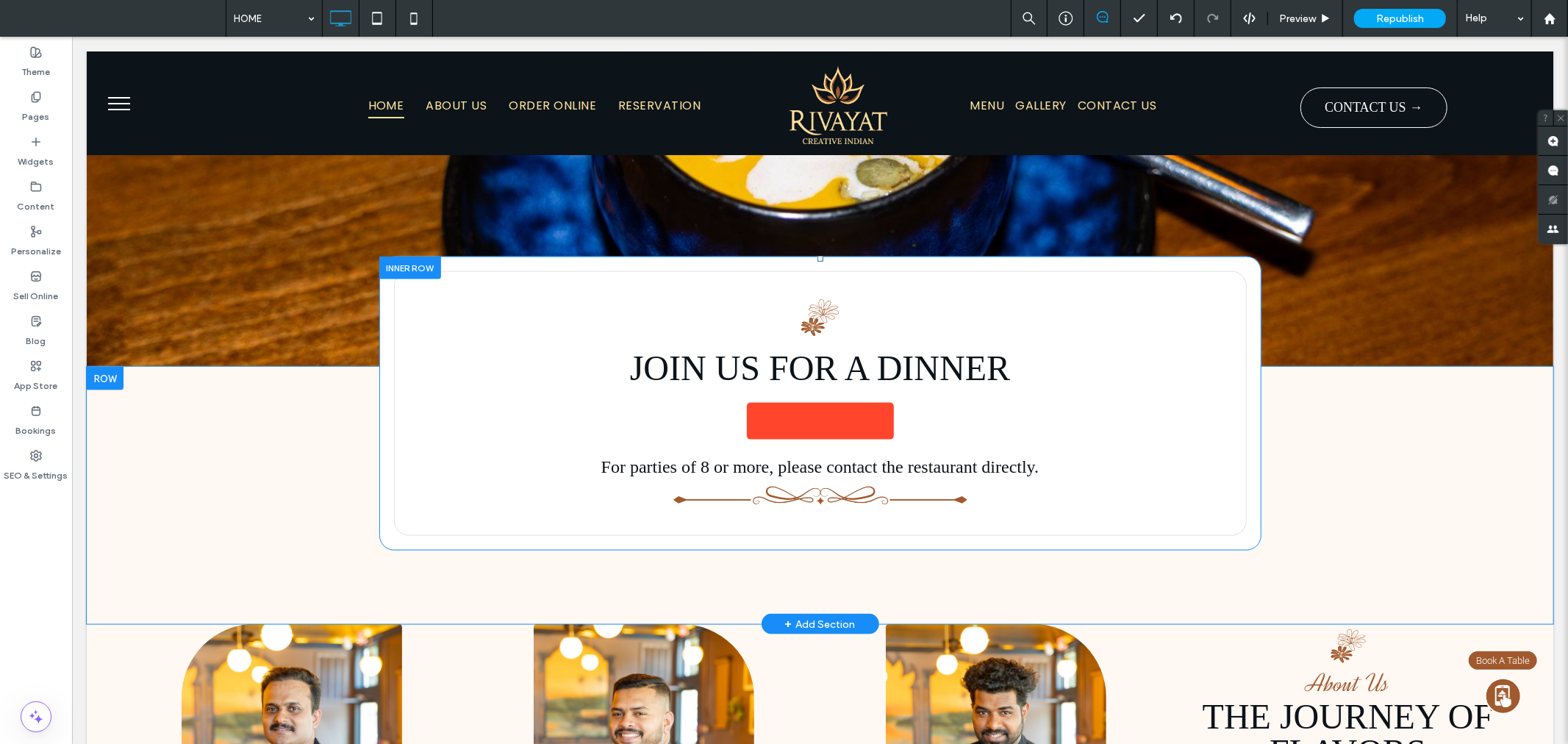
scroll to position [0, 0]
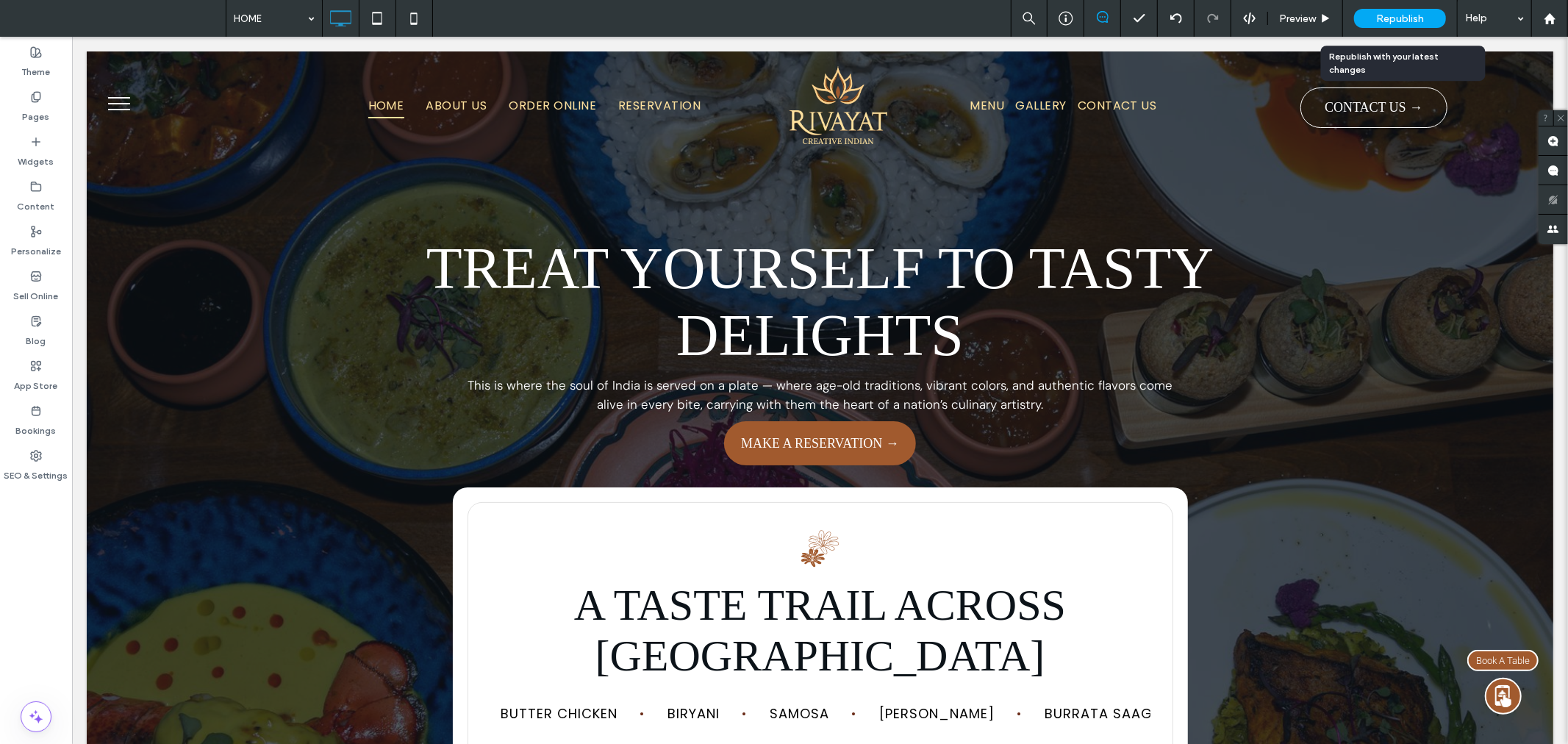
click at [1410, 17] on span "Republish" at bounding box center [1400, 18] width 48 height 12
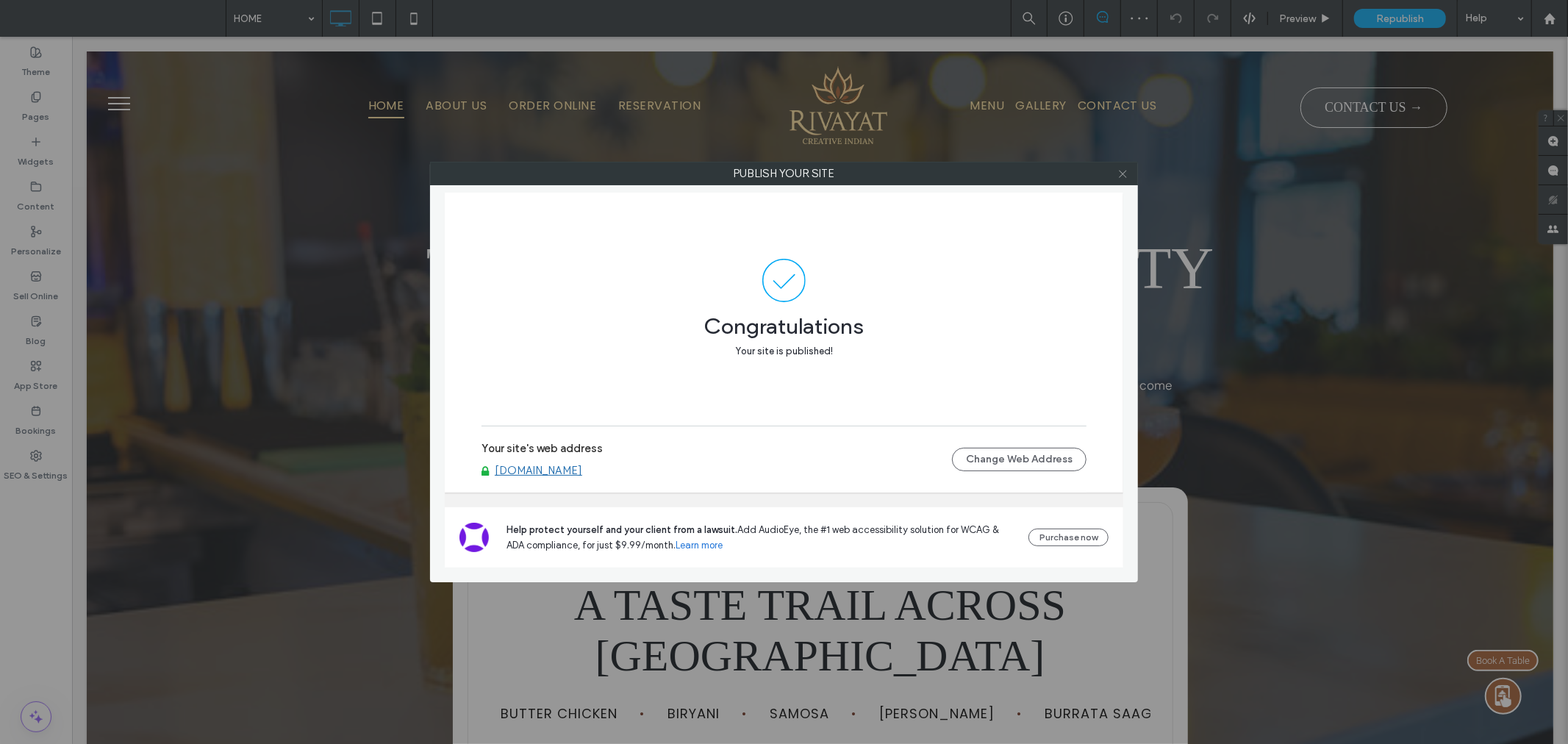
click at [1118, 174] on icon at bounding box center [1123, 173] width 11 height 11
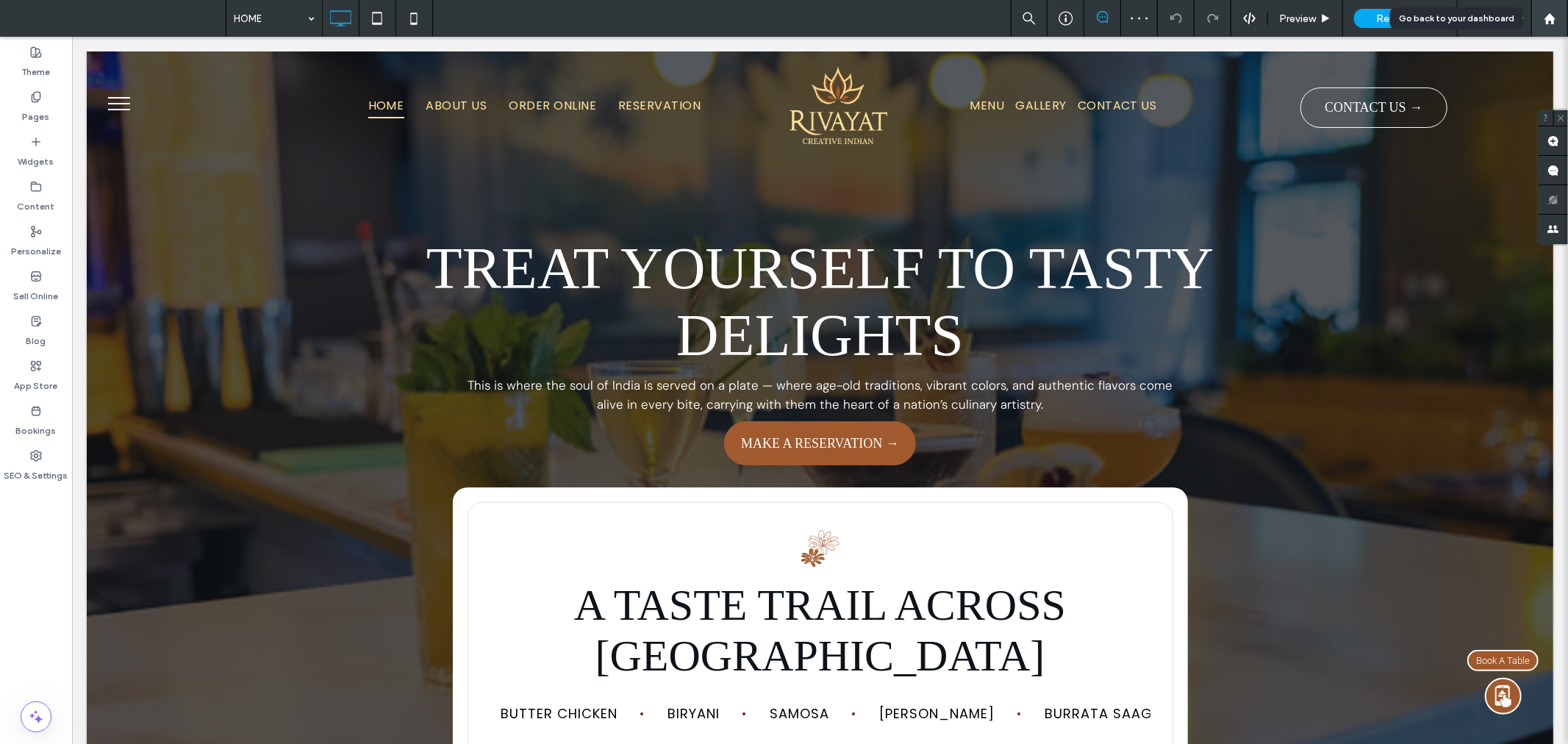
click at [1549, 13] on use at bounding box center [1549, 17] width 11 height 11
